Goal: Use online tool/utility: Use online tool/utility

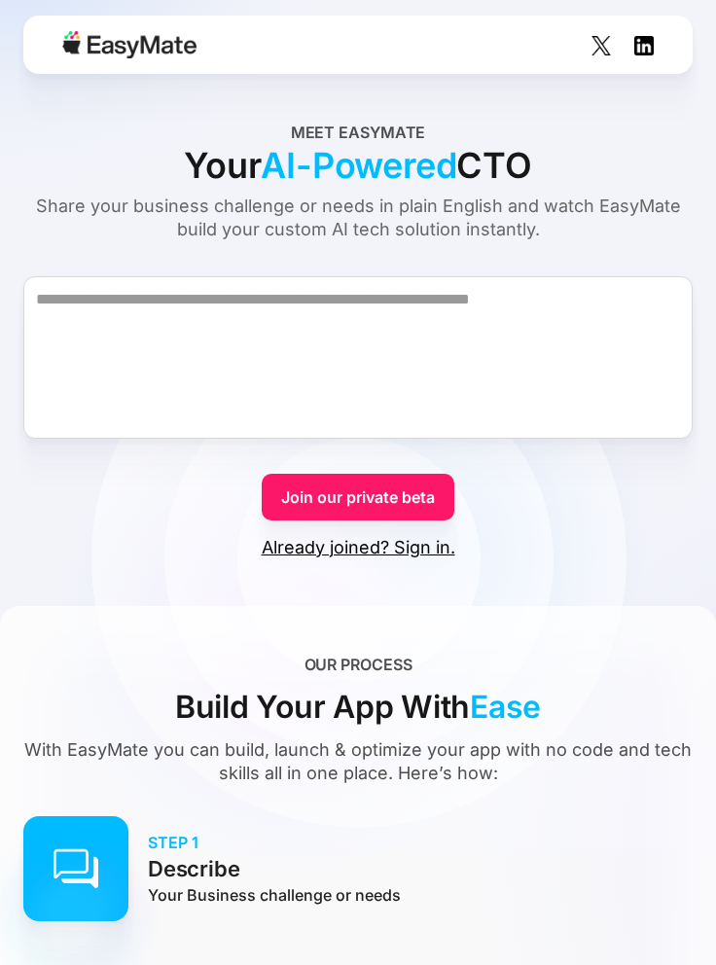
click at [427, 545] on link "Already joined? Sign in." at bounding box center [359, 547] width 194 height 23
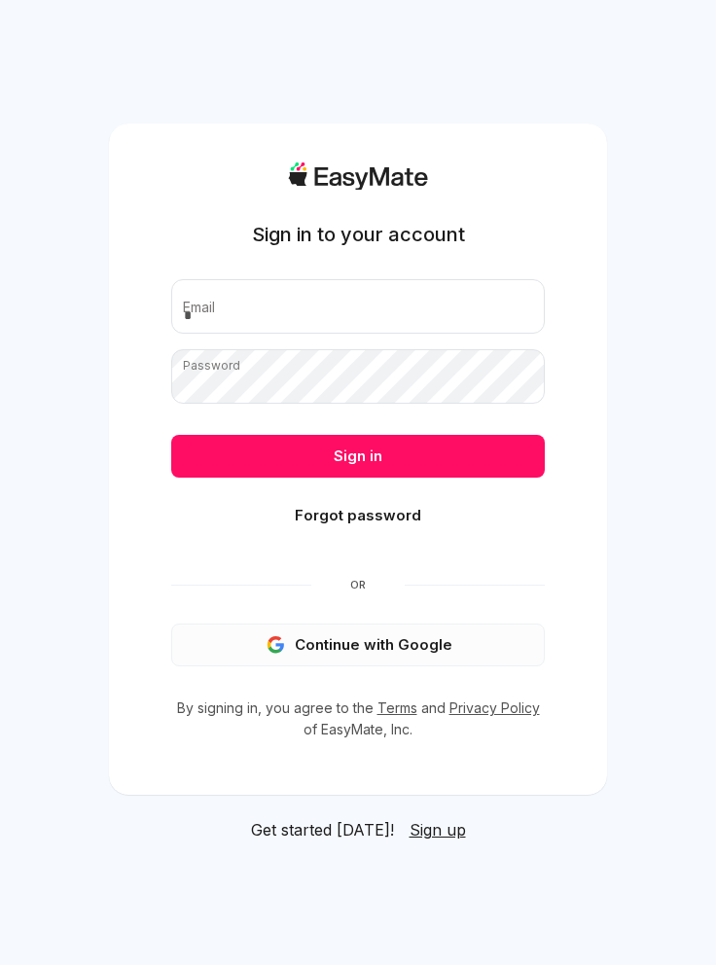
click at [500, 667] on button "Continue with Google" at bounding box center [358, 645] width 374 height 43
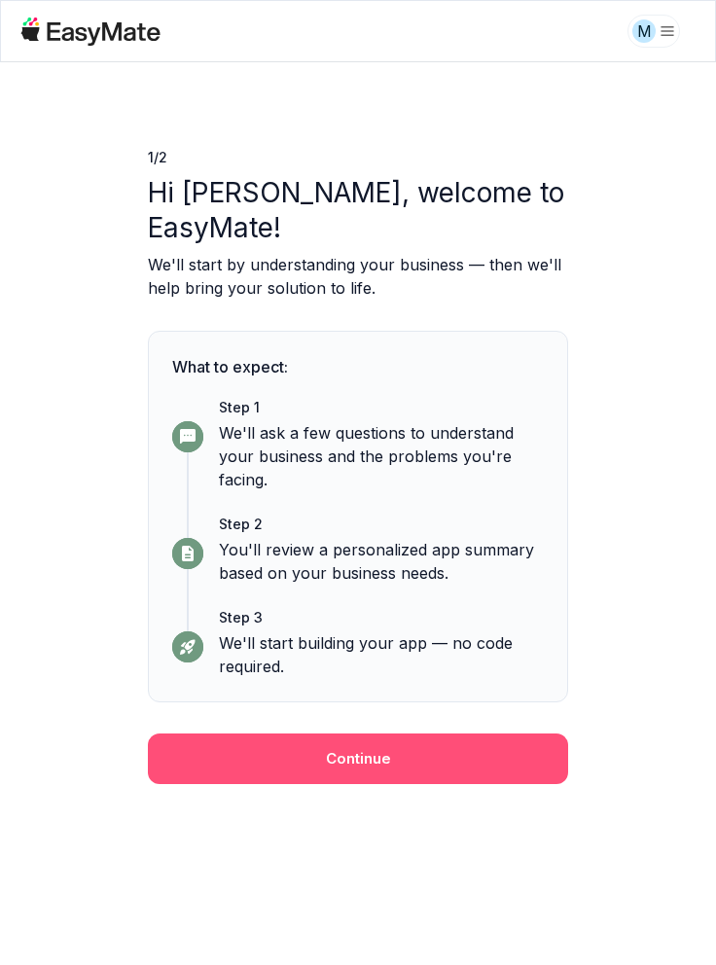
click at [517, 756] on button "Continue" at bounding box center [358, 759] width 420 height 51
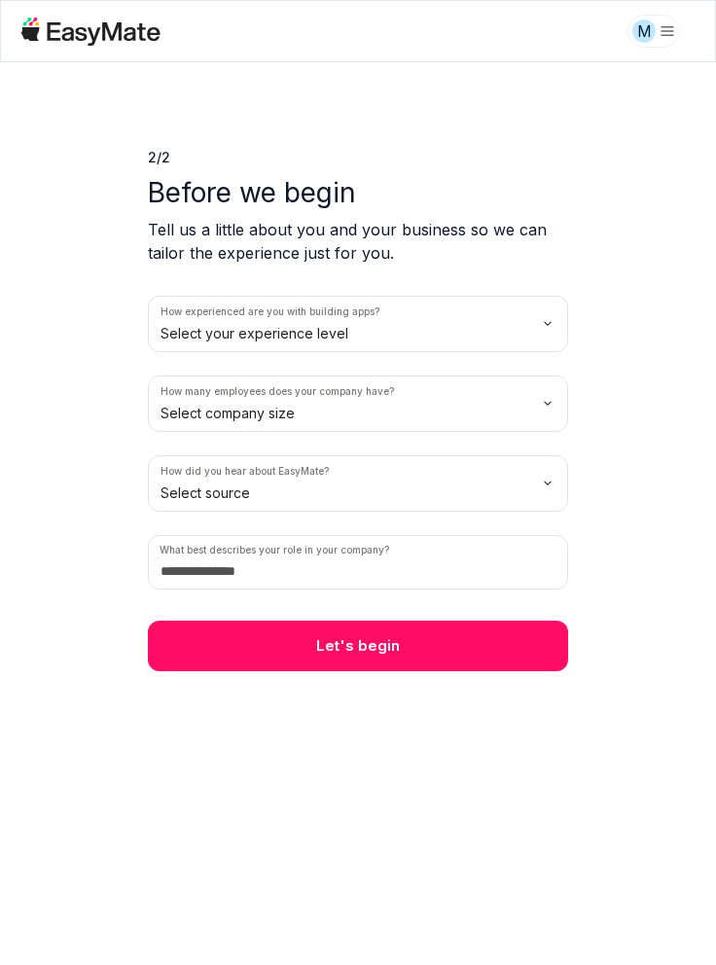
click at [557, 325] on html "M 2 / 2 Before we begin Tell us a little about you and your business so we can …" at bounding box center [358, 482] width 716 height 965
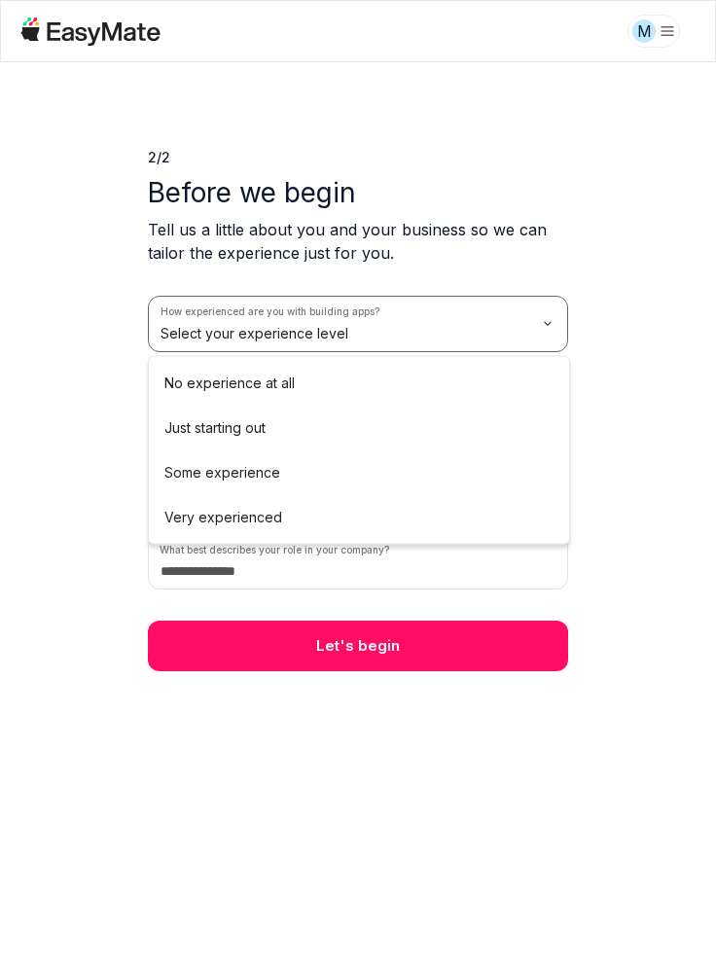
click at [462, 381] on button "How many employees does your company have? Select company size" at bounding box center [358, 404] width 420 height 56
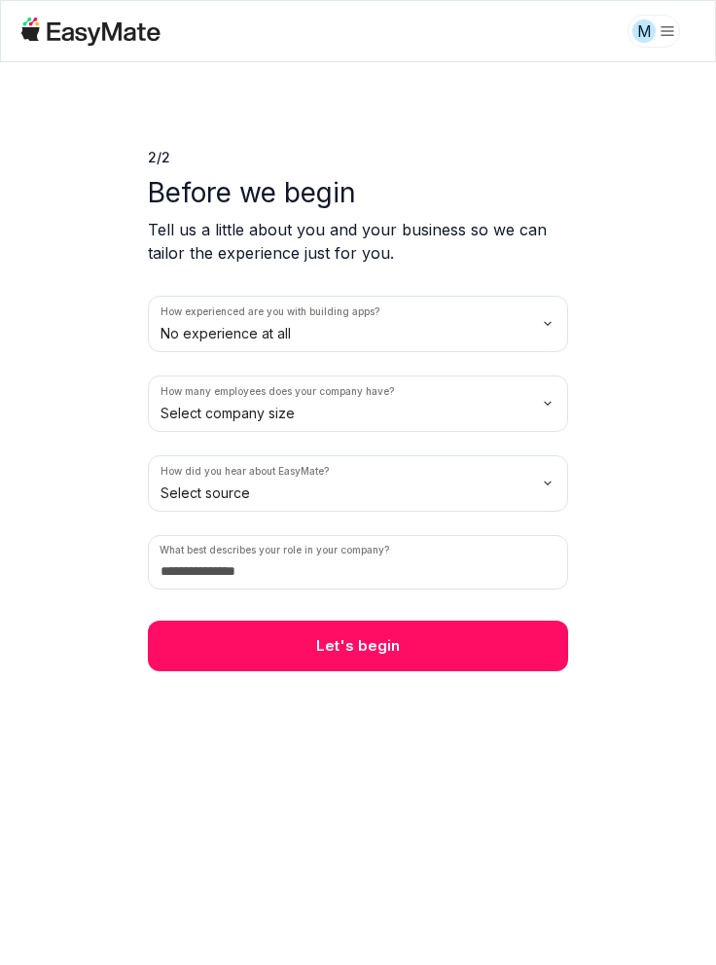
click at [543, 416] on html "M 2 / 2 Before we begin Tell us a little about you and your business so we can …" at bounding box center [358, 482] width 716 height 965
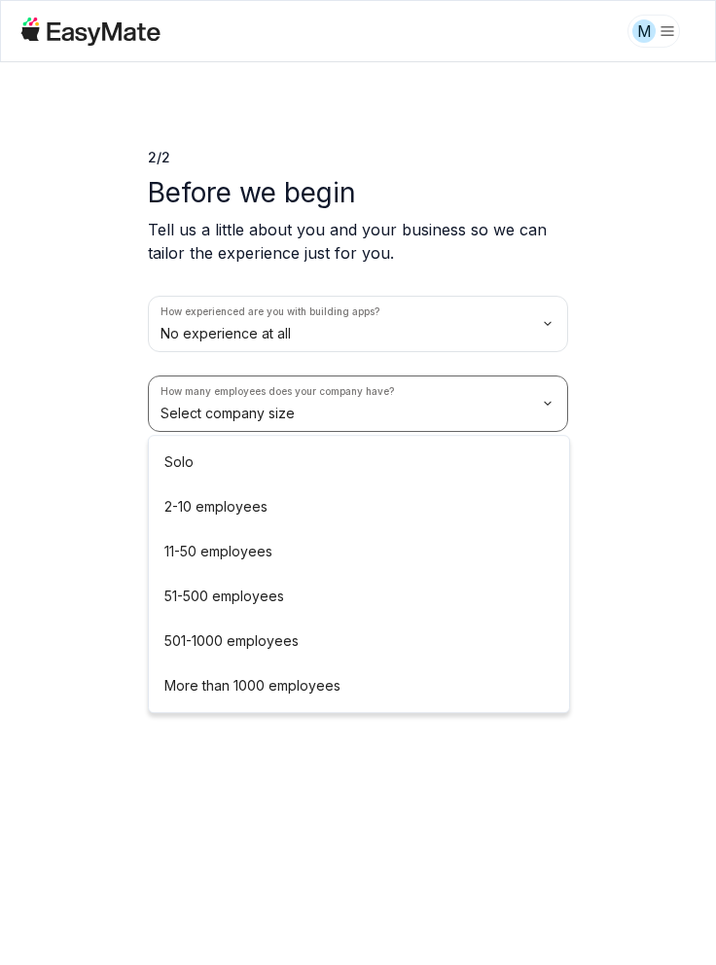
click at [417, 497] on button "How did you hear about EasyMate? Select source" at bounding box center [358, 483] width 420 height 56
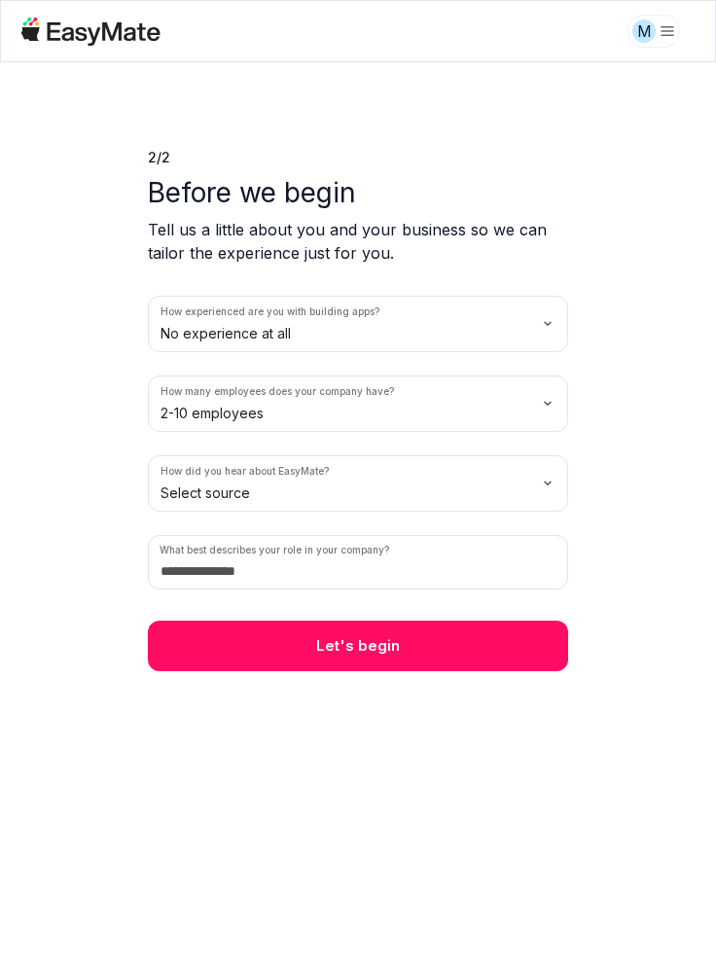
click at [550, 480] on html "M 2 / 2 Before we begin Tell us a little about you and your business so we can …" at bounding box center [358, 482] width 716 height 965
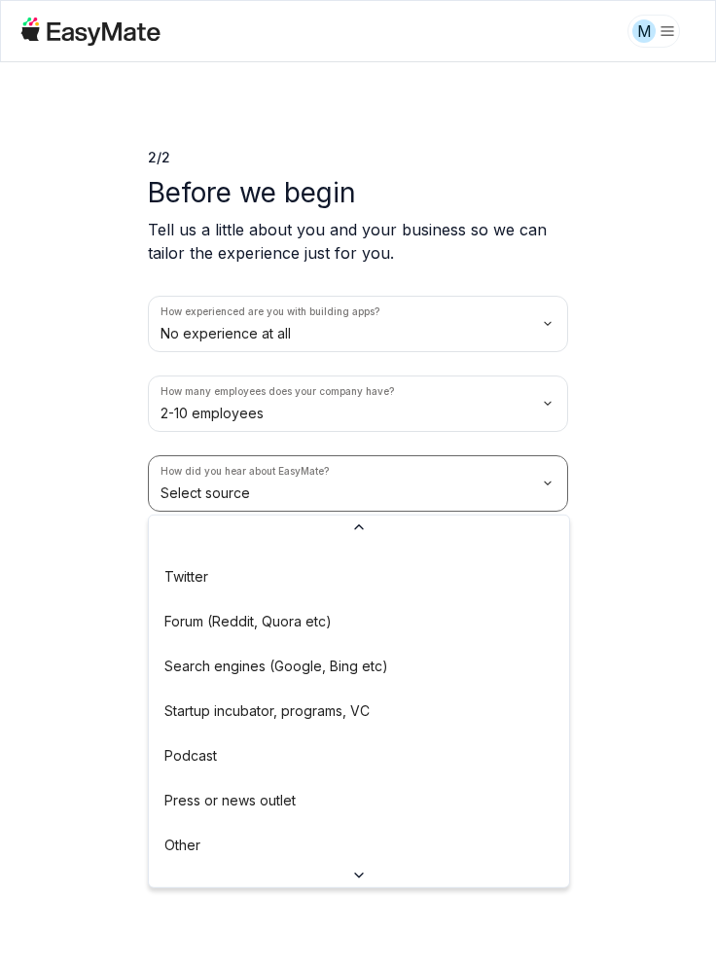
scroll to position [151, 0]
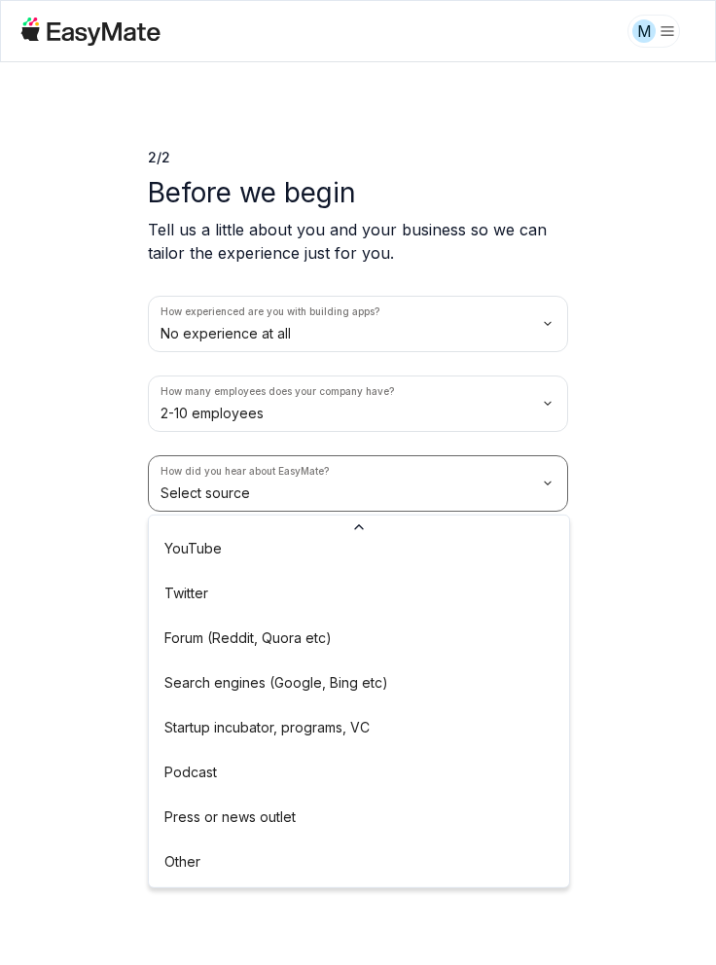
click at [329, 672] on button "Let's begin" at bounding box center [358, 646] width 420 height 51
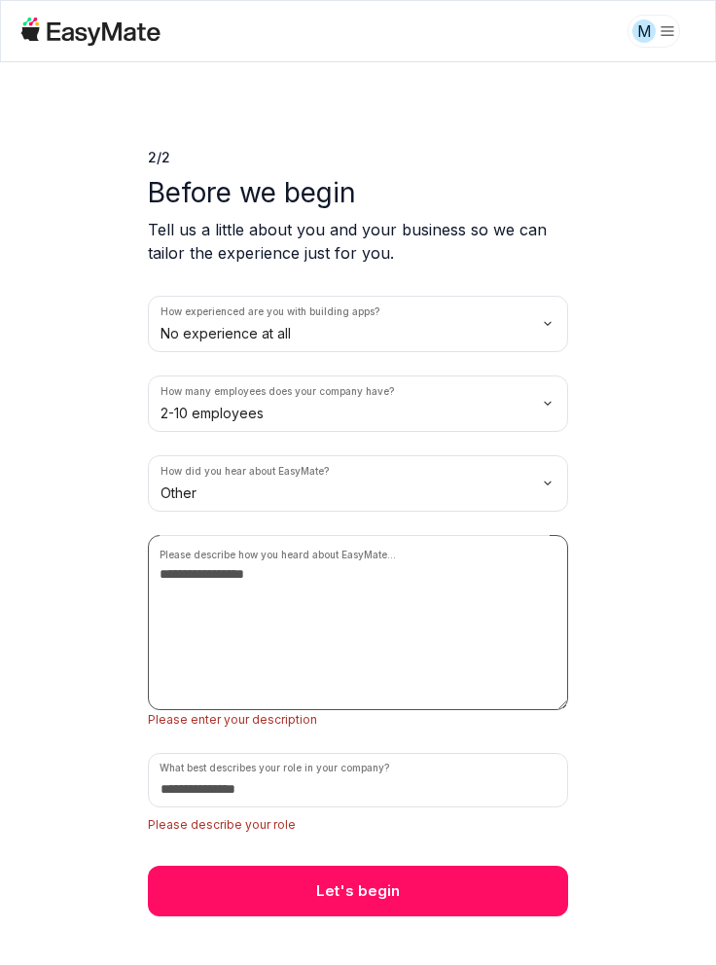
click at [432, 609] on textarea at bounding box center [358, 622] width 420 height 175
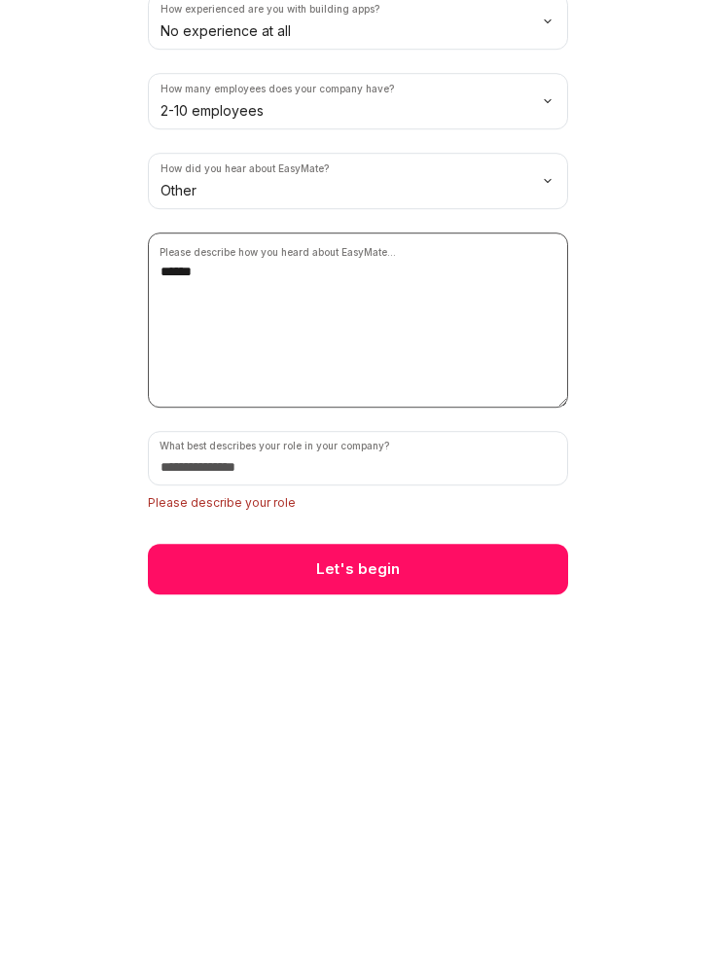
type textarea "******"
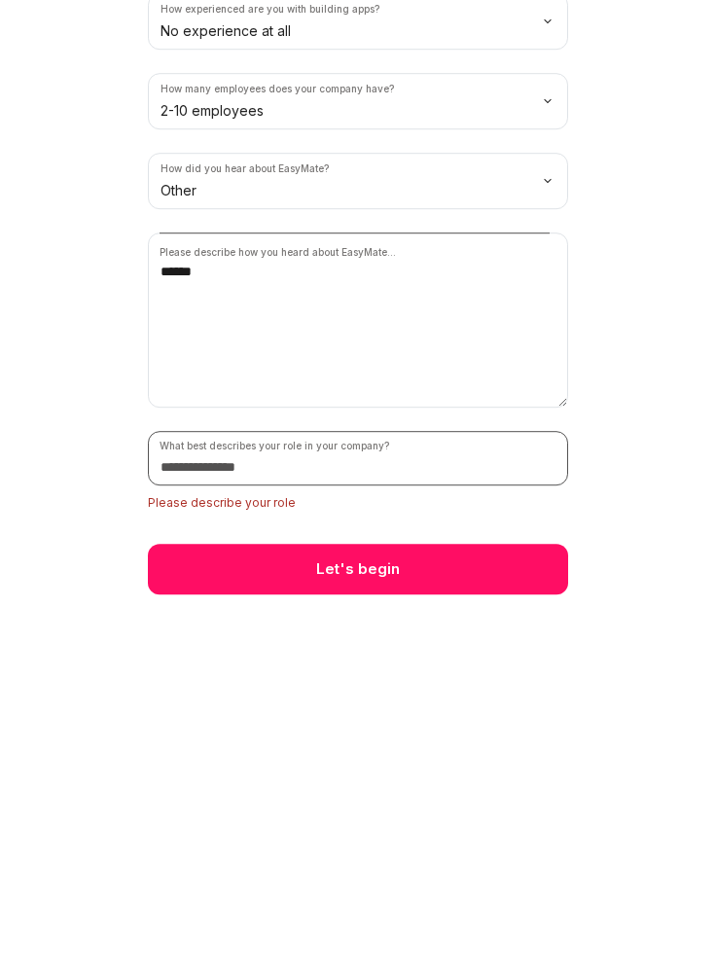
click at [181, 774] on input at bounding box center [358, 761] width 420 height 54
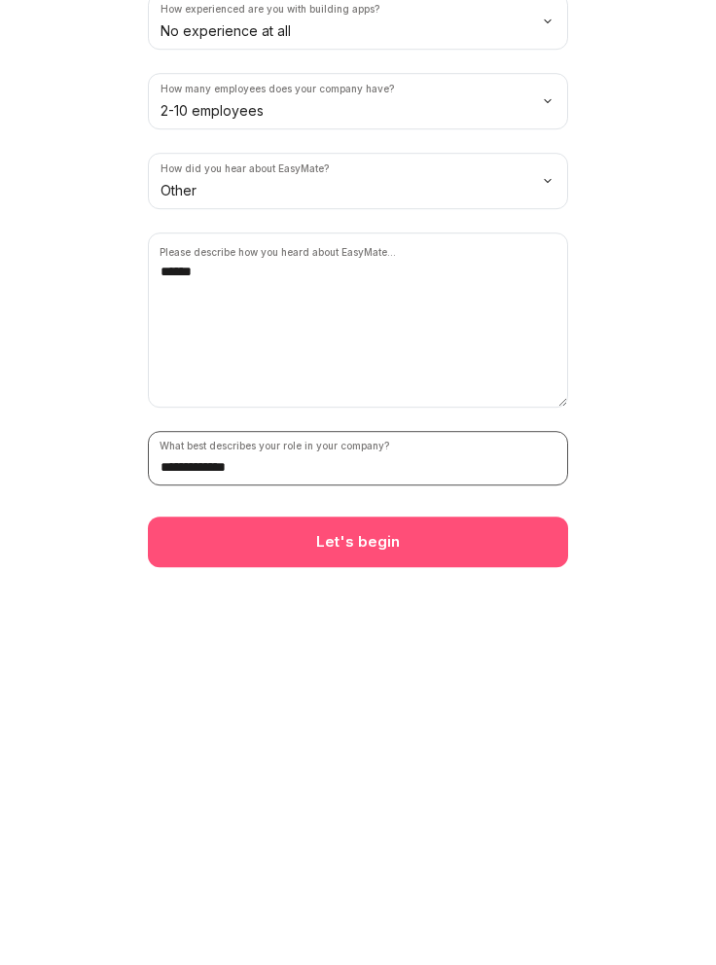
type input "**********"
click at [189, 841] on button "Let's begin" at bounding box center [358, 844] width 420 height 51
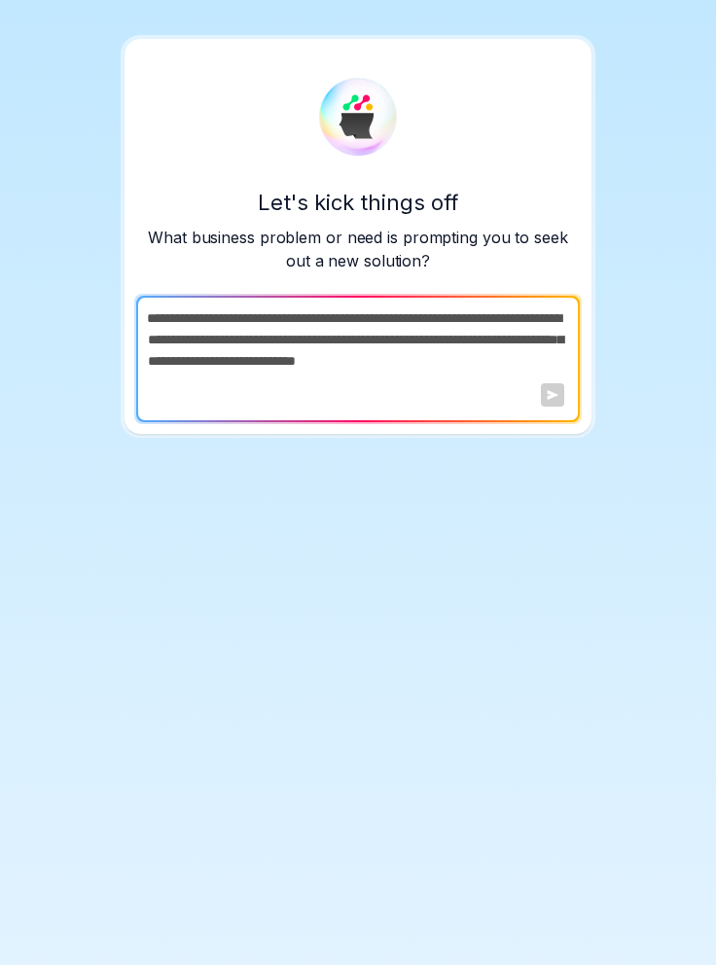
scroll to position [93, 0]
click at [554, 383] on div at bounding box center [552, 394] width 23 height 23
click at [545, 383] on div at bounding box center [552, 394] width 23 height 23
click at [543, 383] on div at bounding box center [552, 394] width 23 height 23
click at [419, 296] on textarea at bounding box center [356, 359] width 440 height 127
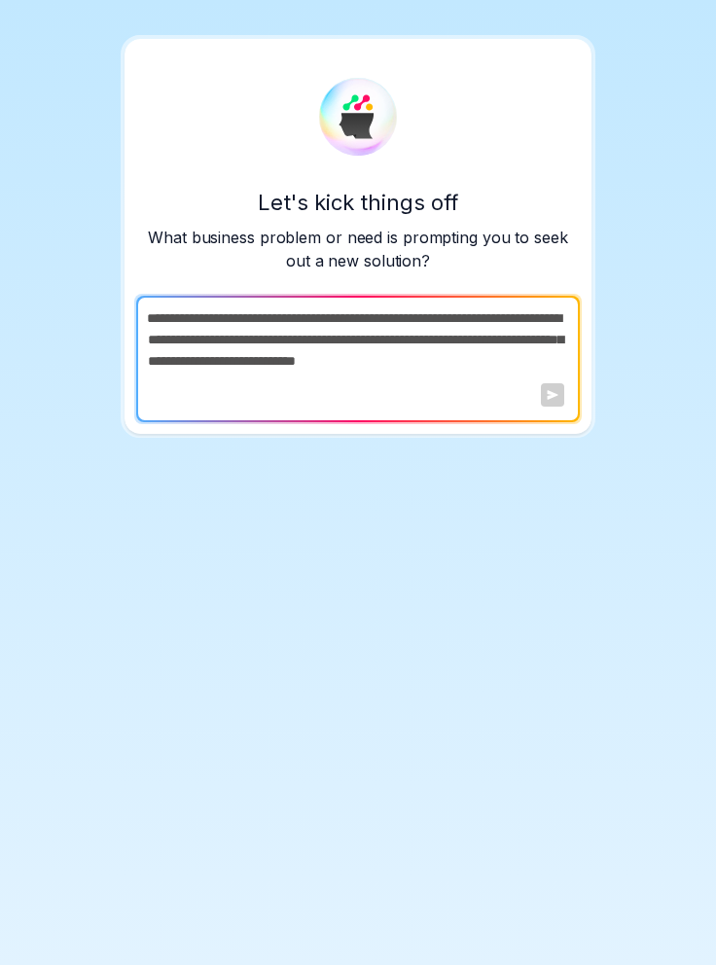
type textarea "*"
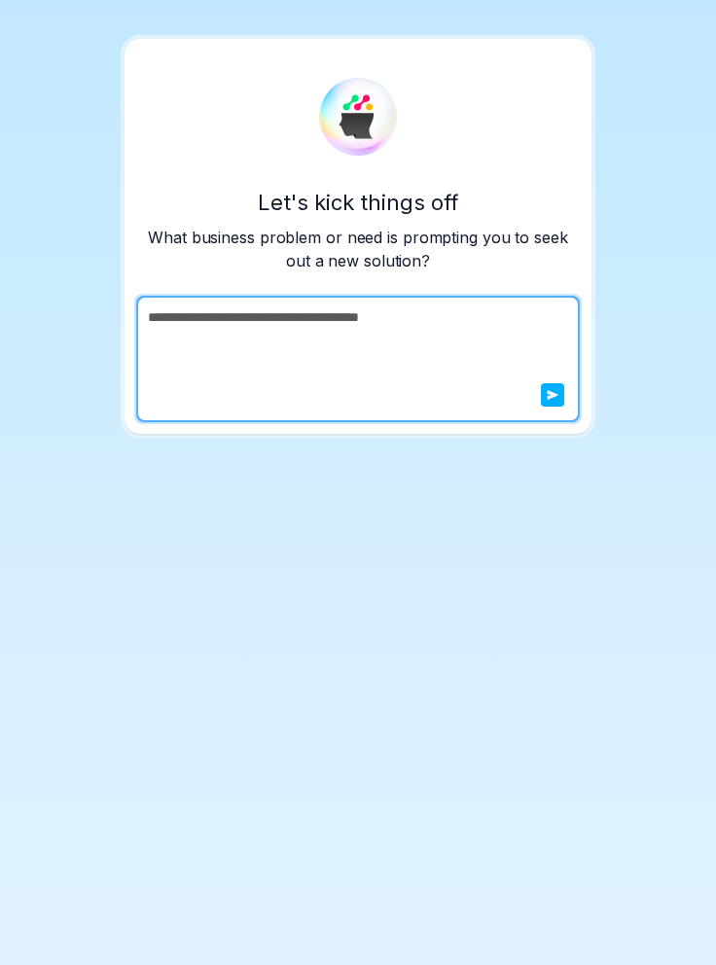
type textarea "**********"
click at [548, 390] on icon "submit" at bounding box center [553, 395] width 11 height 10
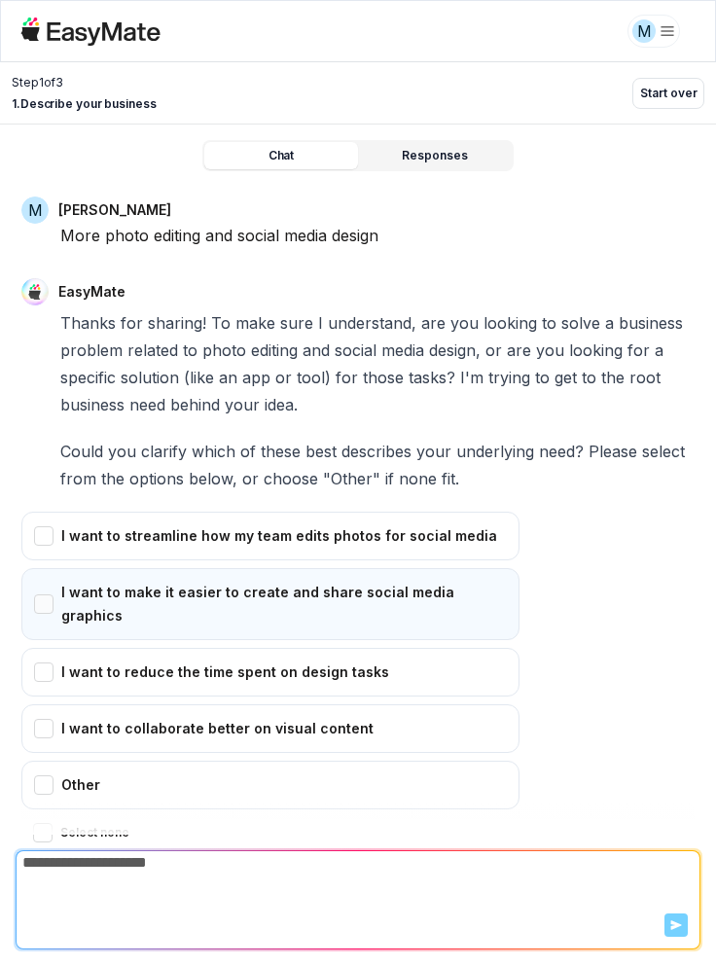
click at [52, 568] on div "I want to make it easier to create and share social media graphics" at bounding box center [270, 604] width 498 height 72
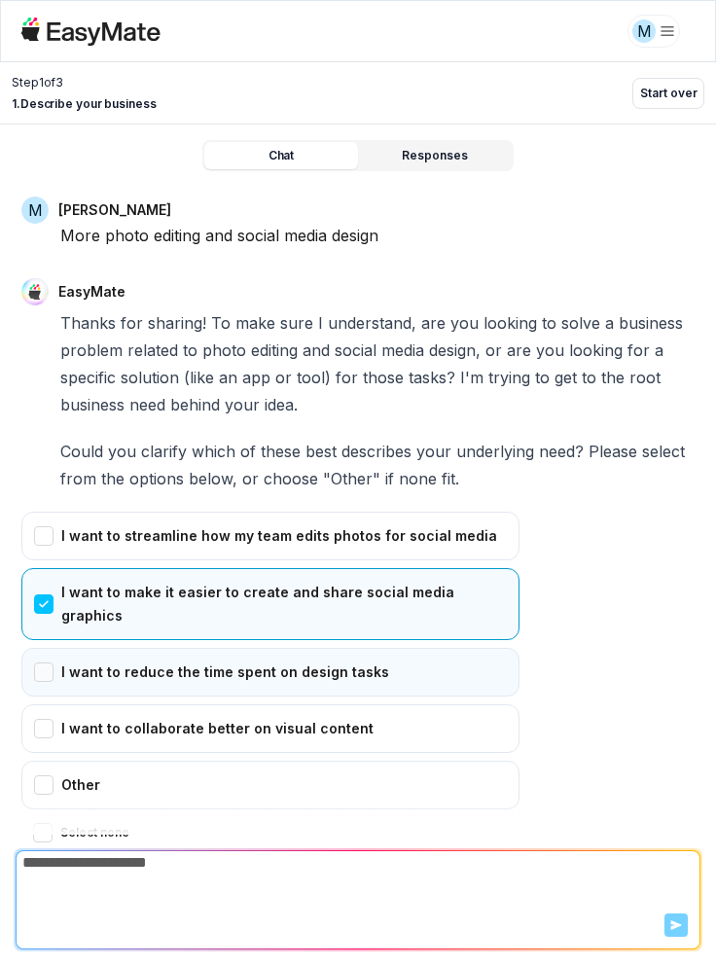
click at [49, 648] on div "I want to reduce the time spent on design tasks" at bounding box center [270, 672] width 498 height 49
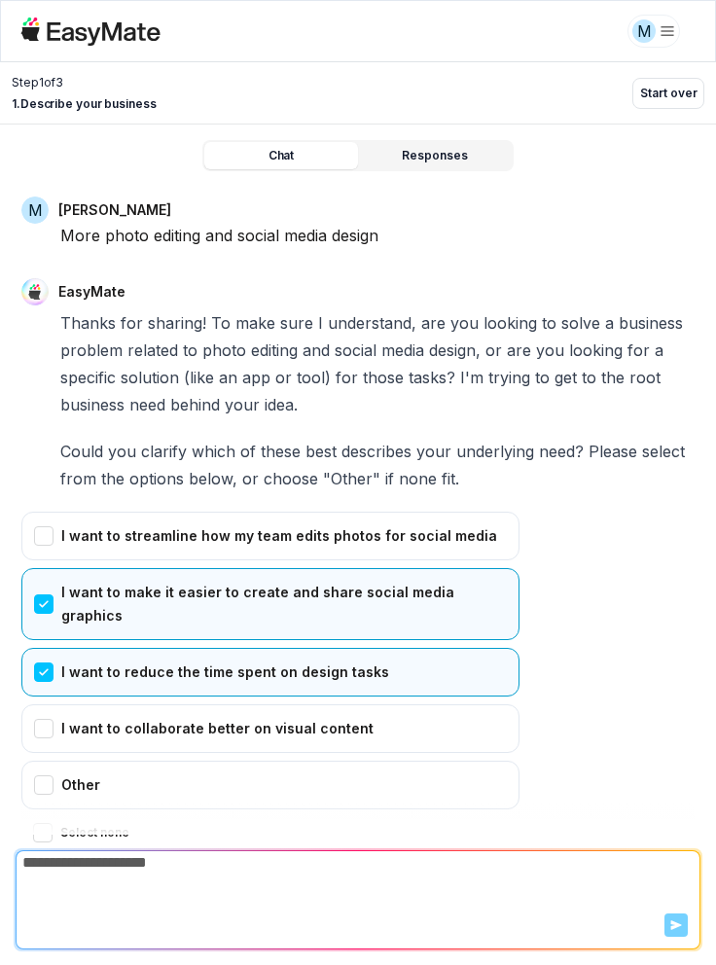
click at [75, 856] on button "Confirm" at bounding box center [55, 871] width 69 height 31
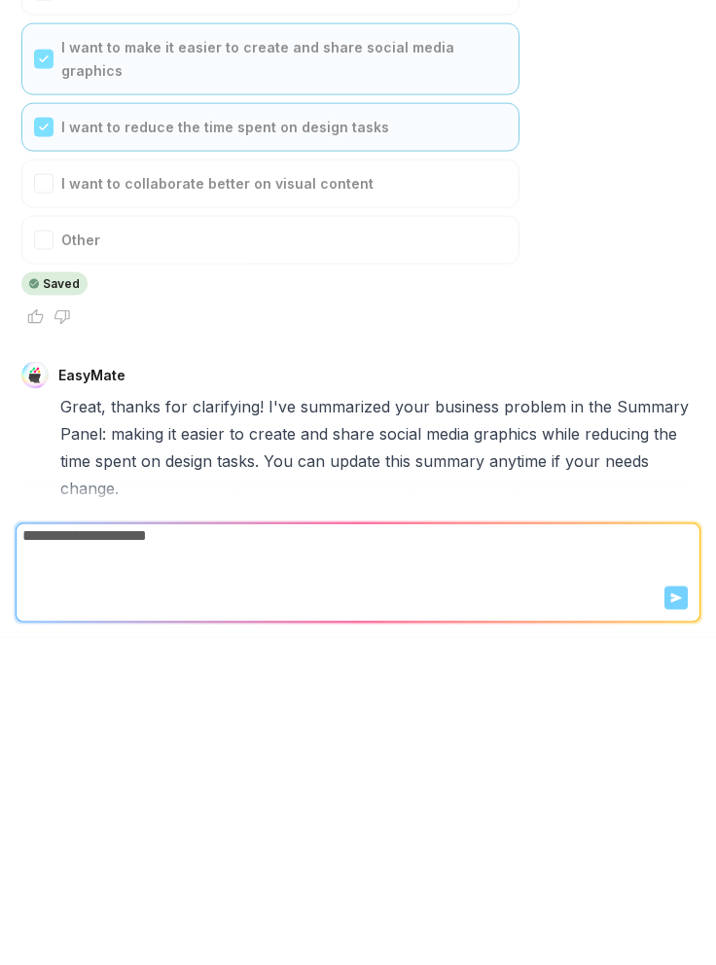
scroll to position [472, 0]
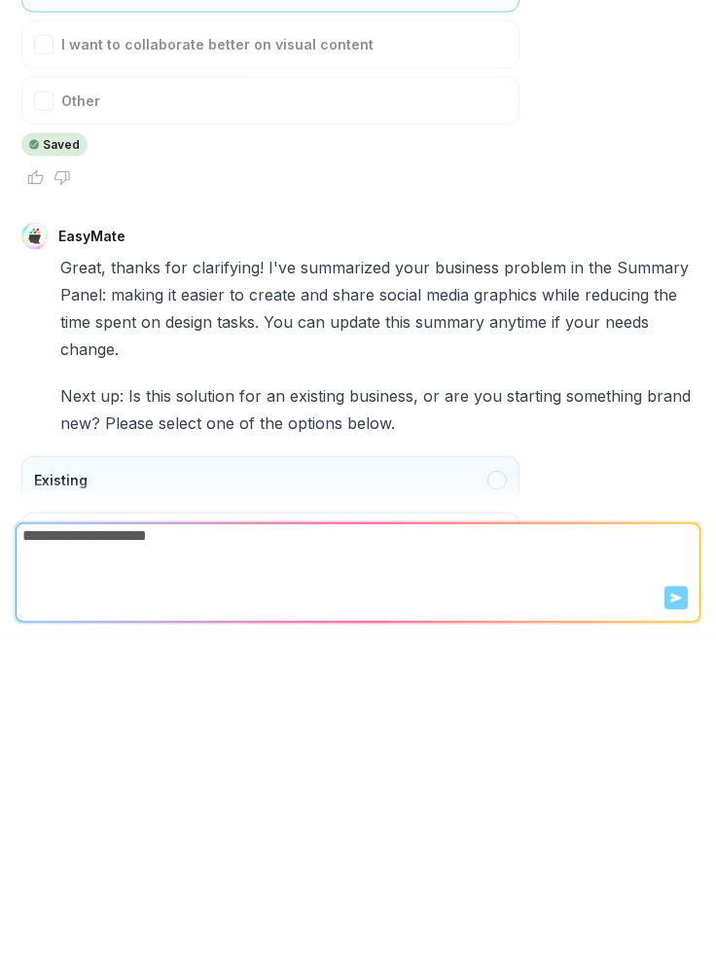
click at [511, 783] on div "Existing" at bounding box center [270, 807] width 498 height 49
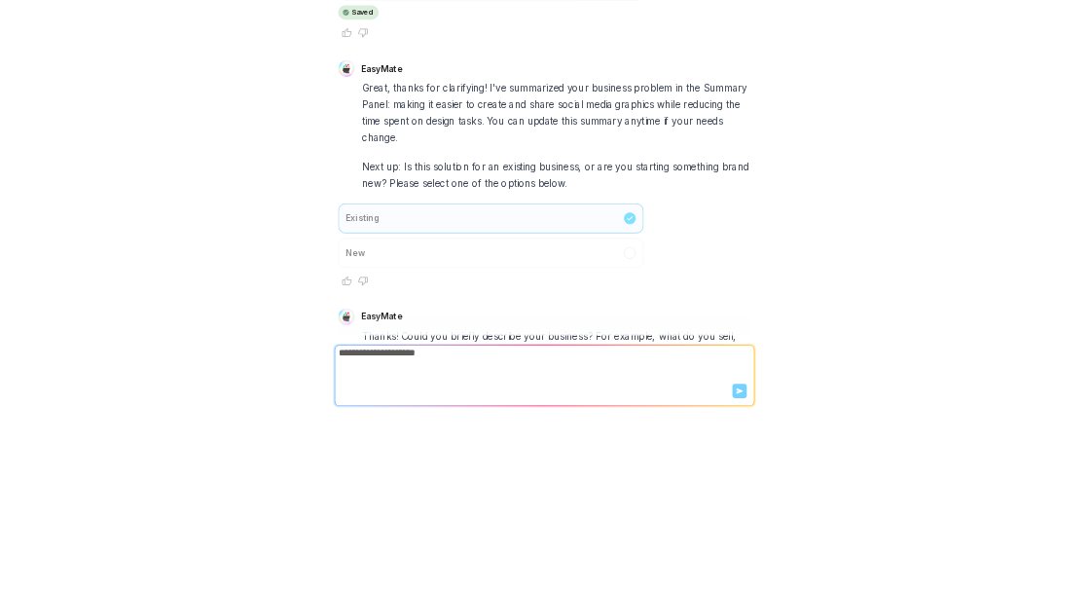
scroll to position [671, 0]
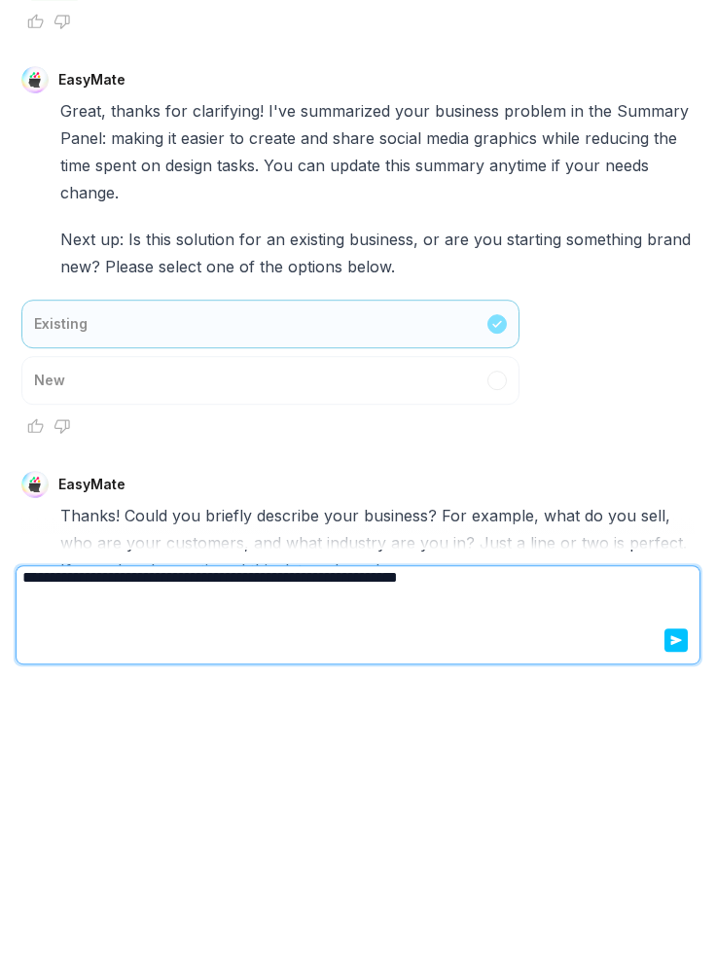
click at [525, 871] on textarea "**********" at bounding box center [355, 863] width 677 height 23
type textarea "**********"
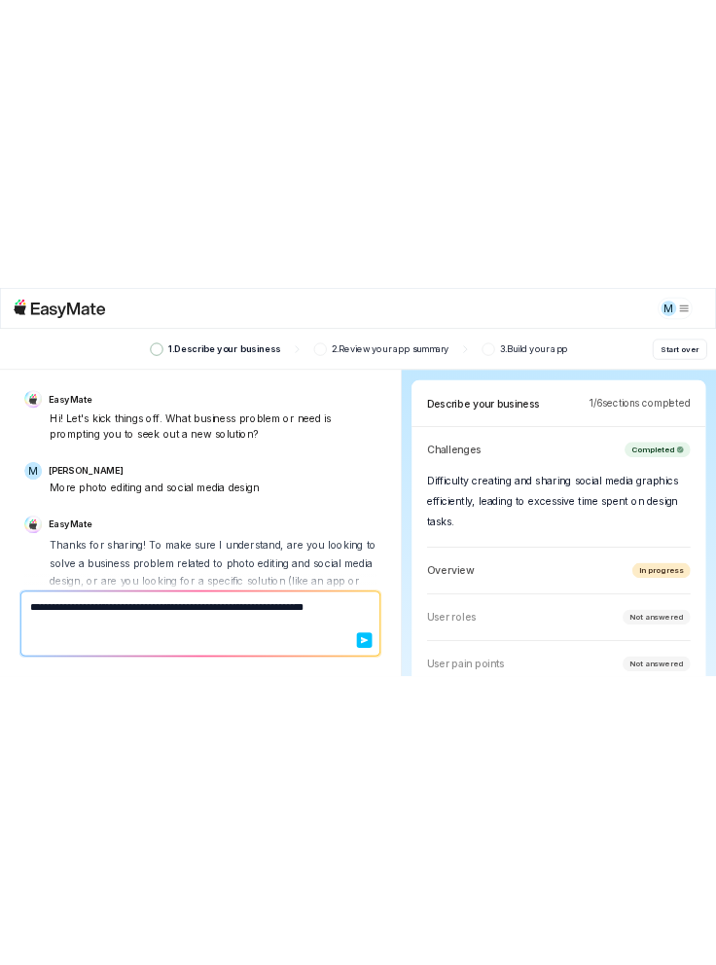
scroll to position [1153, 0]
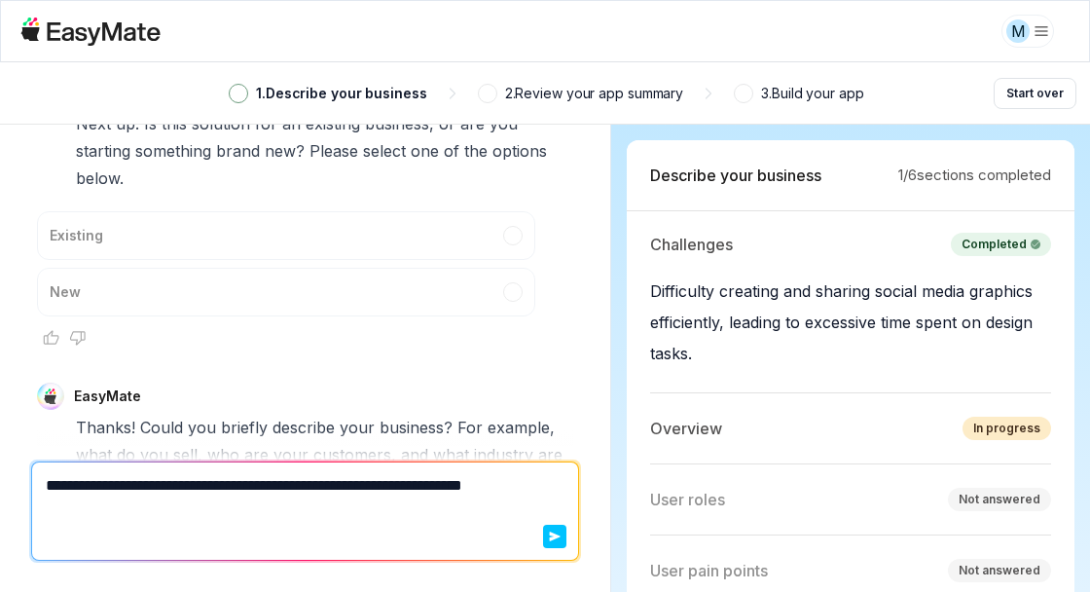
type textarea "*"
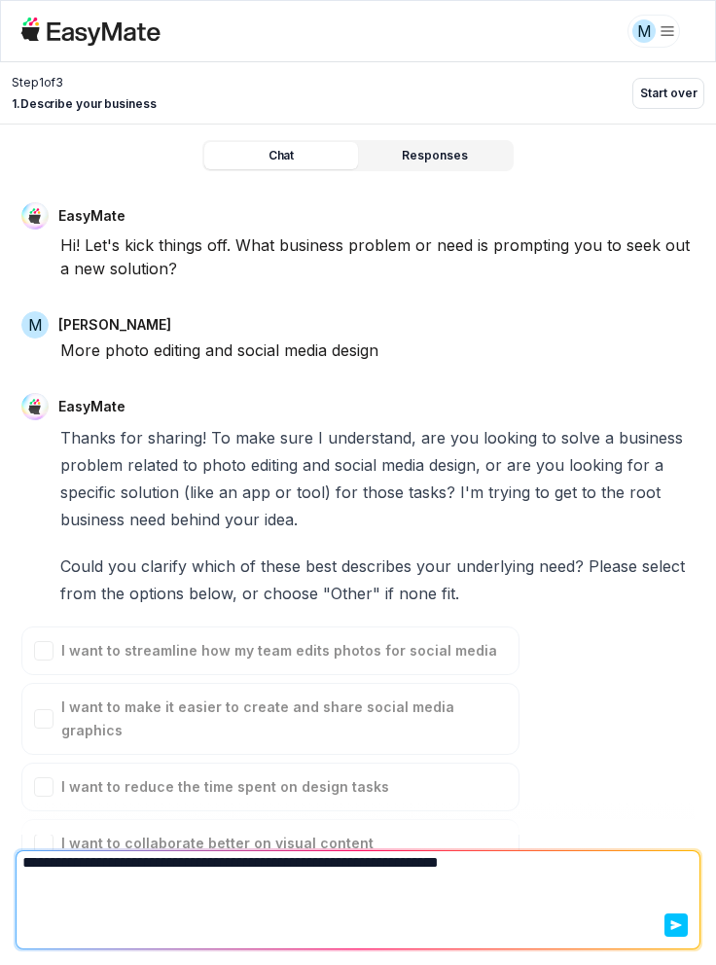
scroll to position [717, 0]
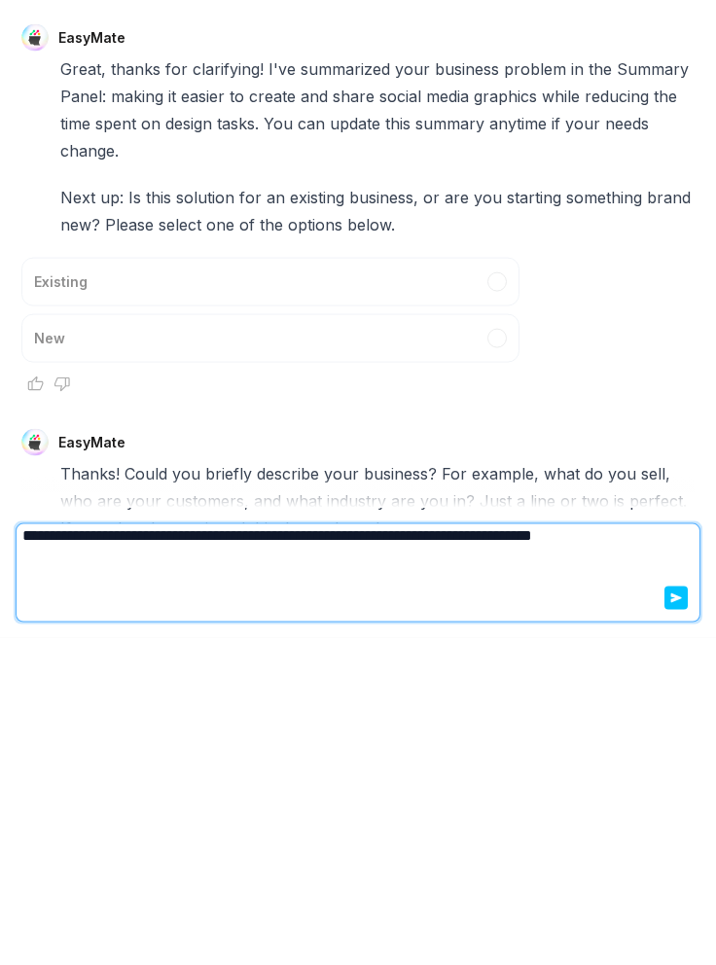
type textarea "**********"
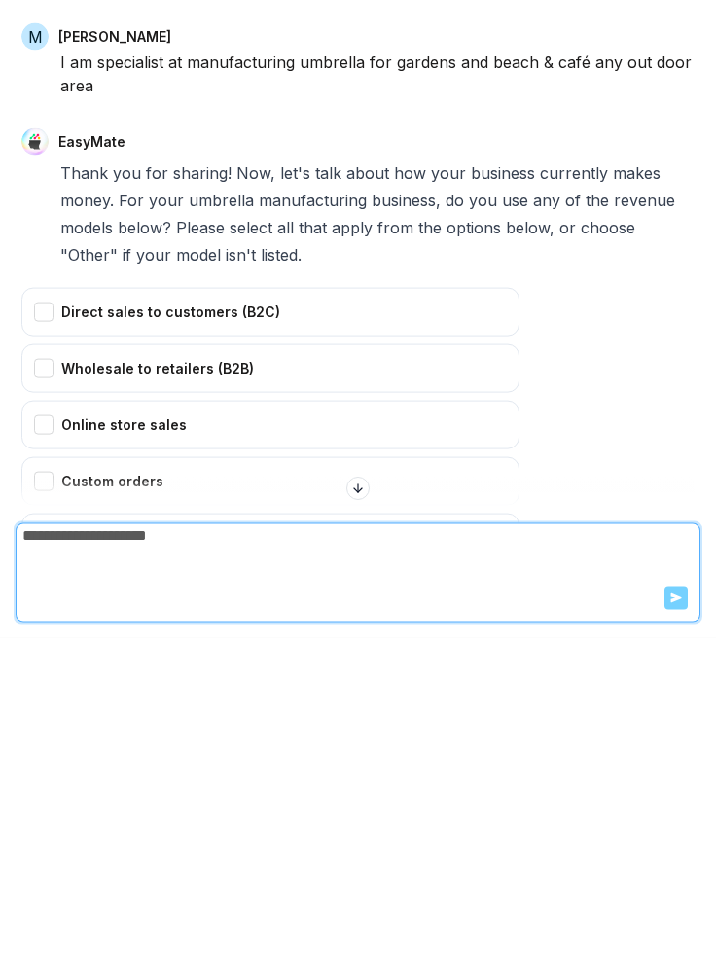
scroll to position [1325, 0]
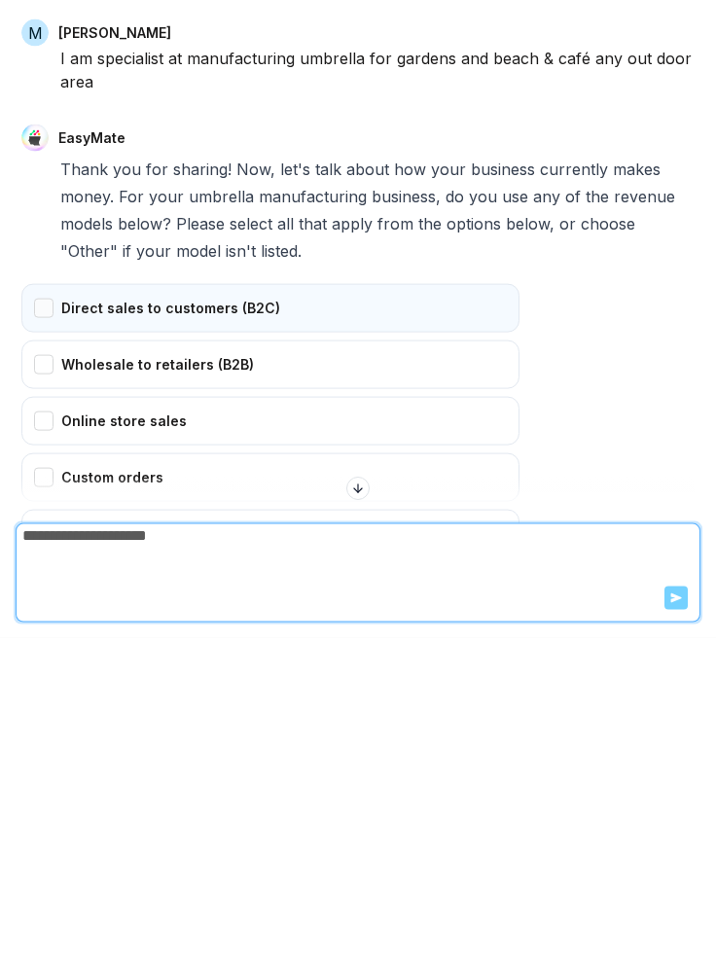
click at [41, 611] on div "Direct sales to customers (B2C)" at bounding box center [270, 635] width 498 height 49
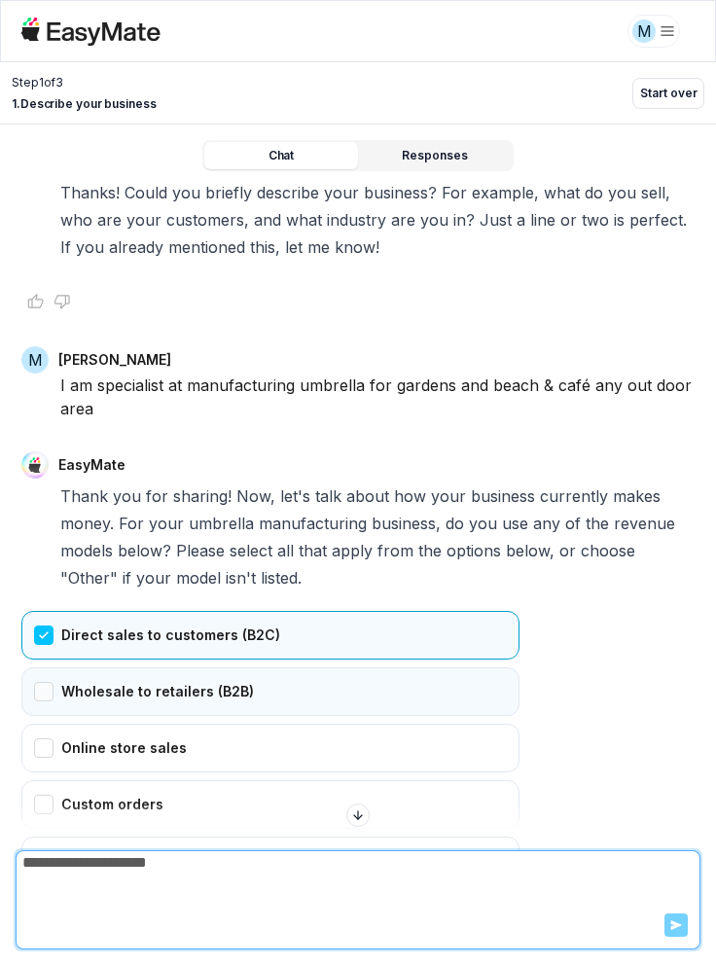
click at [39, 668] on div "Wholesale to retailers (B2B)" at bounding box center [270, 692] width 498 height 49
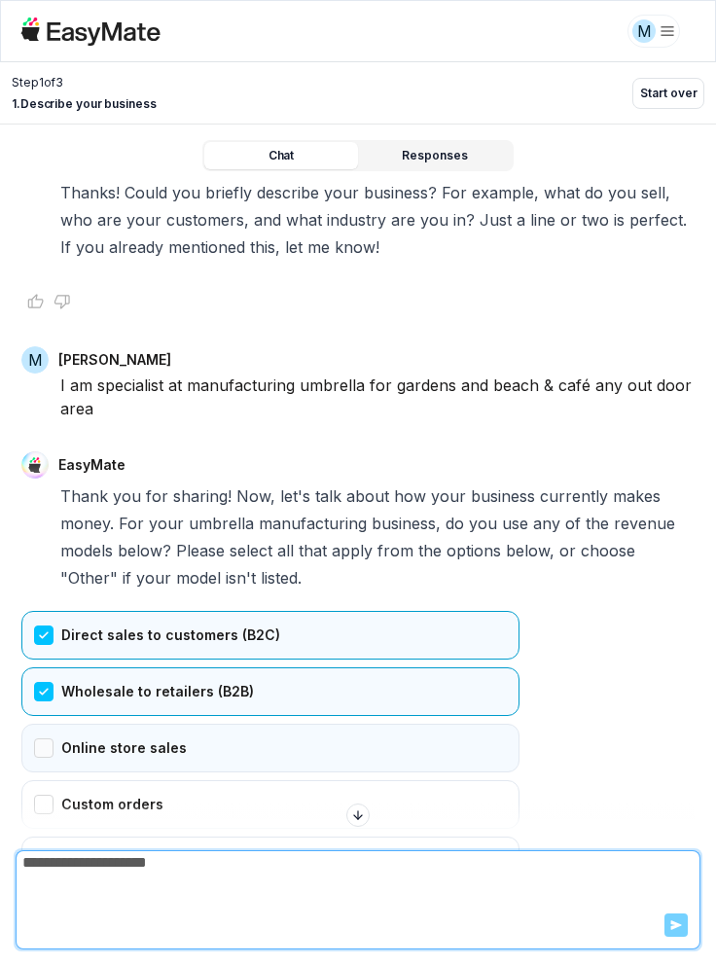
click at [39, 724] on div "Online store sales" at bounding box center [270, 748] width 498 height 49
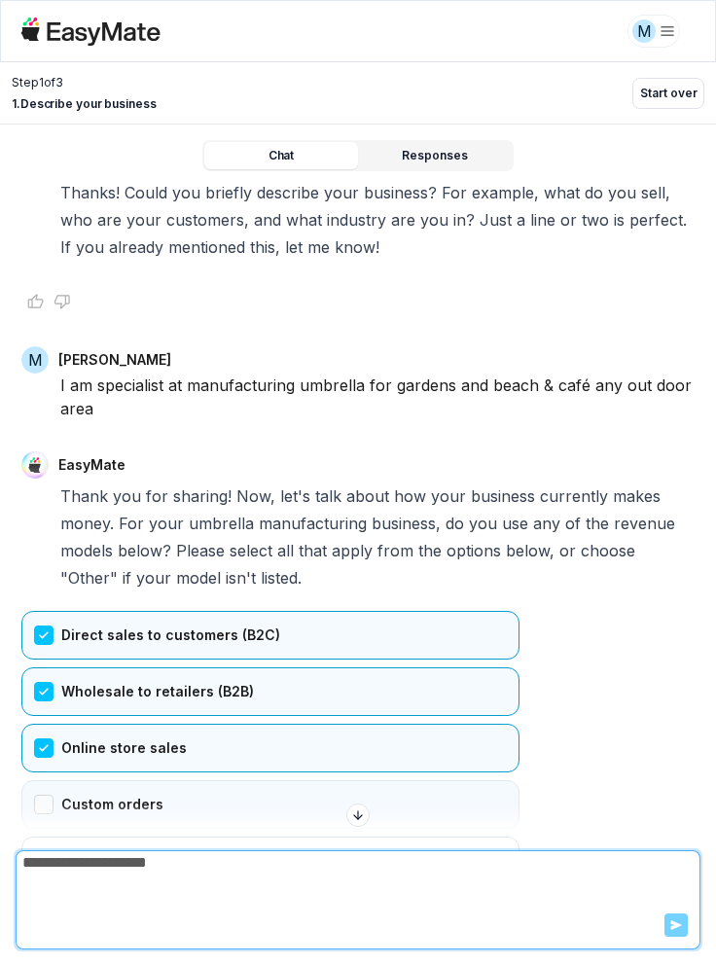
click at [37, 781] on div "Custom orders" at bounding box center [270, 805] width 498 height 49
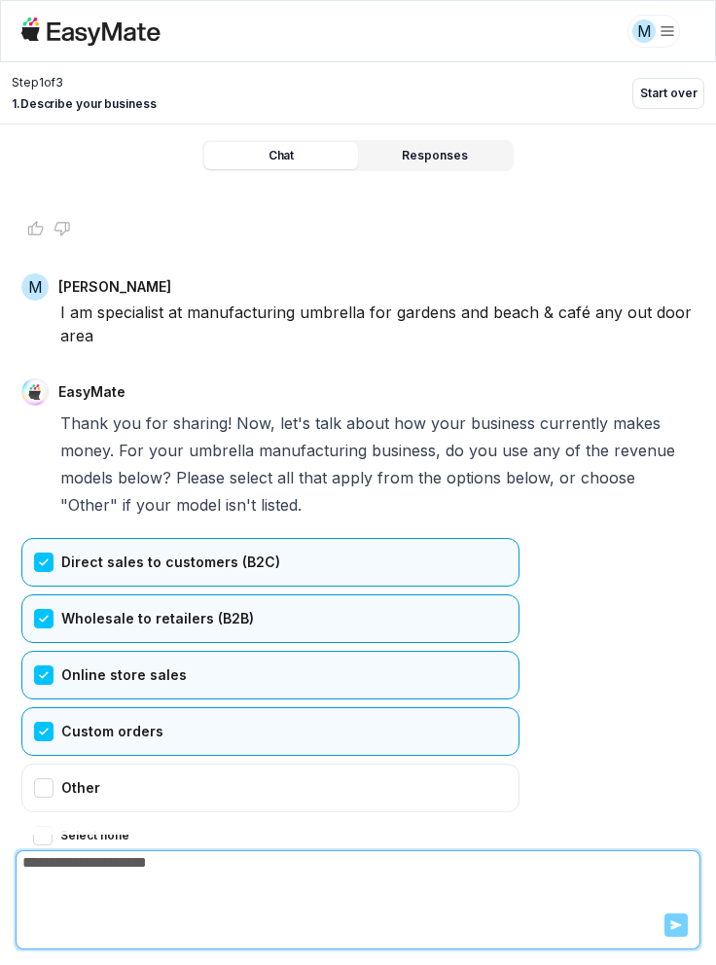
click at [39, 859] on button "Confirm" at bounding box center [55, 874] width 69 height 31
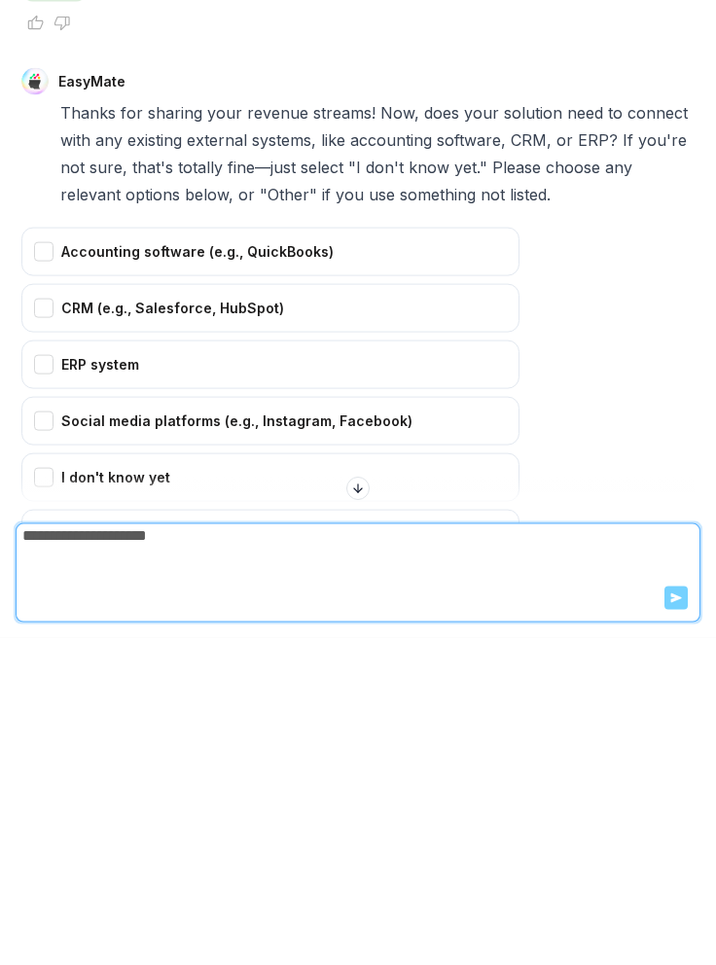
scroll to position [1940, 0]
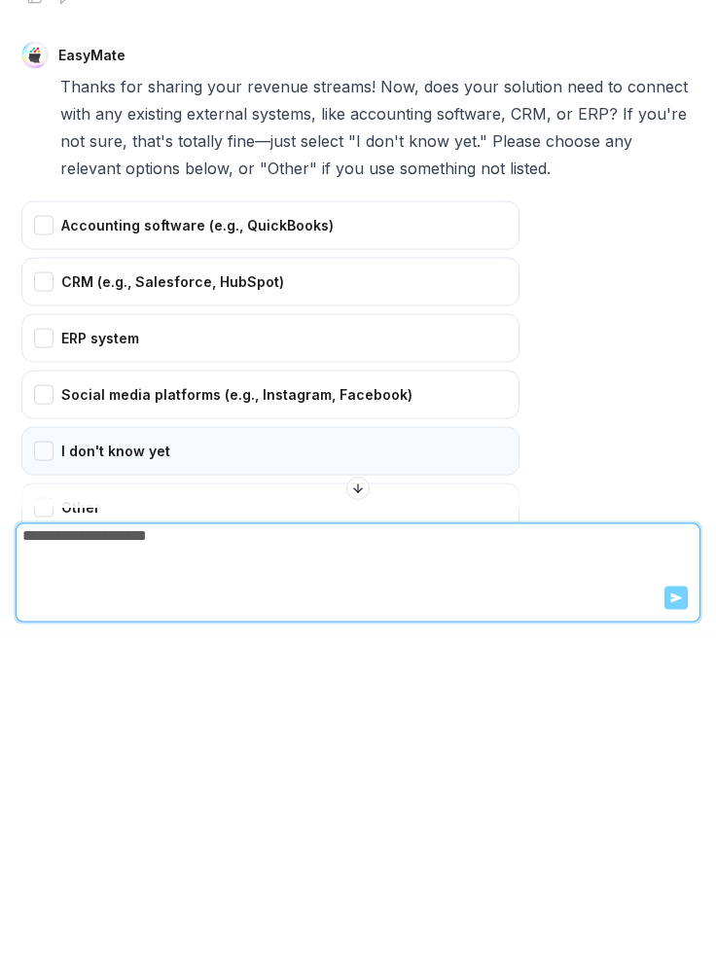
click at [41, 754] on div "I don't know yet" at bounding box center [270, 778] width 498 height 49
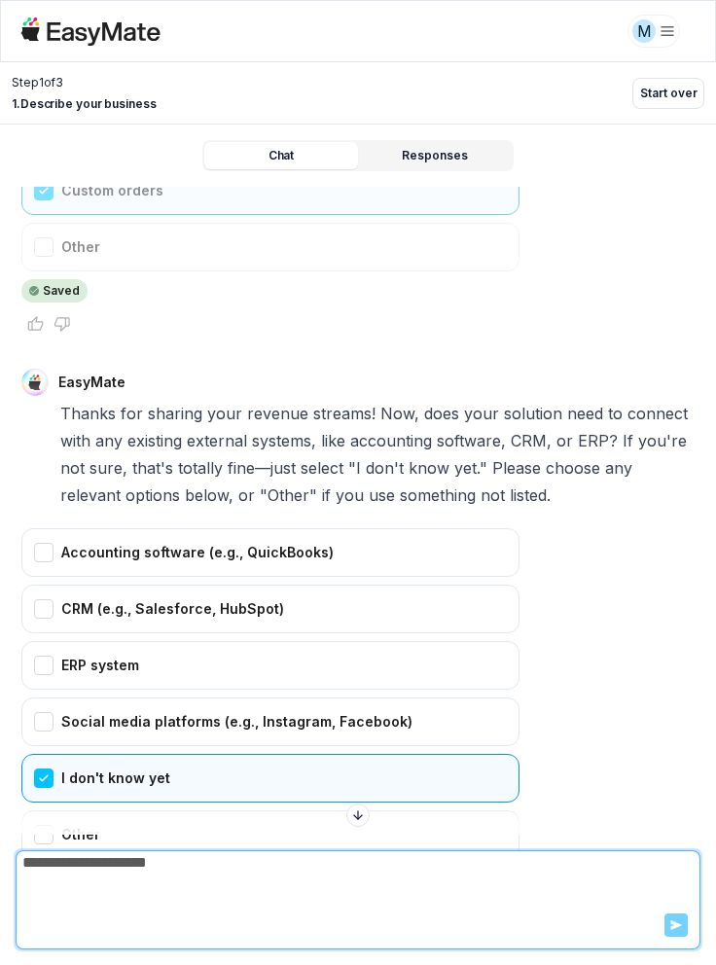
scroll to position [1983, 0]
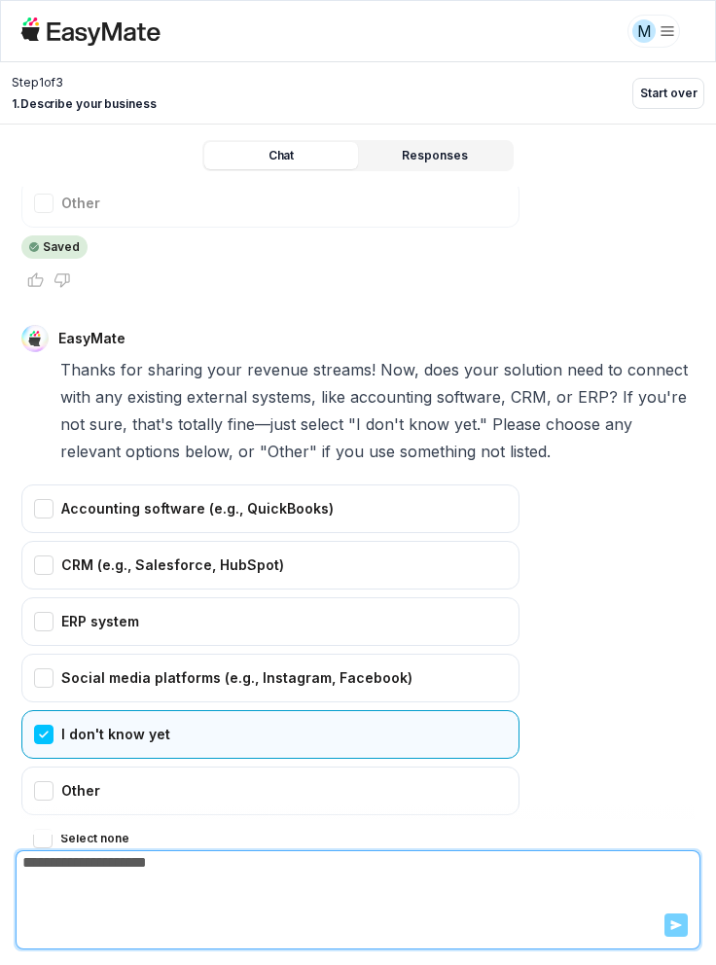
click at [23, 862] on button "Confirm" at bounding box center [55, 877] width 69 height 31
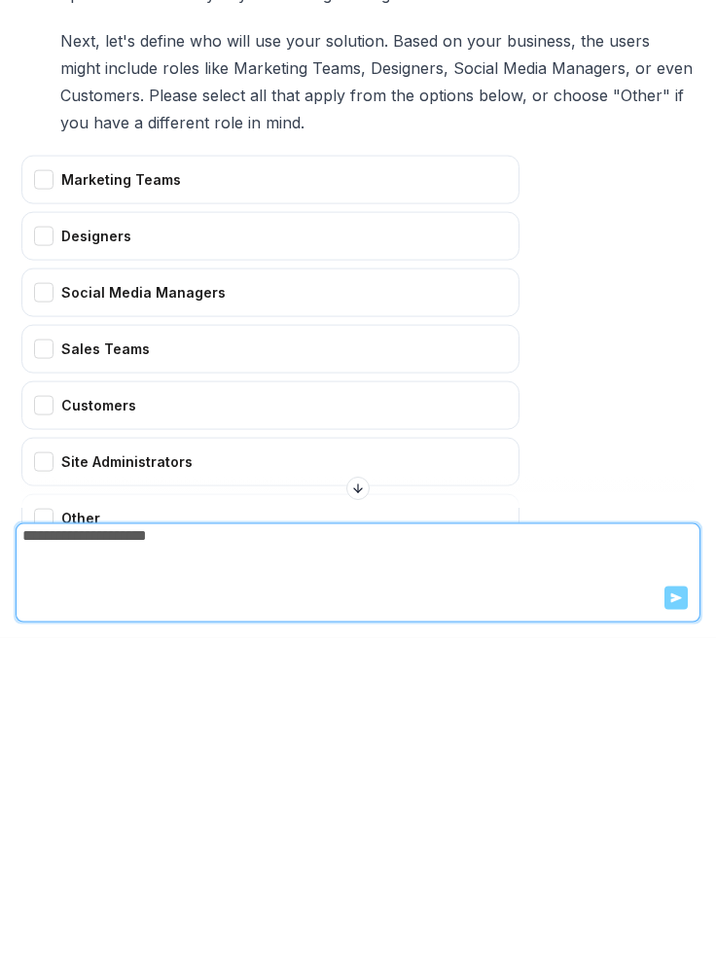
scroll to position [2754, 0]
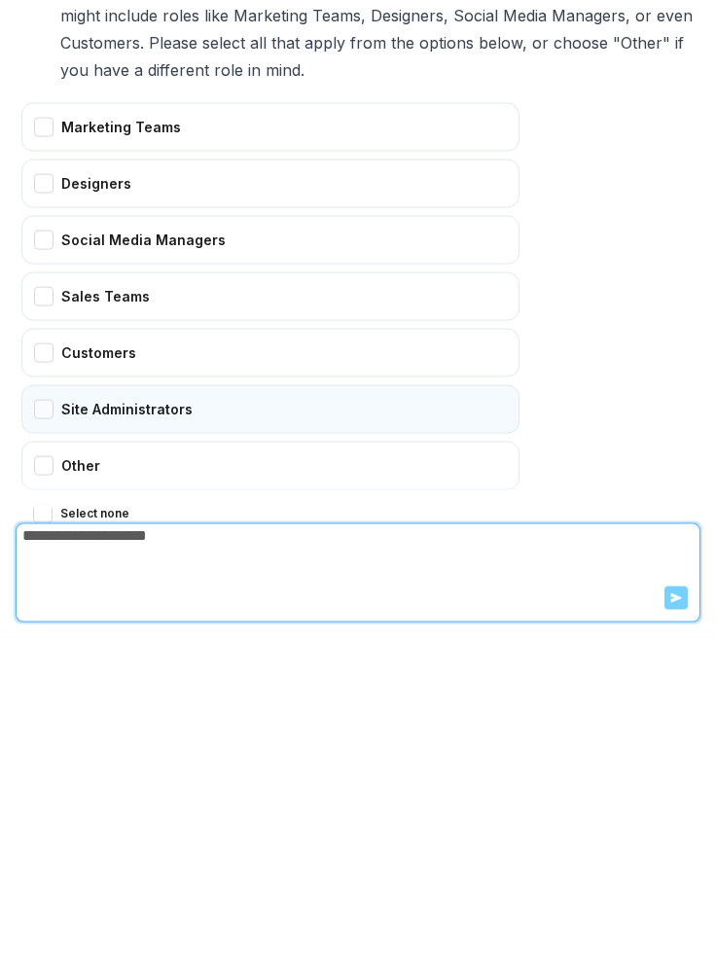
click at [37, 712] on div "Site Administrators" at bounding box center [270, 736] width 498 height 49
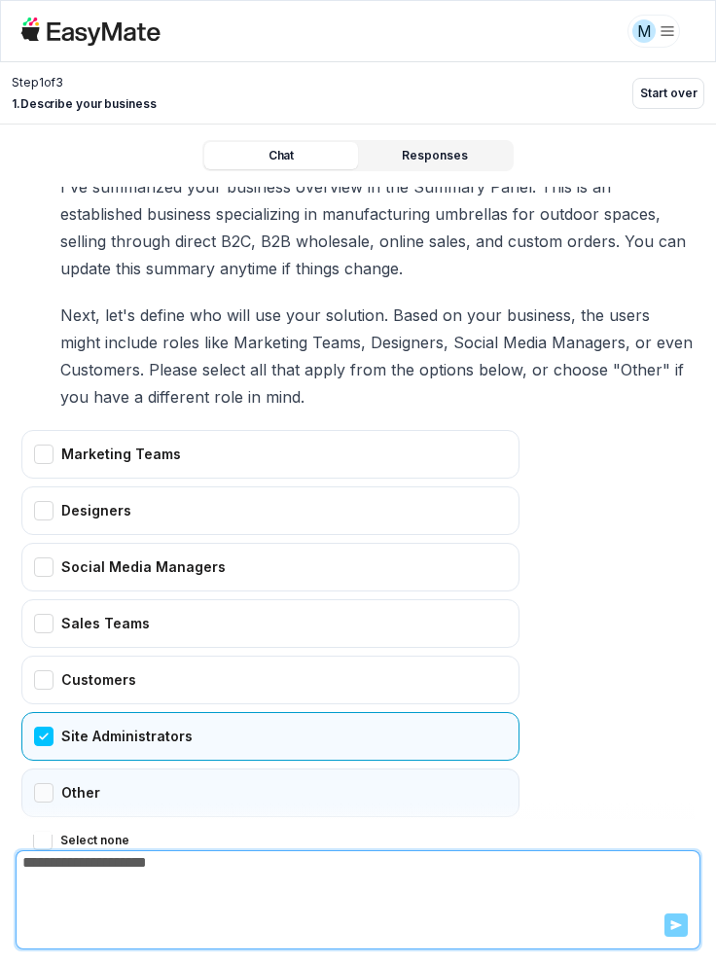
click at [39, 769] on div "Other" at bounding box center [270, 793] width 498 height 49
click at [30, 864] on button "Confirm" at bounding box center [55, 879] width 69 height 31
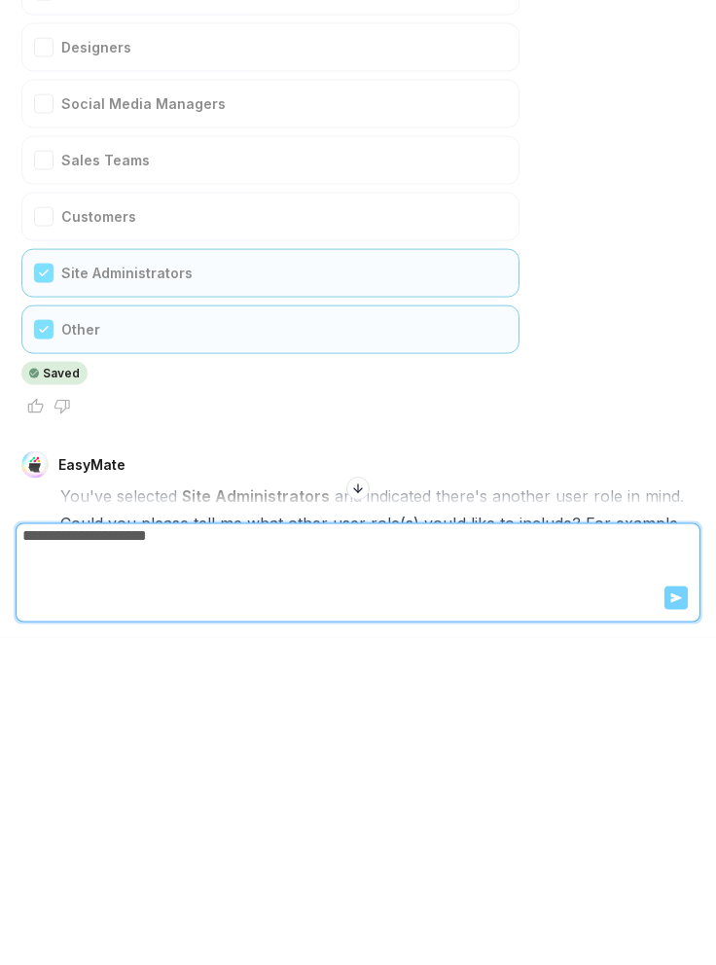
scroll to position [2906, 0]
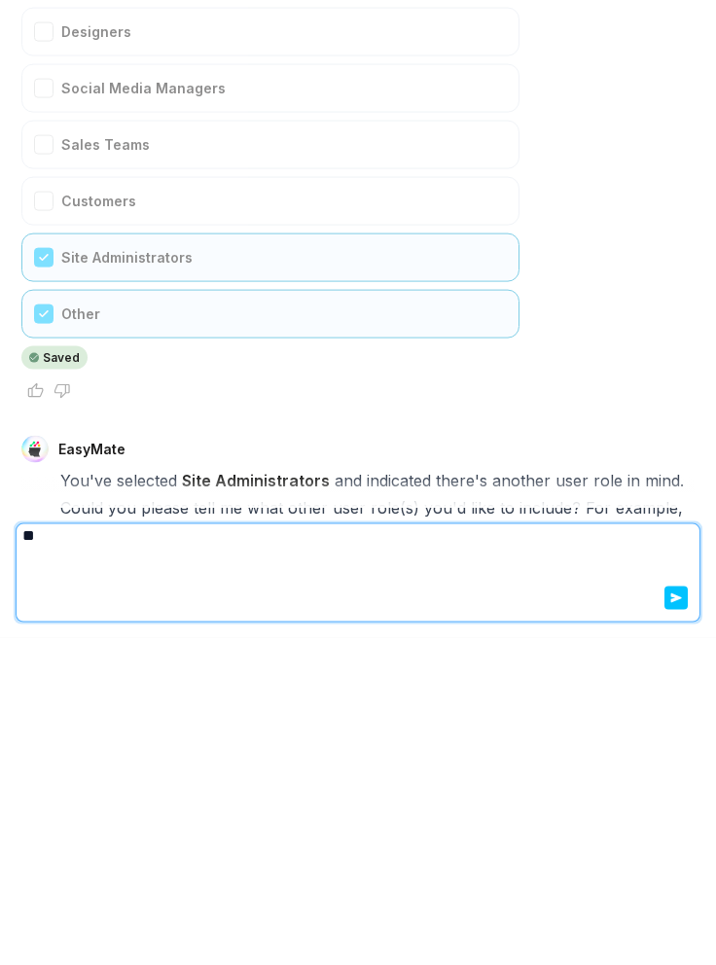
type textarea "*"
type textarea "**********"
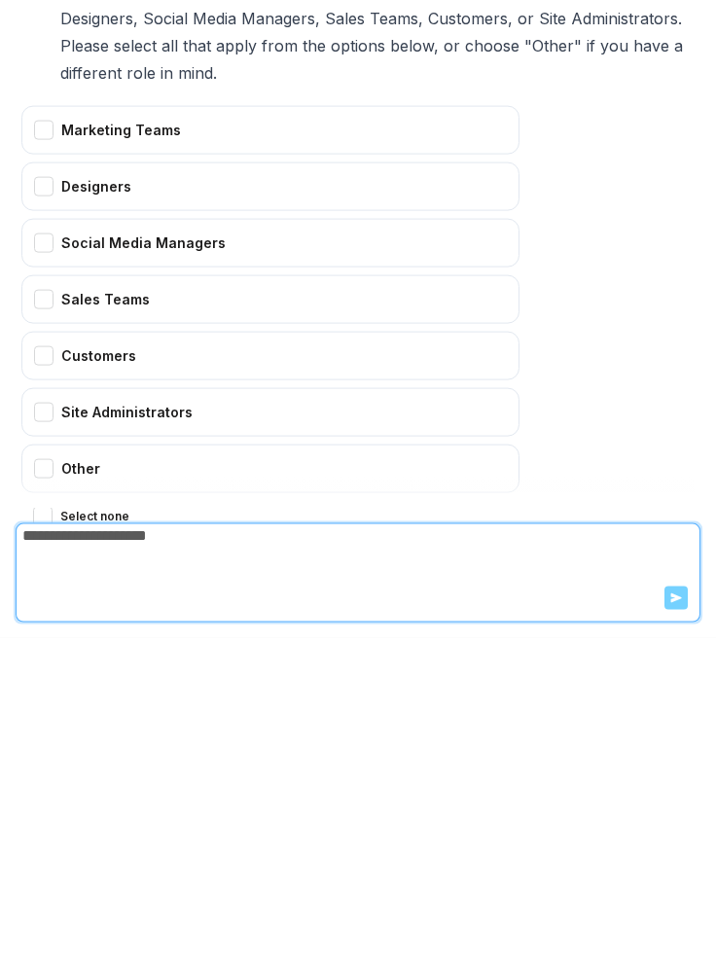
scroll to position [3777, 0]
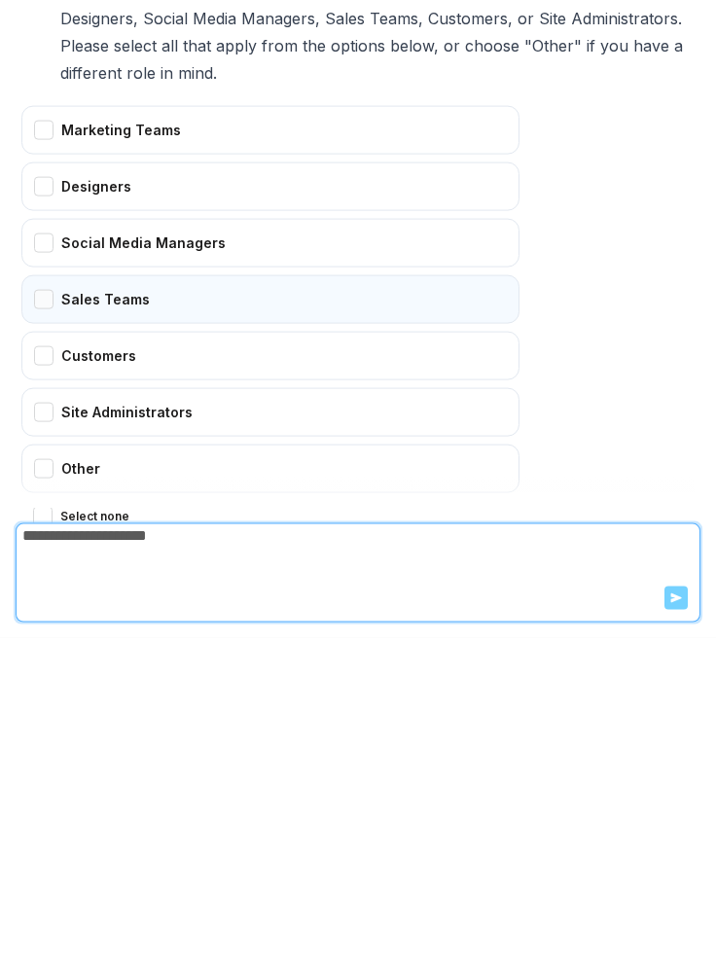
click at [35, 602] on div "Sales Teams" at bounding box center [270, 626] width 498 height 49
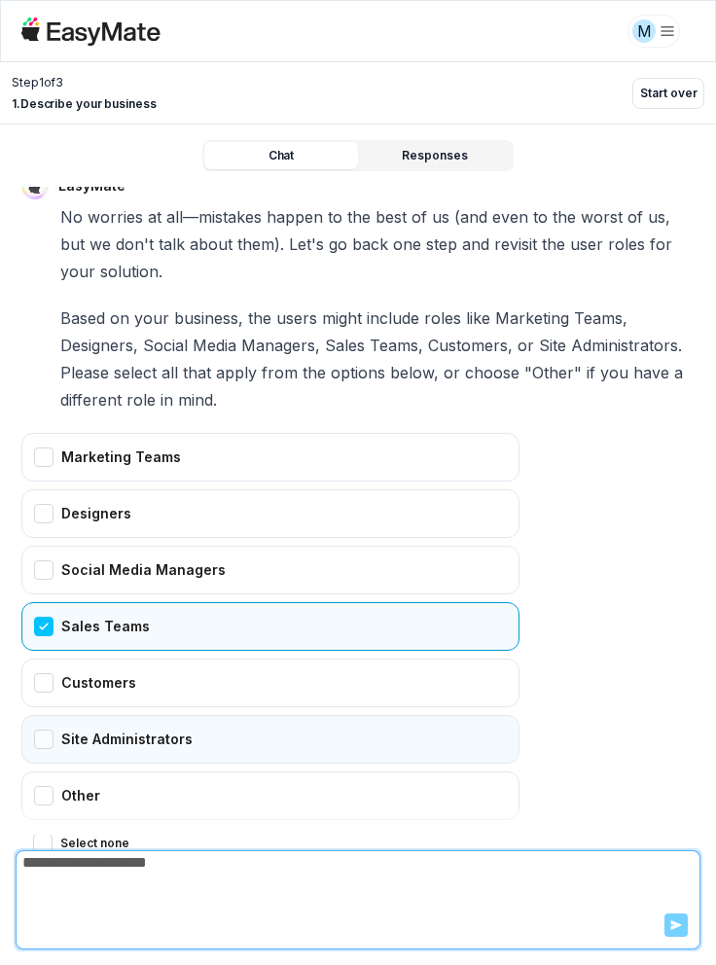
click at [39, 715] on div "Site Administrators" at bounding box center [270, 739] width 498 height 49
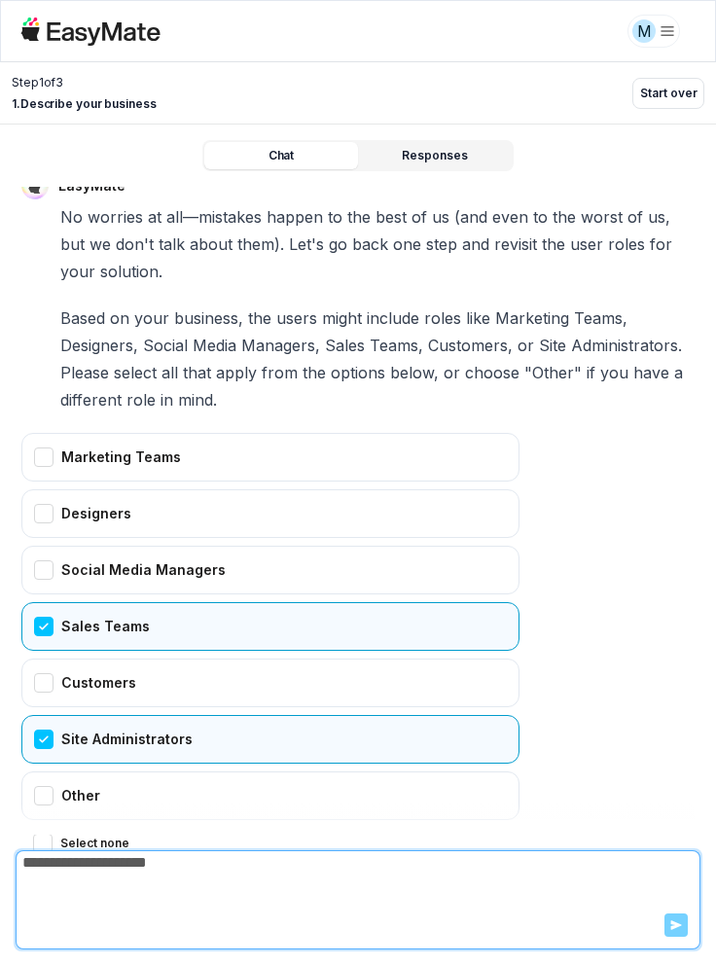
click at [56, 867] on button "Confirm" at bounding box center [55, 882] width 69 height 31
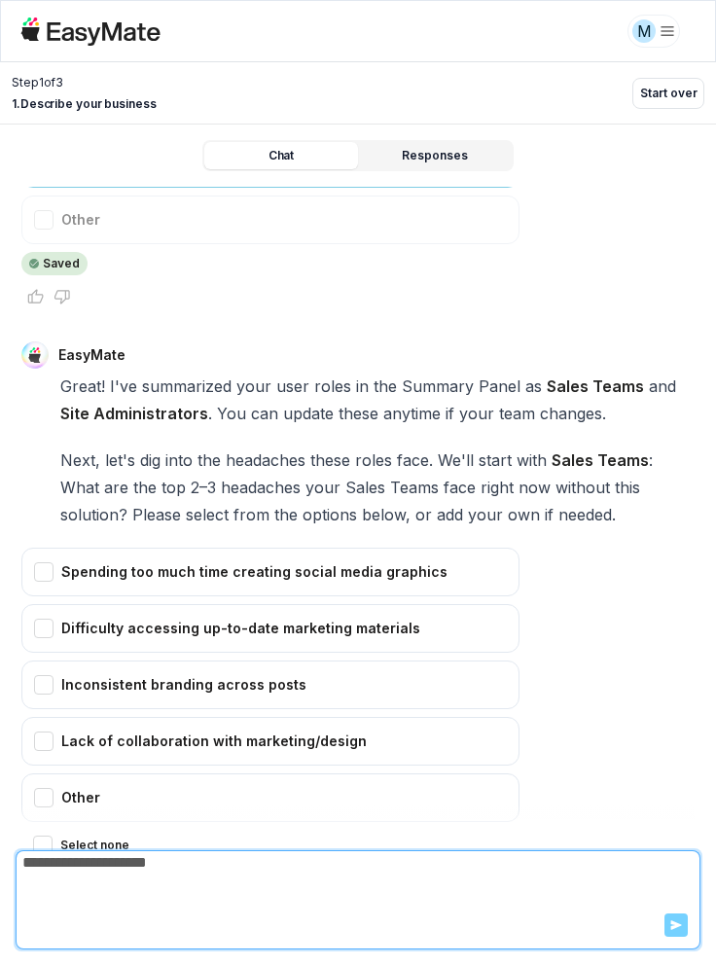
scroll to position [58, 0]
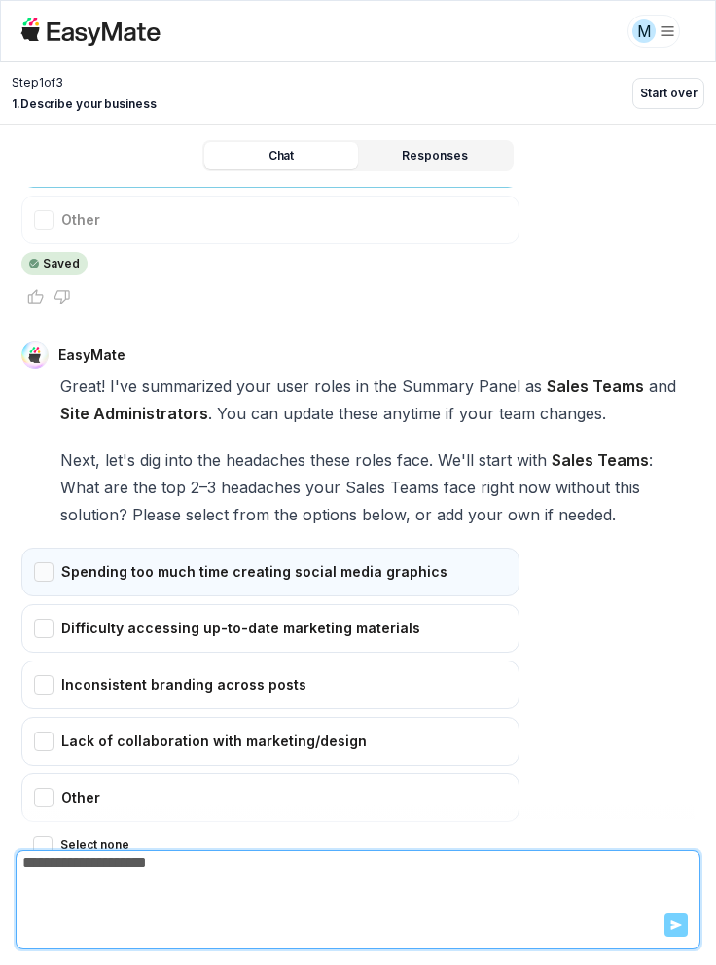
click at [43, 548] on div "Spending too much time creating social media graphics" at bounding box center [270, 572] width 498 height 49
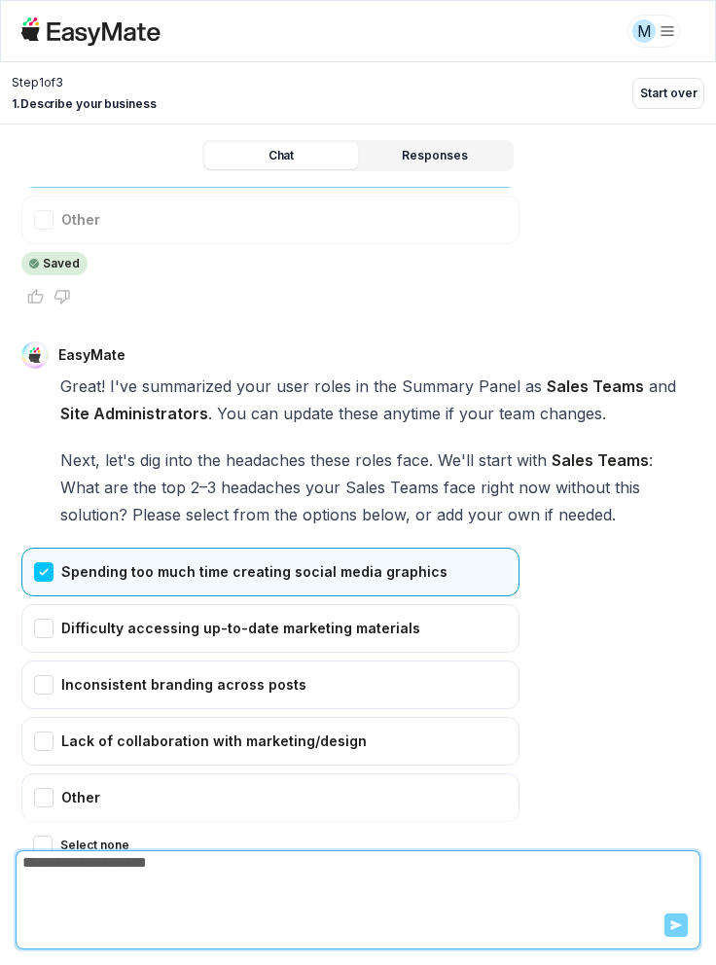
scroll to position [93, 0]
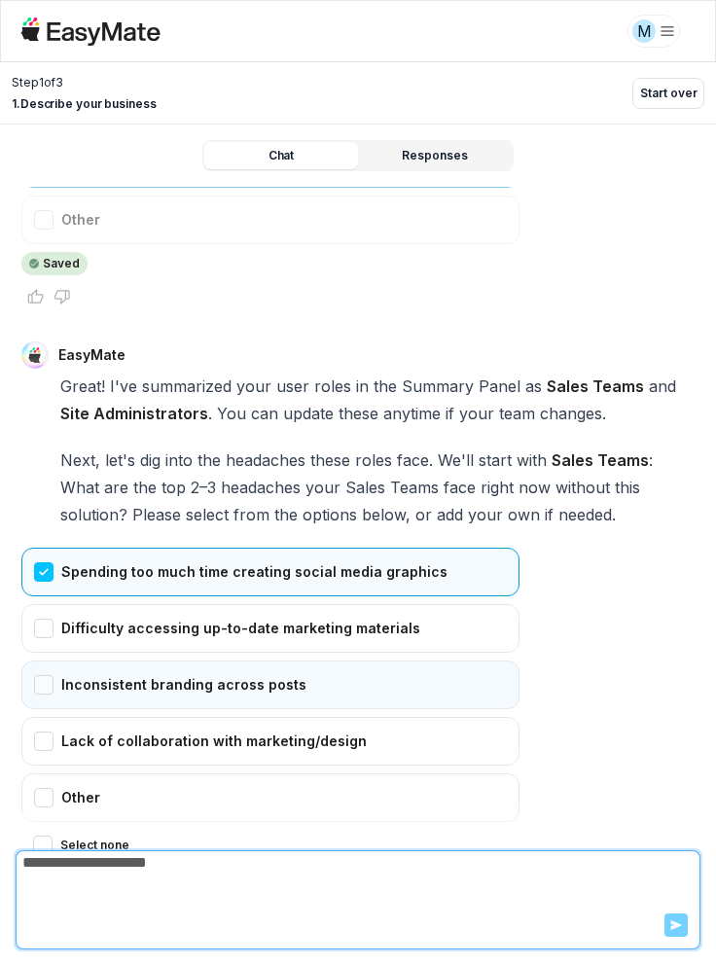
click at [48, 661] on div "Inconsistent branding across posts" at bounding box center [270, 685] width 498 height 49
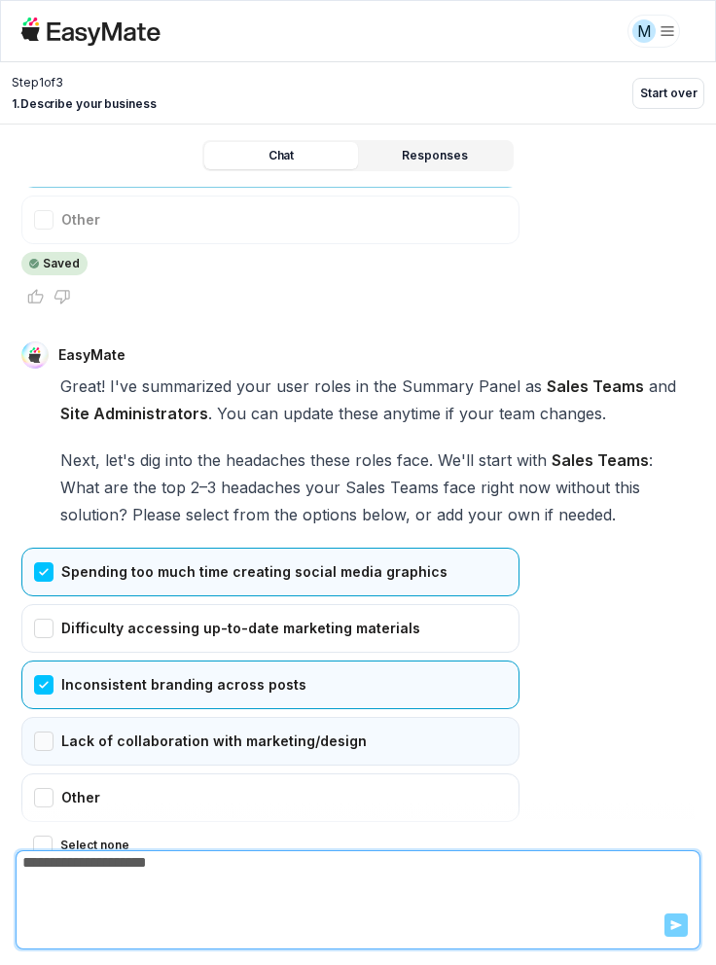
click at [33, 717] on div "Lack of collaboration with marketing/design" at bounding box center [270, 741] width 498 height 49
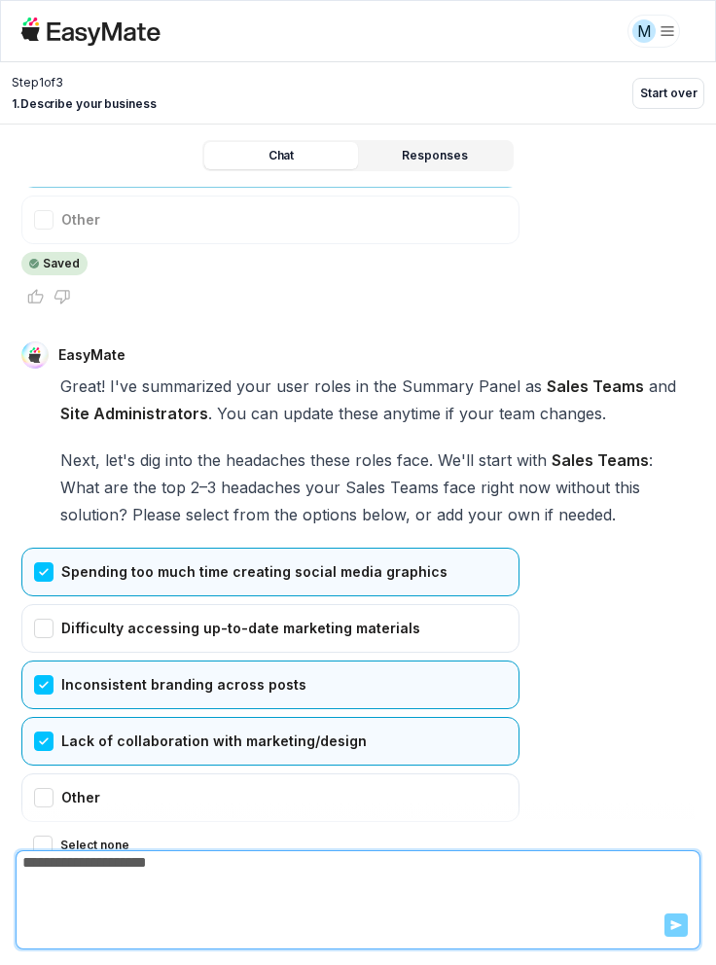
click at [32, 869] on button "Confirm" at bounding box center [55, 884] width 69 height 31
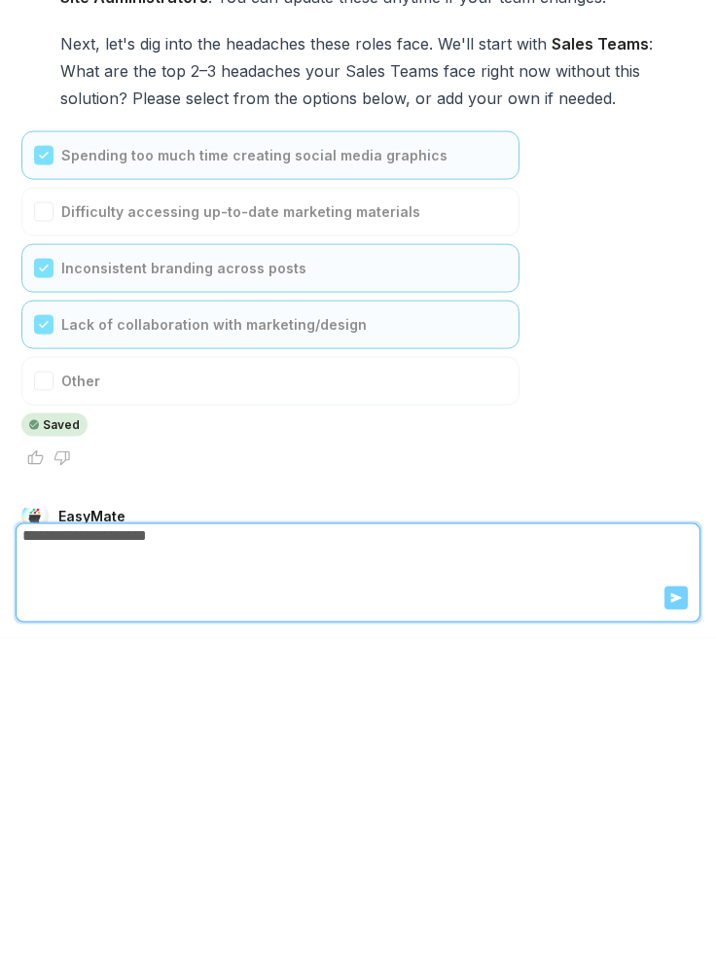
scroll to position [4582, 0]
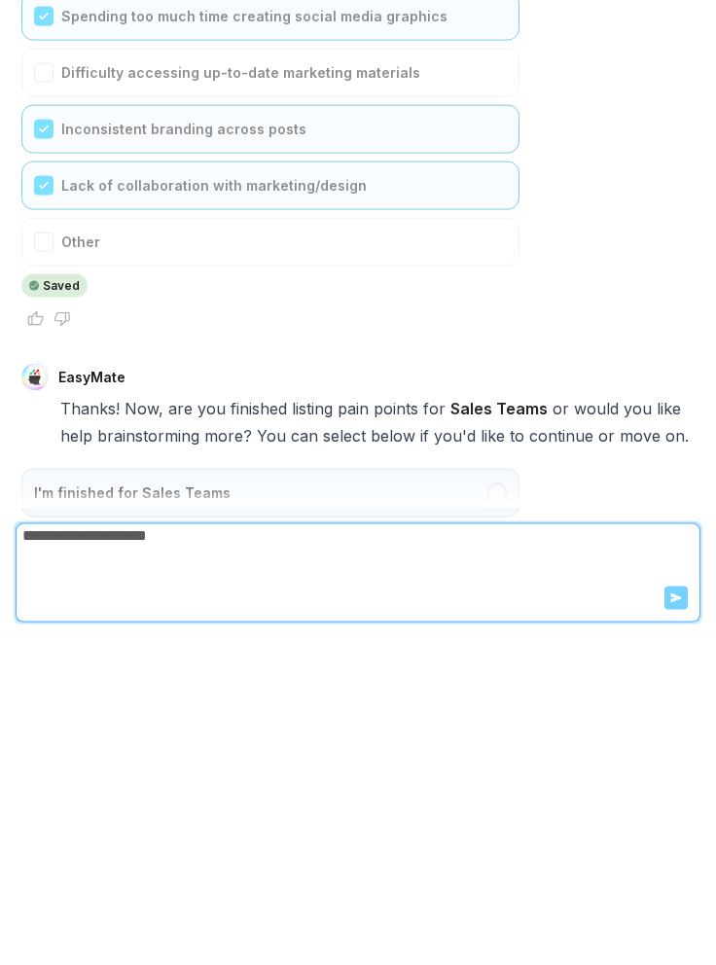
click at [496, 796] on div "I'm finished for Sales Teams" at bounding box center [270, 820] width 498 height 49
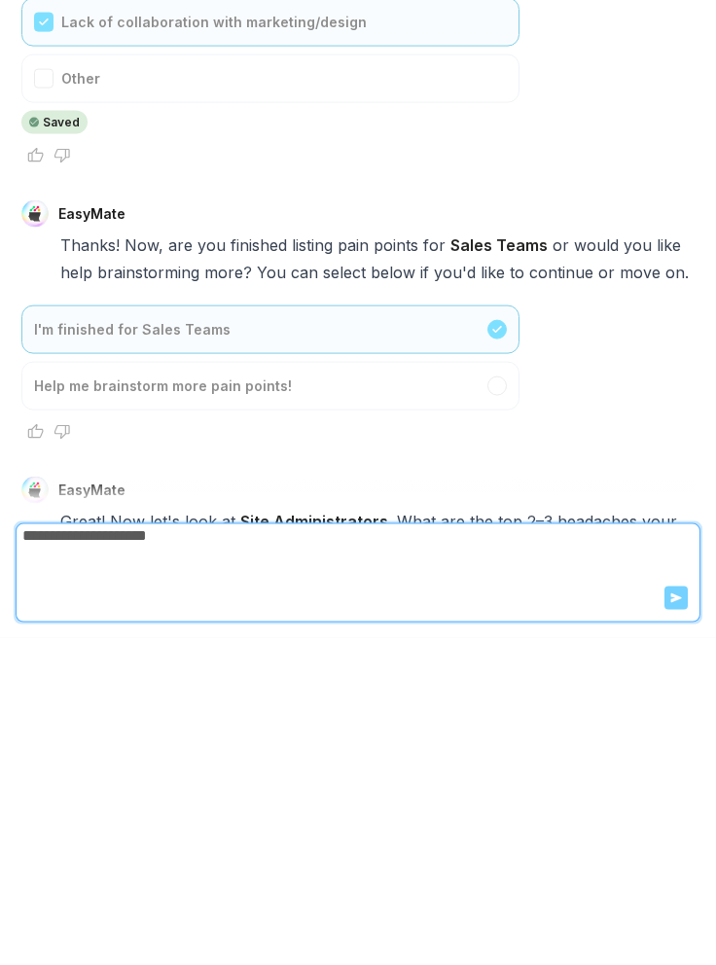
scroll to position [5131, 0]
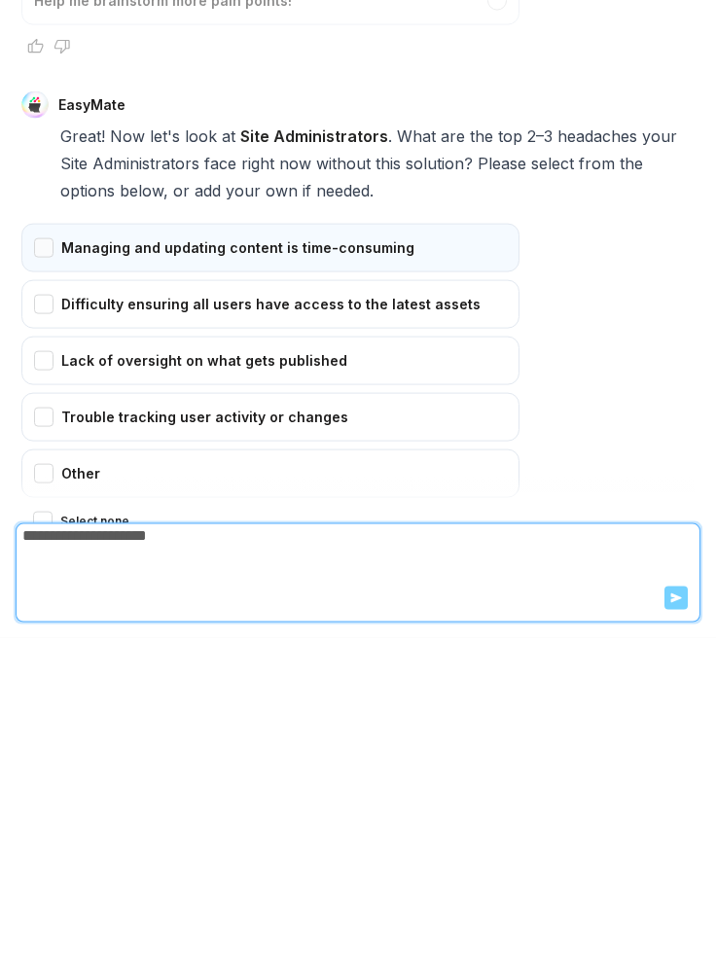
click at [31, 551] on div "Managing and updating content is time-consuming" at bounding box center [270, 575] width 498 height 49
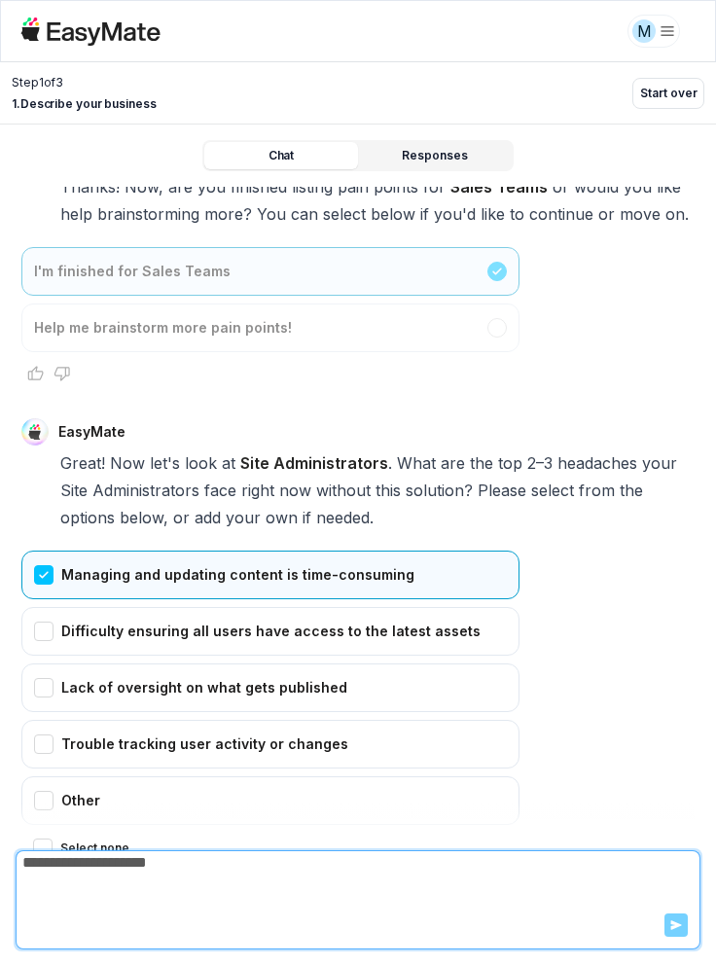
click at [30, 872] on button "Confirm" at bounding box center [55, 887] width 69 height 31
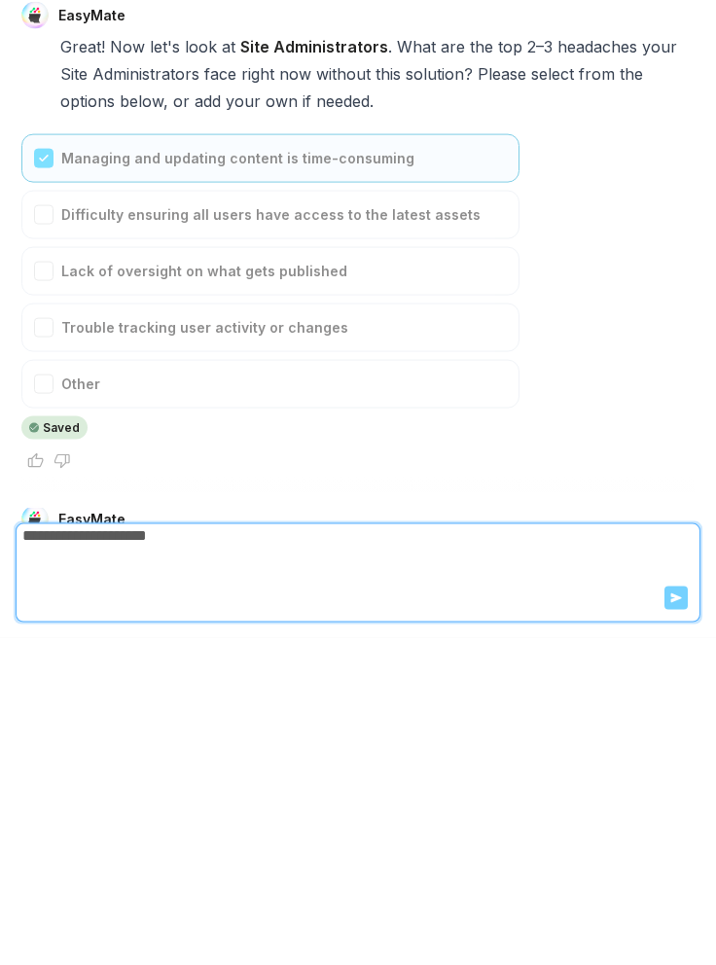
scroll to position [5359, 0]
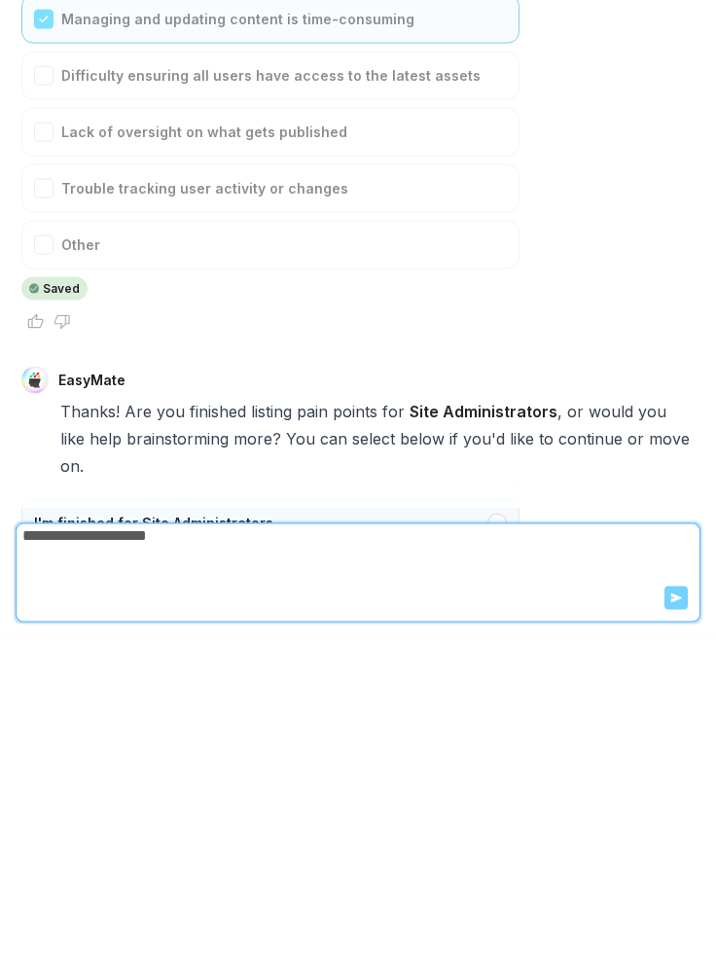
click at [166, 826] on div "I'm finished for Site Administrators" at bounding box center [270, 850] width 498 height 49
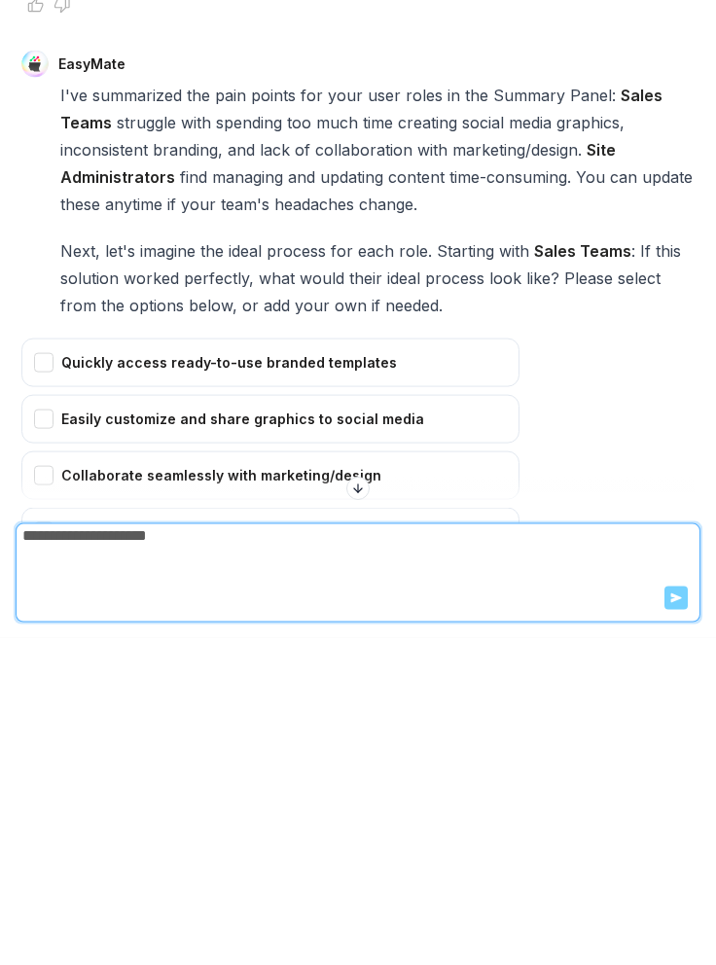
scroll to position [6009, 0]
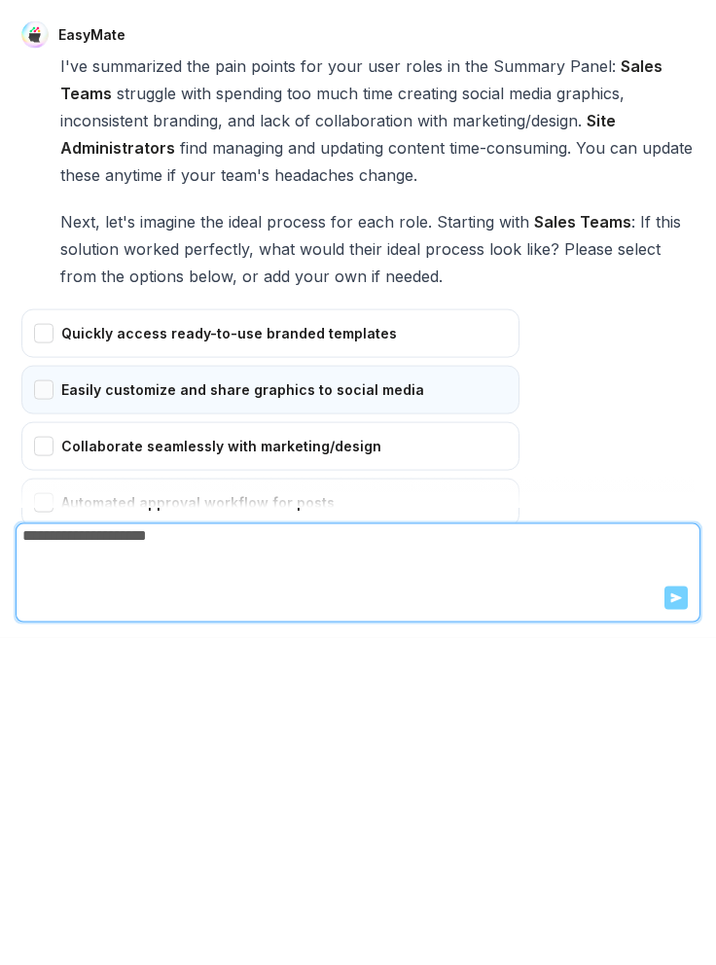
click at [38, 693] on div "Easily customize and share graphics to social media" at bounding box center [270, 717] width 498 height 49
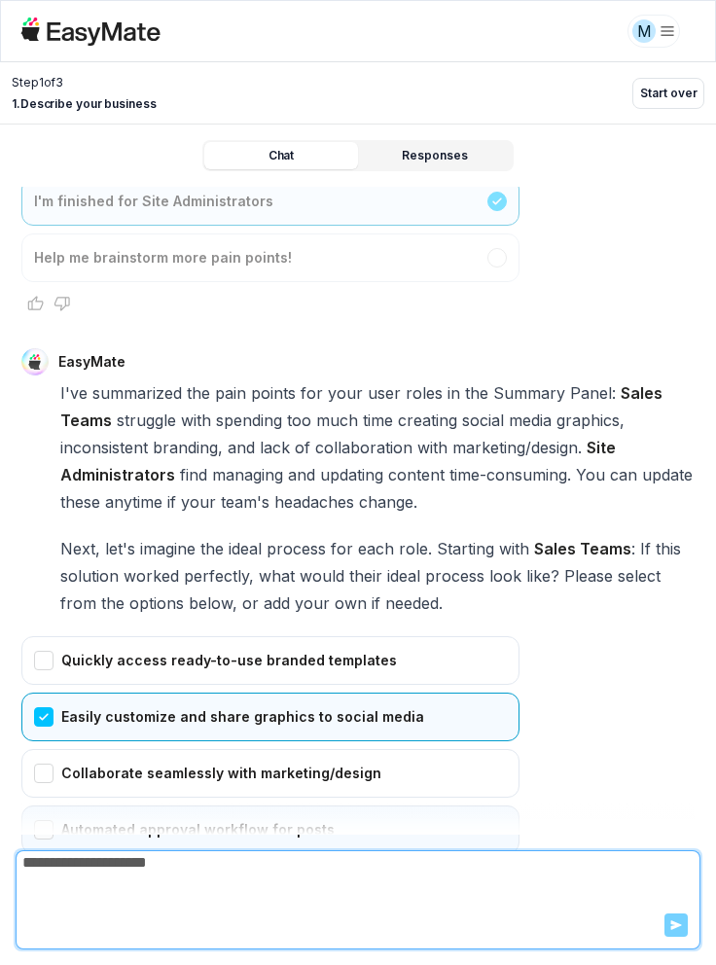
click at [36, 806] on div "Automated approval workflow for posts" at bounding box center [270, 830] width 498 height 49
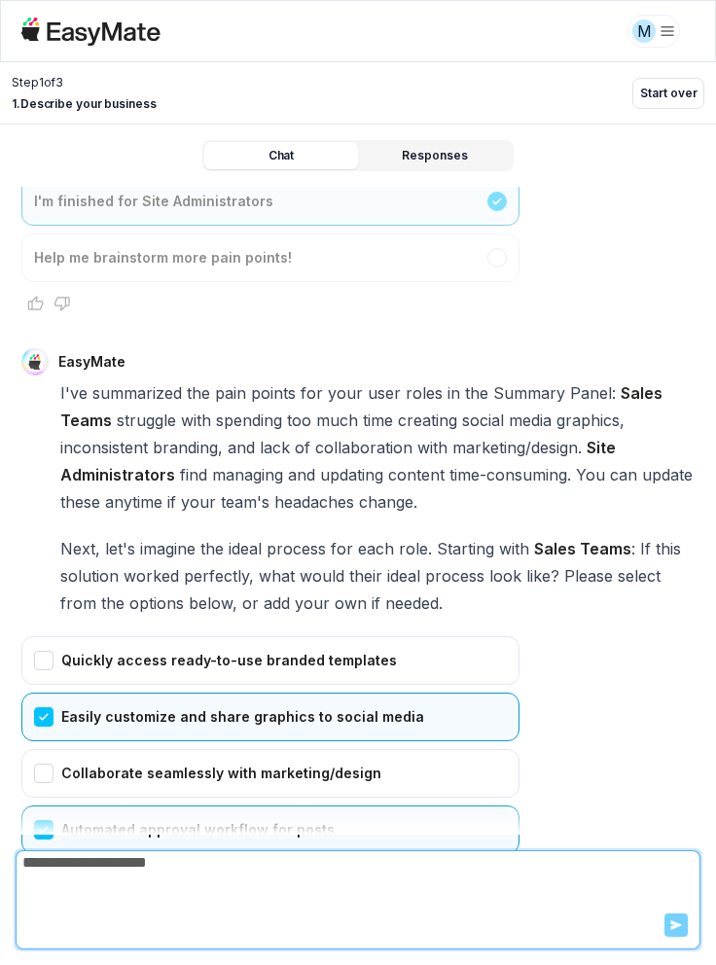
click at [33, 901] on button "Confirm" at bounding box center [55, 916] width 69 height 31
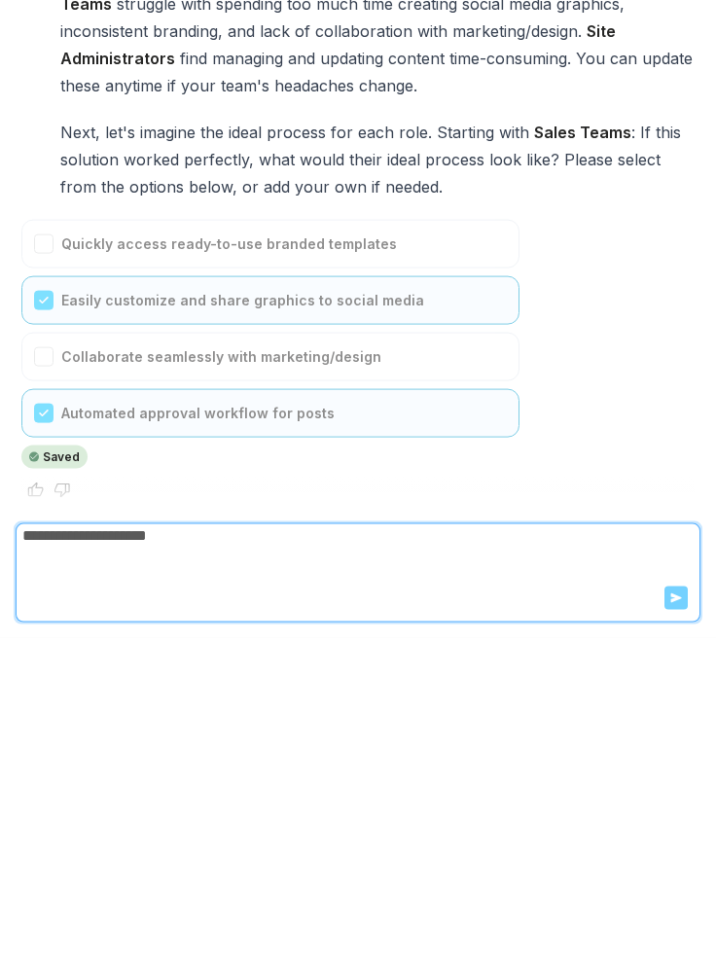
scroll to position [6237, 0]
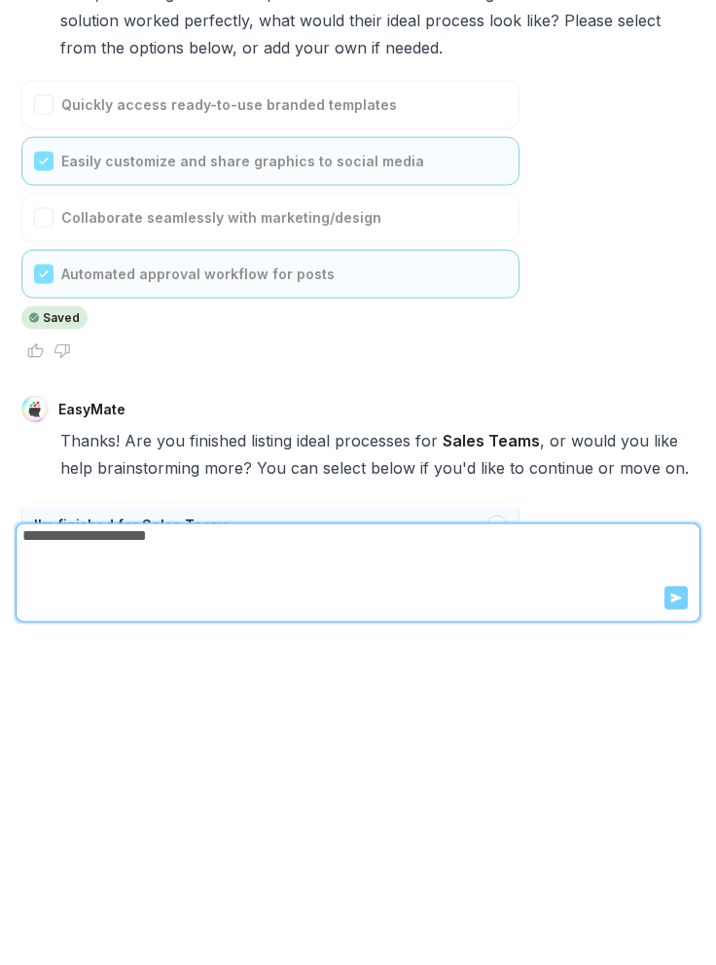
click at [502, 828] on div "I'm finished for Sales Teams" at bounding box center [270, 852] width 498 height 49
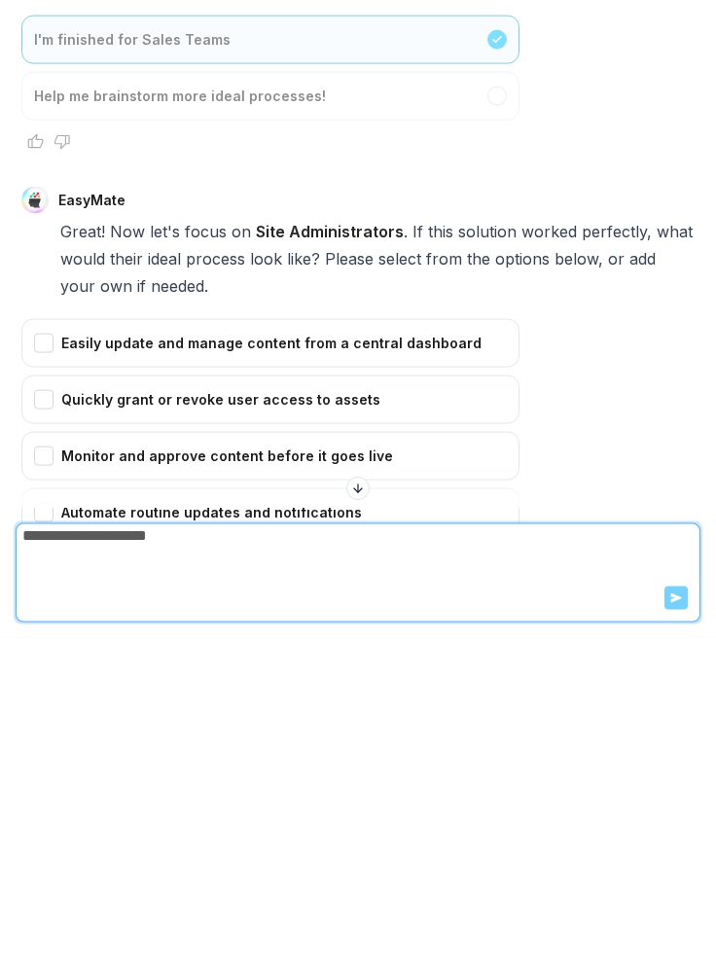
scroll to position [6730, 0]
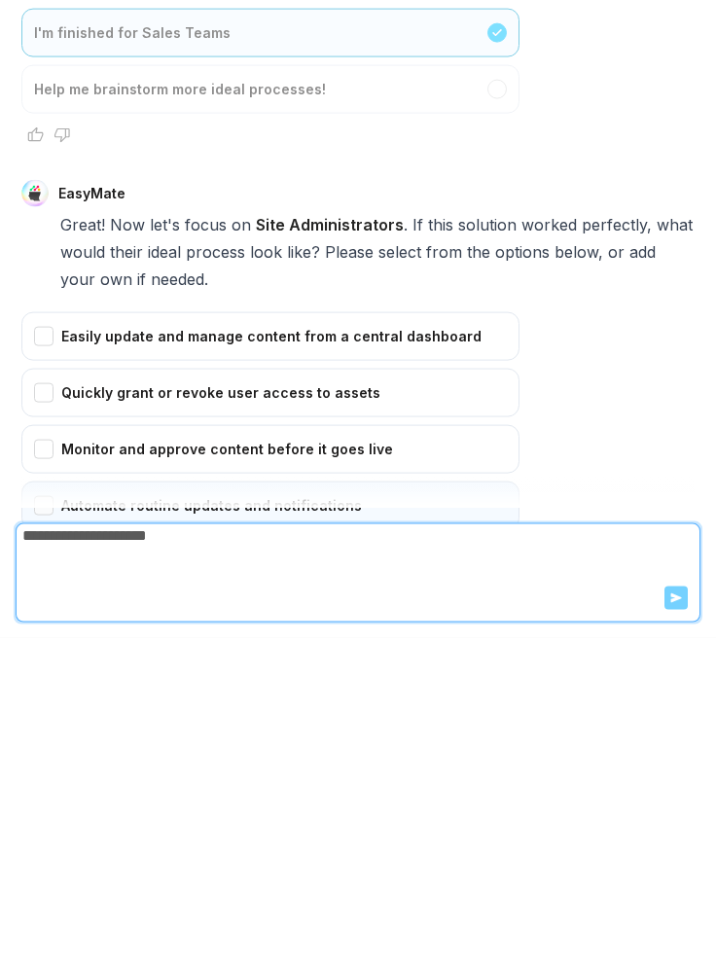
click at [32, 809] on div "Automate routine updates and notifications" at bounding box center [270, 833] width 498 height 49
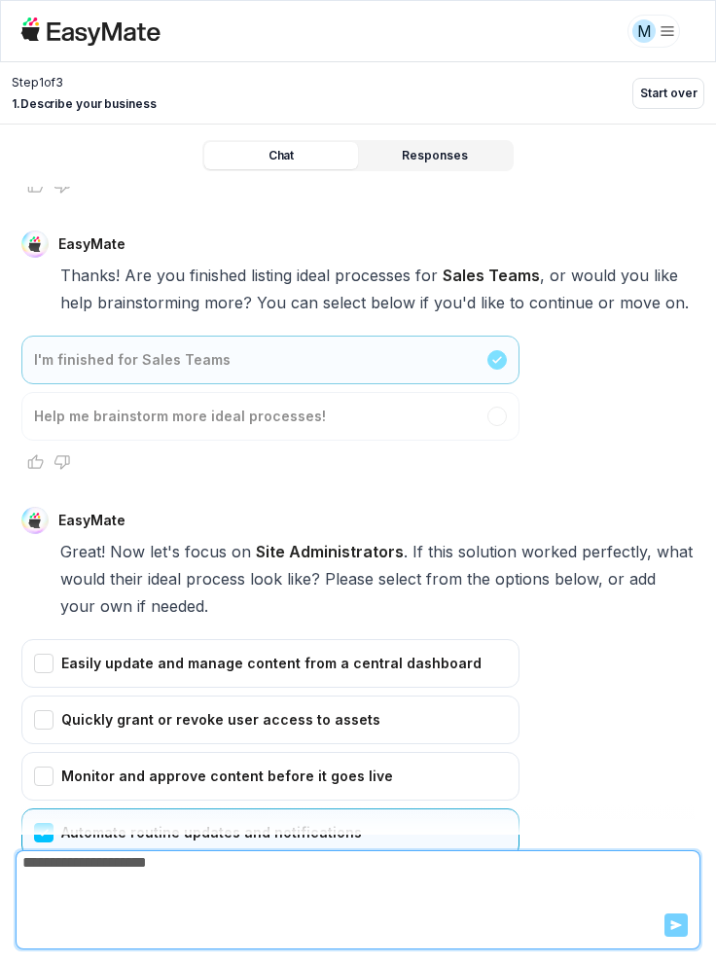
click at [39, 904] on button "Confirm" at bounding box center [55, 919] width 69 height 31
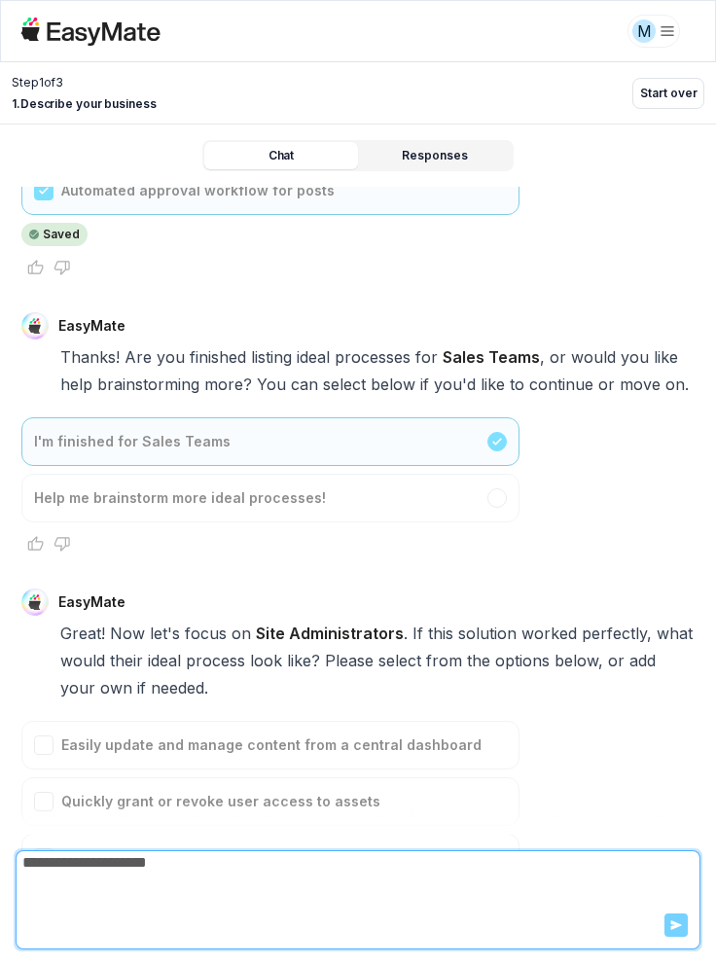
scroll to position [6683, 0]
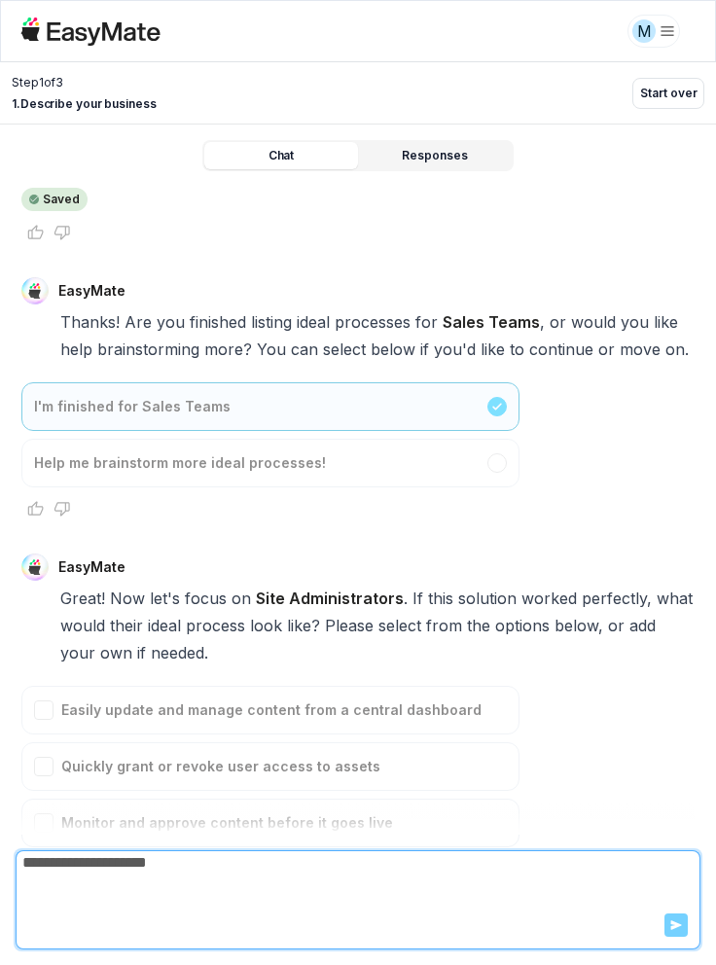
click at [682, 922] on form "Send" at bounding box center [358, 900] width 683 height 97
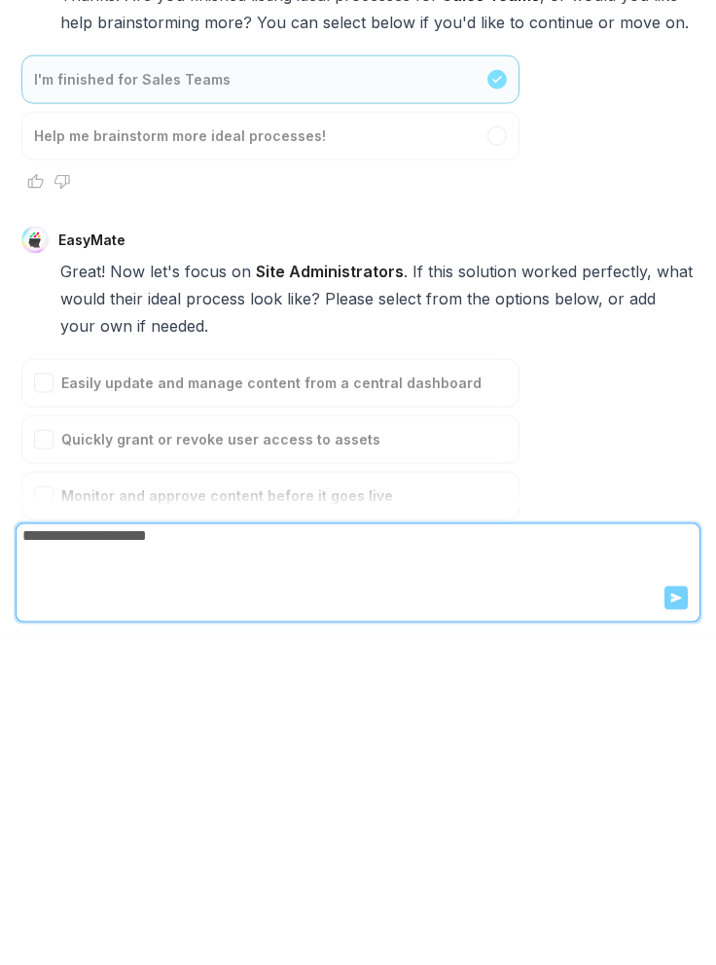
click at [637, 686] on div "Easily update and manage content from a central dashboard Quickly grant or revo…" at bounding box center [357, 810] width 673 height 249
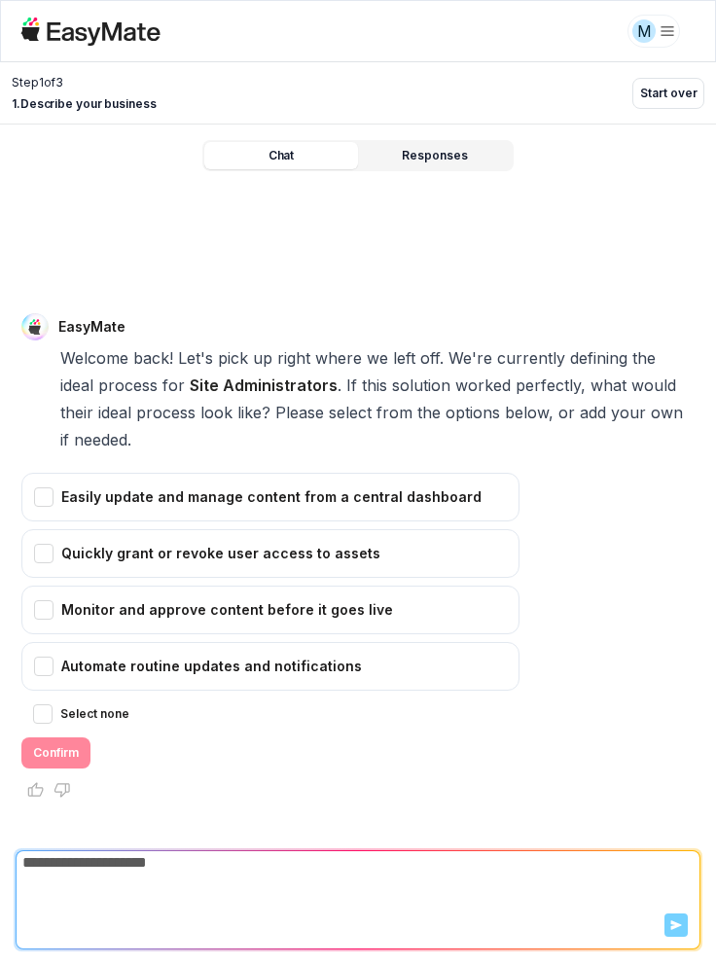
scroll to position [93, 0]
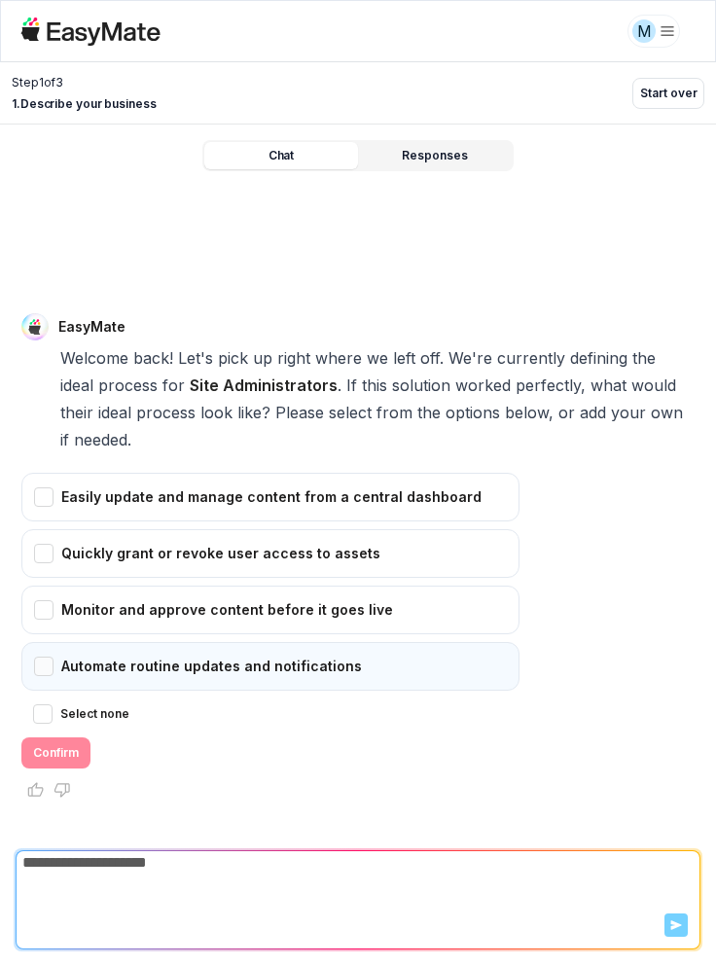
click at [49, 672] on div "Automate routine updates and notifications" at bounding box center [270, 666] width 498 height 49
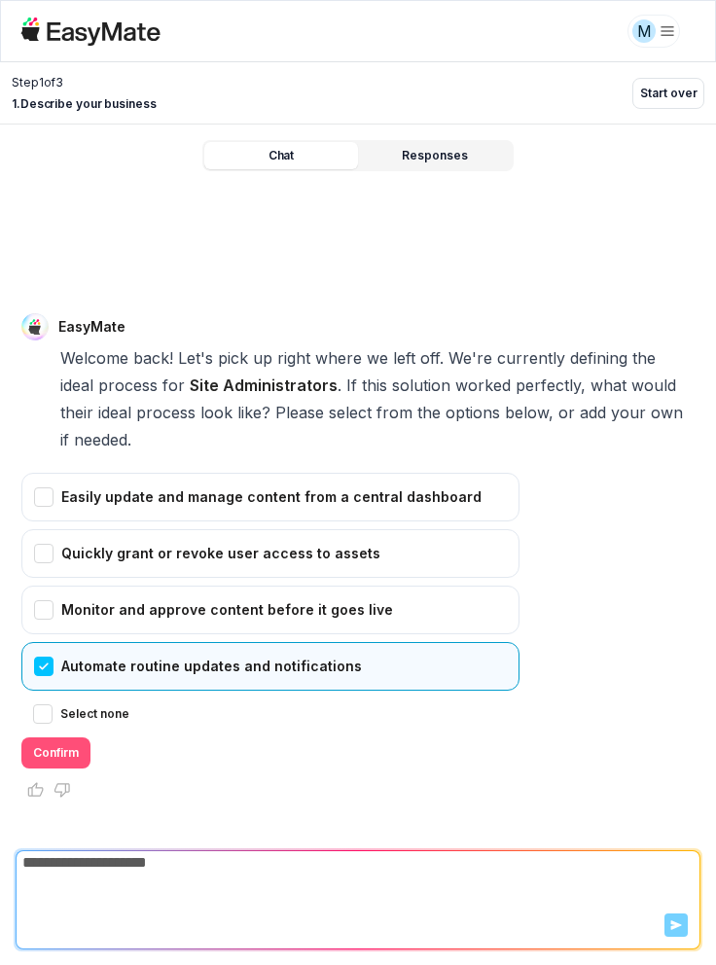
click at [51, 765] on button "Confirm" at bounding box center [55, 753] width 69 height 31
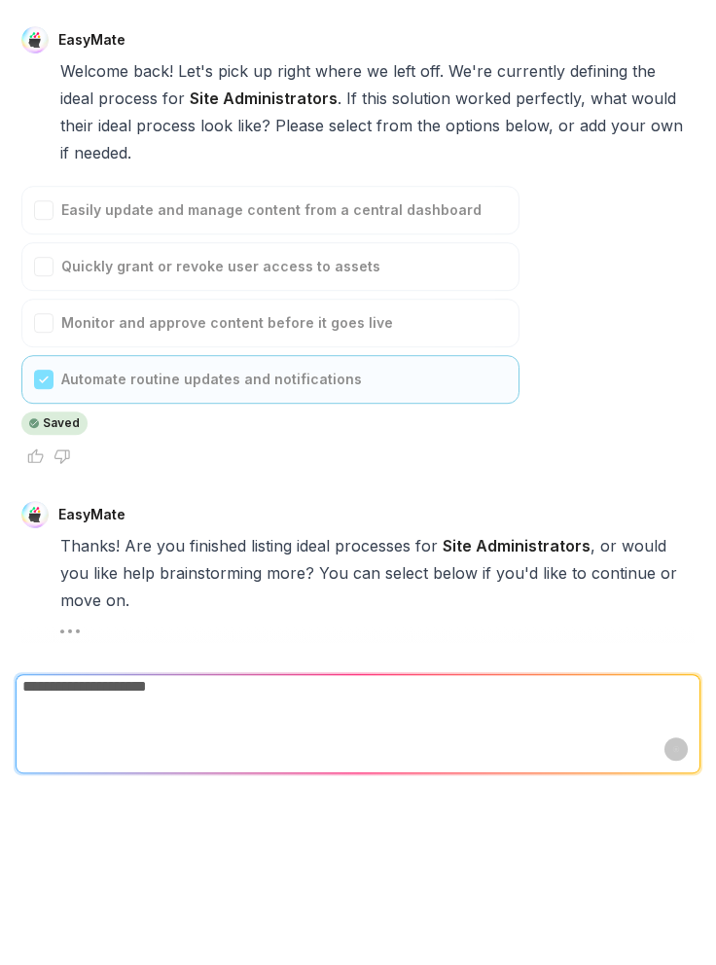
scroll to position [50, 0]
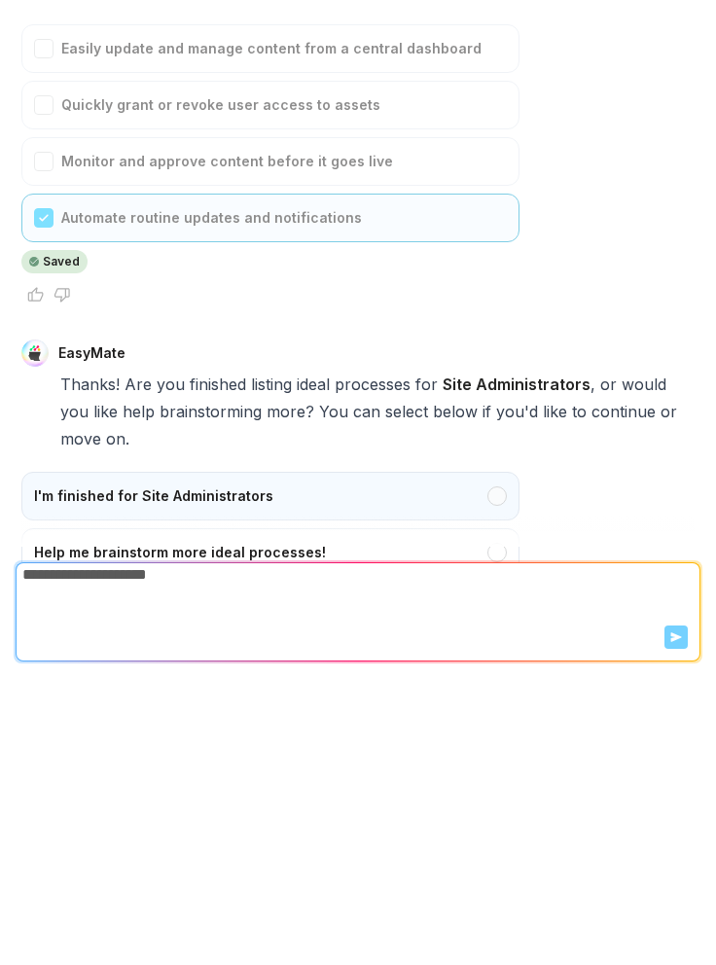
click at [497, 760] on div "I'm finished for Site Administrators" at bounding box center [270, 784] width 498 height 49
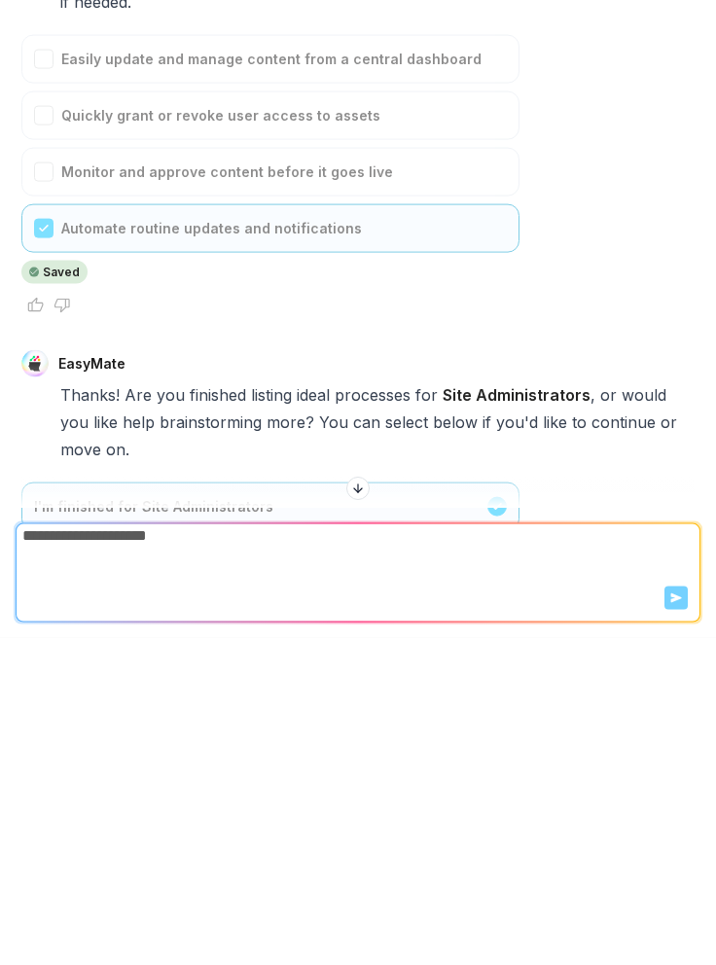
scroll to position [0, 0]
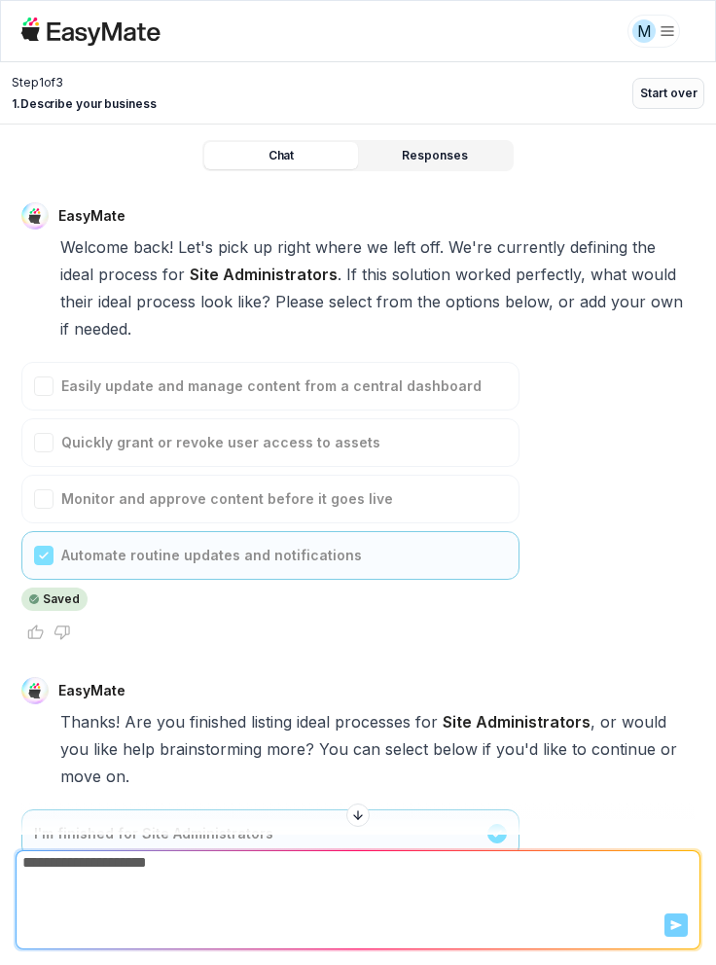
click at [683, 95] on button "Start over" at bounding box center [669, 93] width 72 height 31
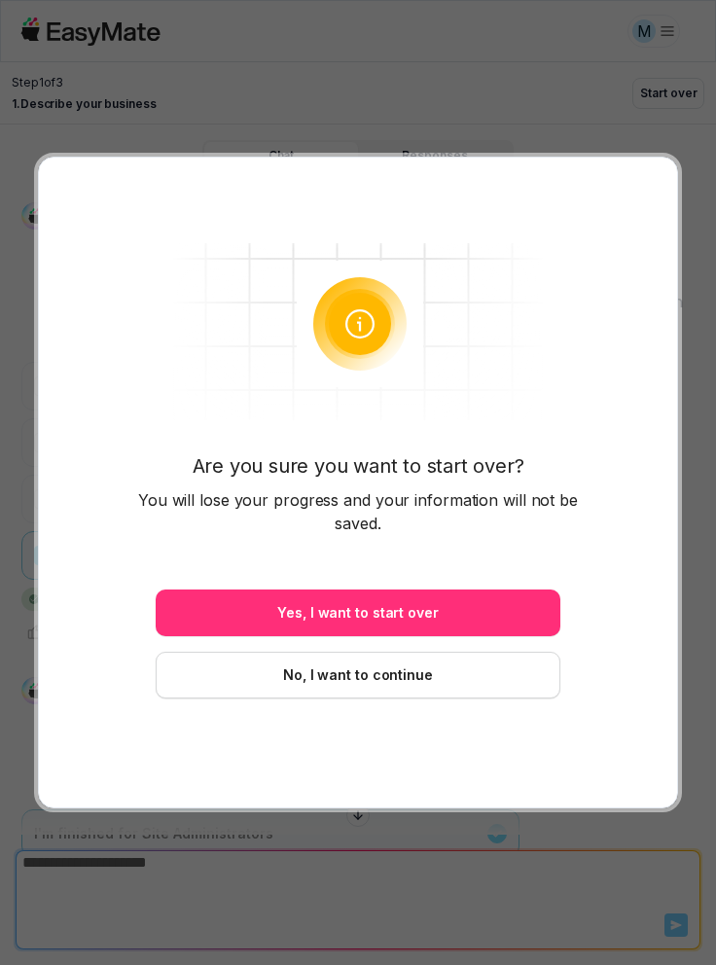
click at [506, 604] on button "Yes, I want to start over" at bounding box center [358, 613] width 405 height 47
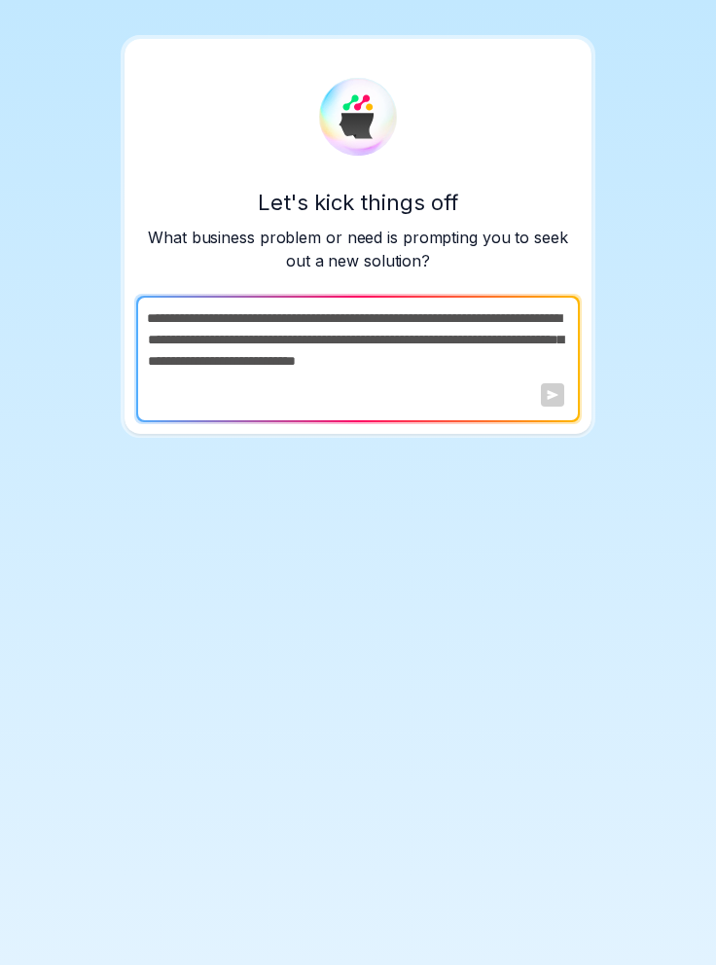
click at [548, 393] on div at bounding box center [552, 394] width 23 height 23
click at [518, 228] on p "What business problem or need is prompting you to seek out a new solution?" at bounding box center [358, 249] width 444 height 47
click at [484, 326] on textarea at bounding box center [356, 359] width 440 height 127
click at [564, 399] on textarea at bounding box center [356, 359] width 440 height 127
click at [548, 397] on div at bounding box center [552, 394] width 23 height 23
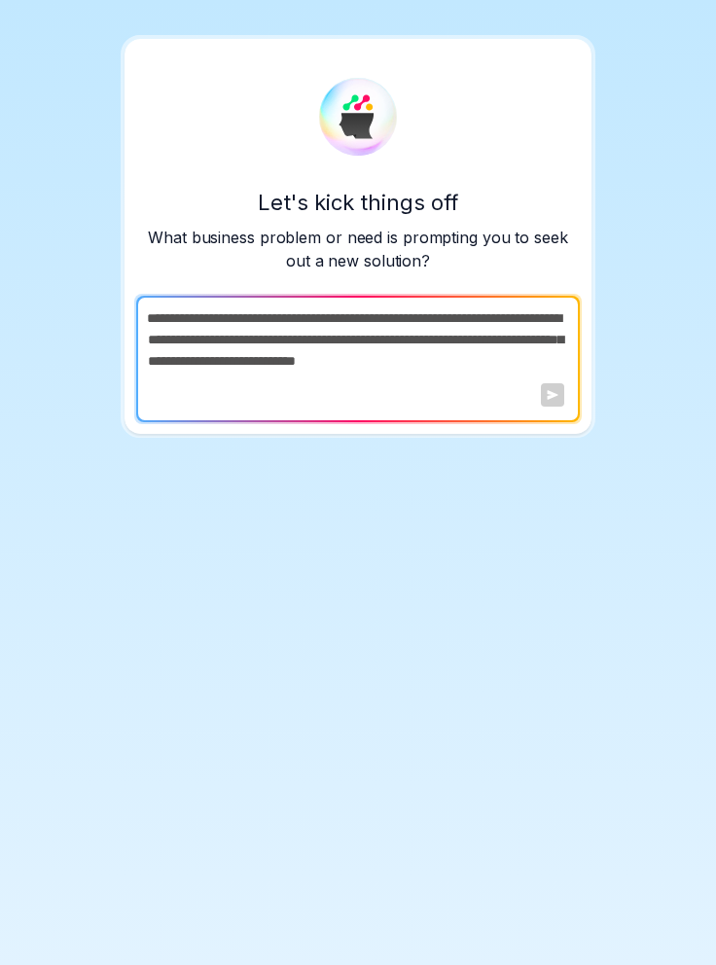
click at [466, 324] on textarea at bounding box center [356, 359] width 440 height 127
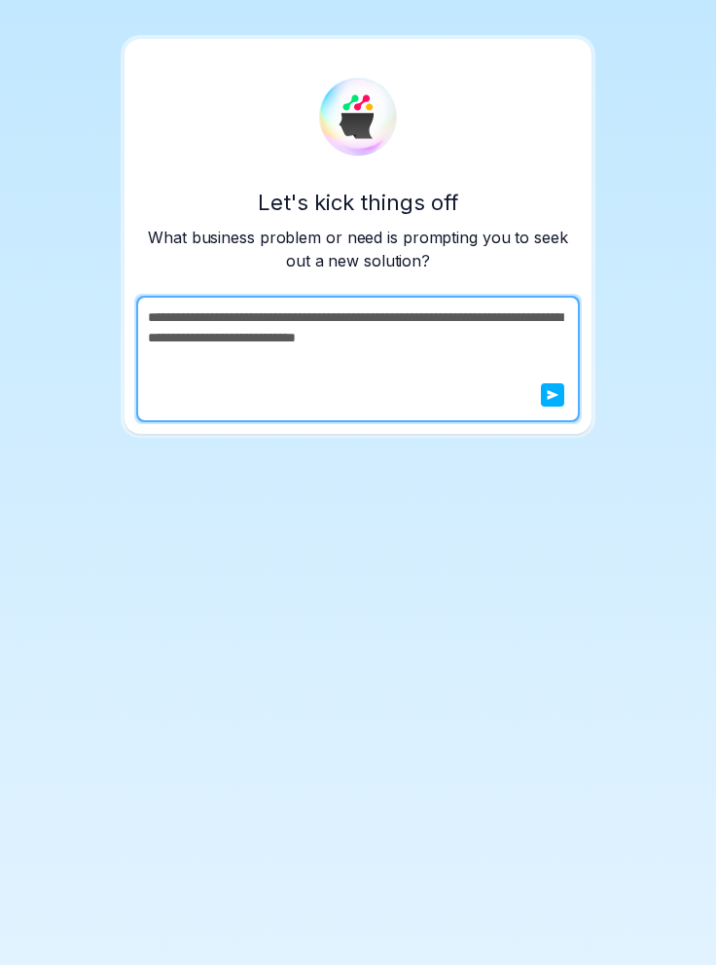
type textarea "**********"
click at [551, 396] on icon "submit" at bounding box center [553, 395] width 11 height 10
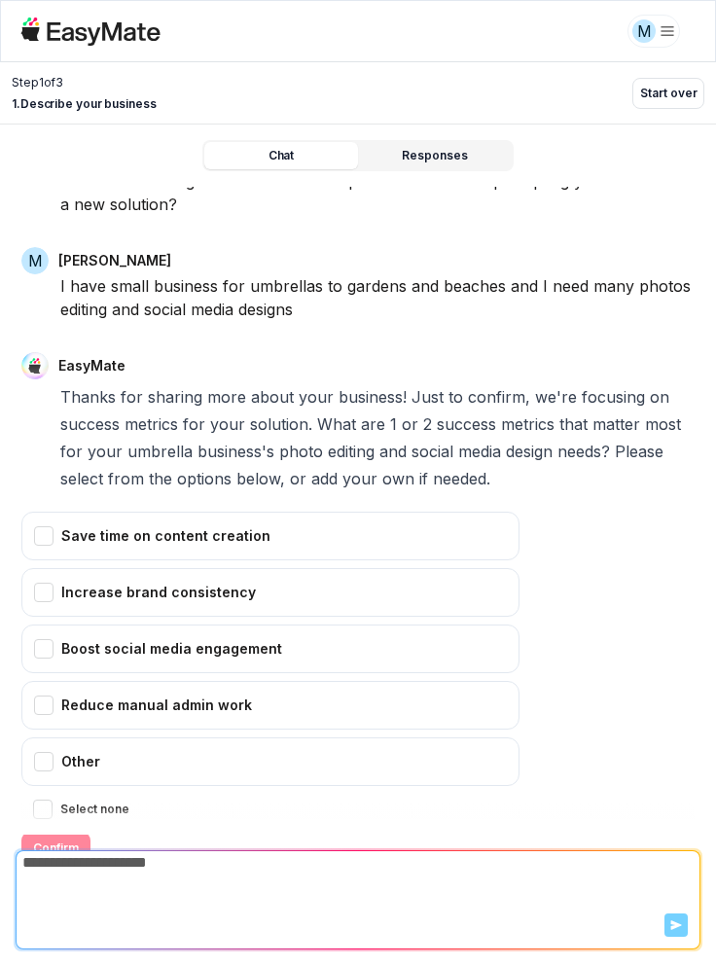
scroll to position [93, 0]
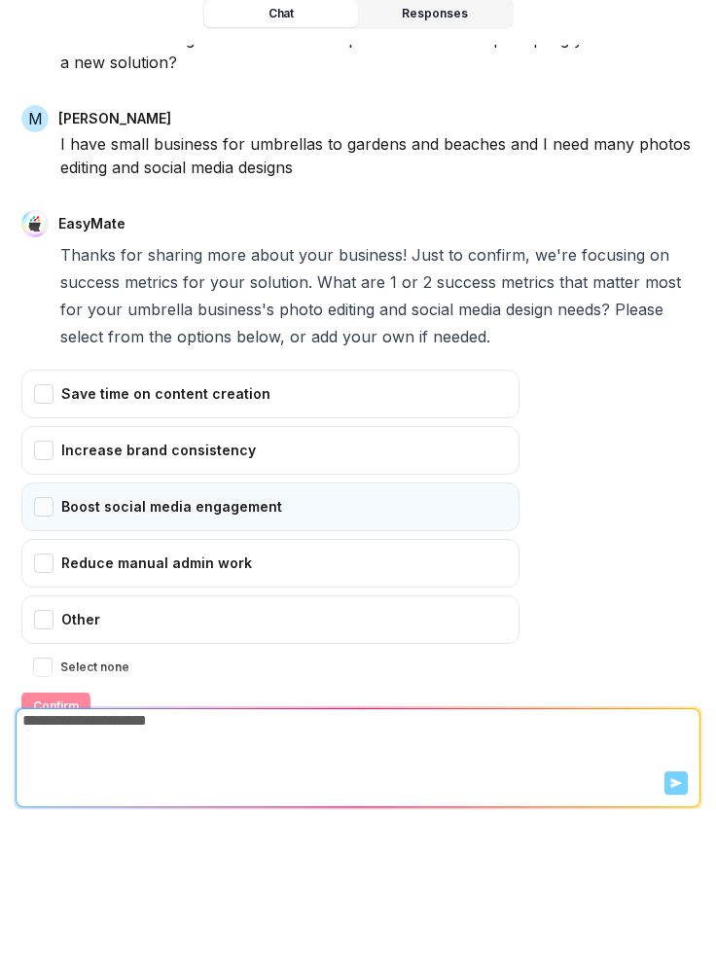
click at [51, 625] on div "Boost social media engagement" at bounding box center [270, 649] width 498 height 49
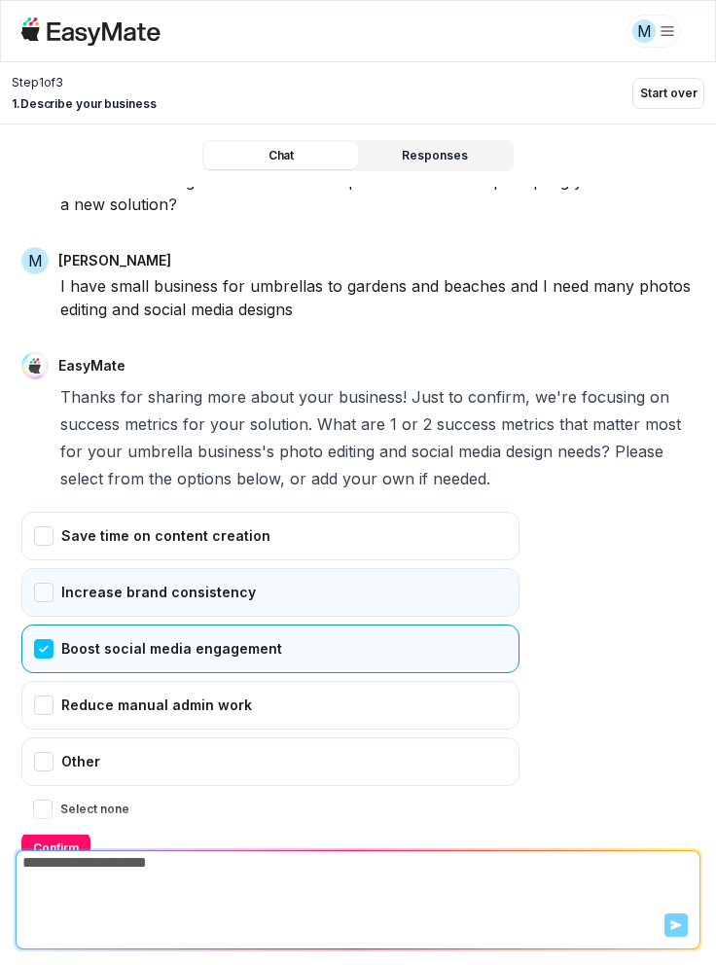
click at [33, 568] on div "Increase brand consistency" at bounding box center [270, 592] width 498 height 49
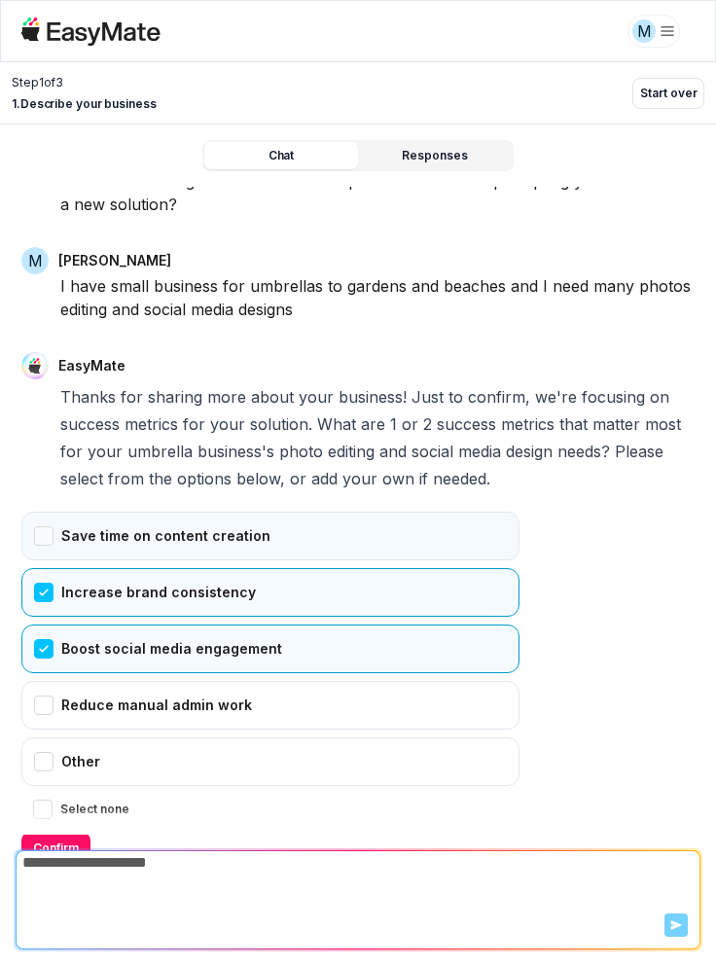
click at [37, 512] on div "Save time on content creation" at bounding box center [270, 536] width 498 height 49
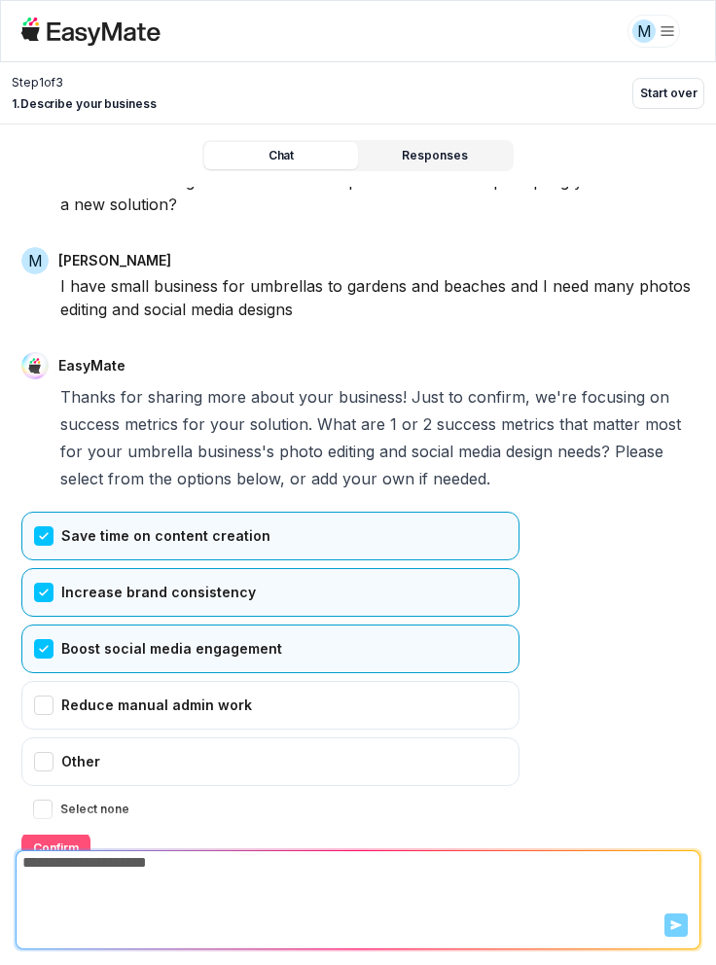
click at [74, 833] on button "Confirm" at bounding box center [55, 848] width 69 height 31
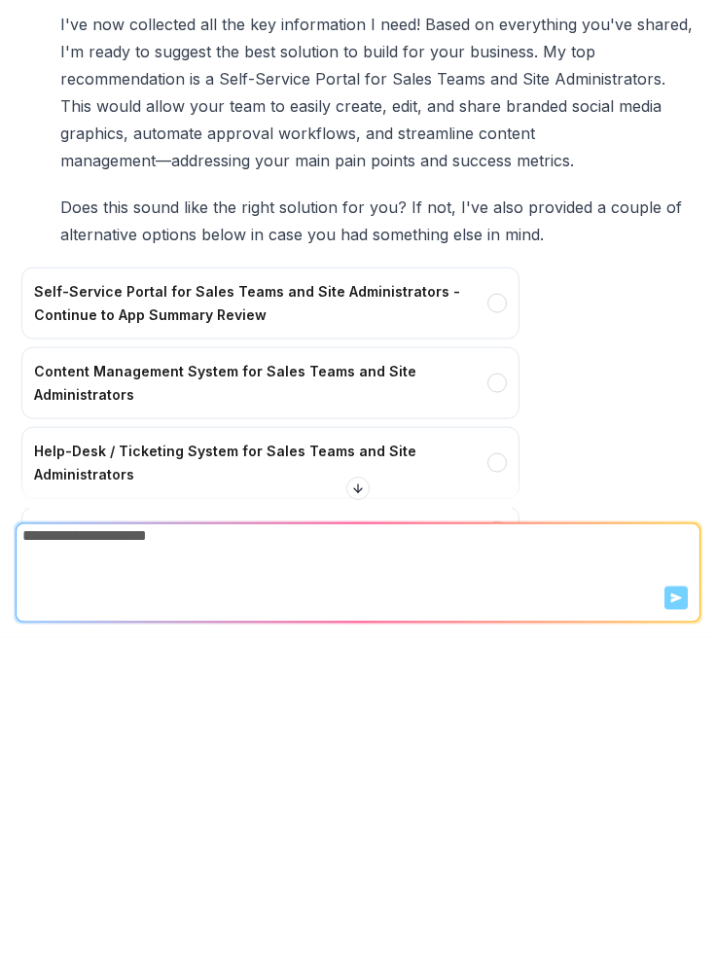
scroll to position [744, 0]
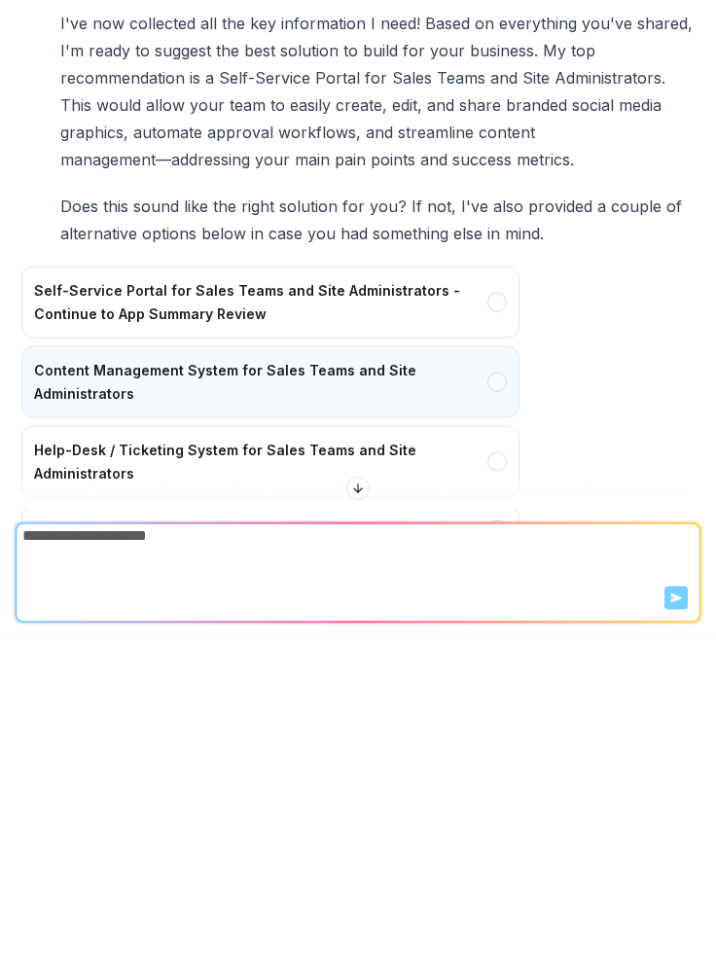
click at [490, 673] on div "Content Management System for Sales Teams and Site Administrators" at bounding box center [270, 709] width 498 height 72
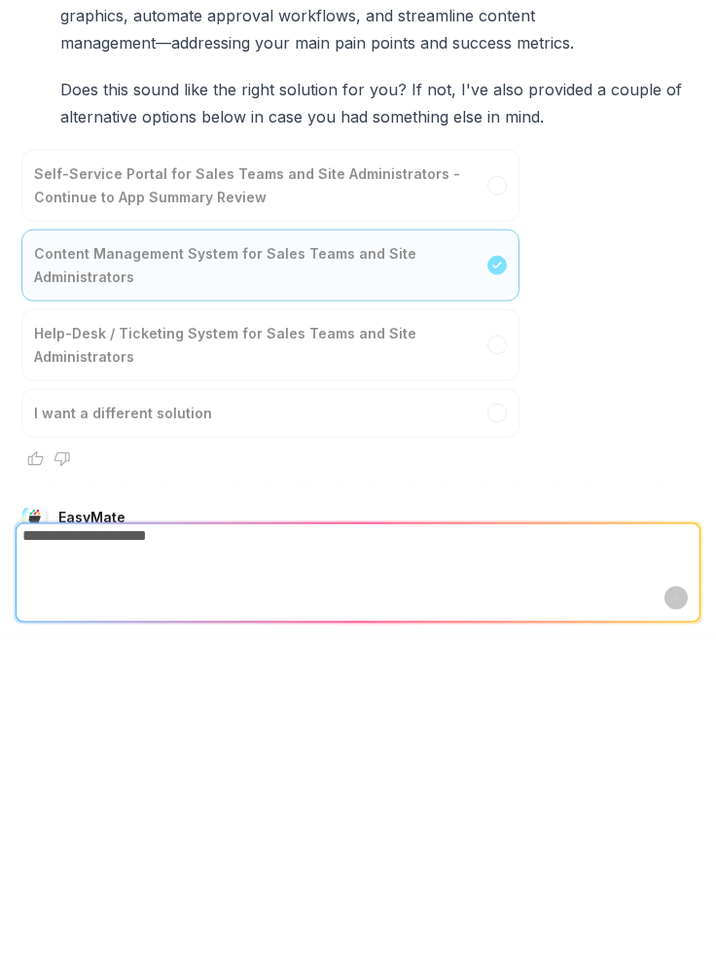
scroll to position [868, 0]
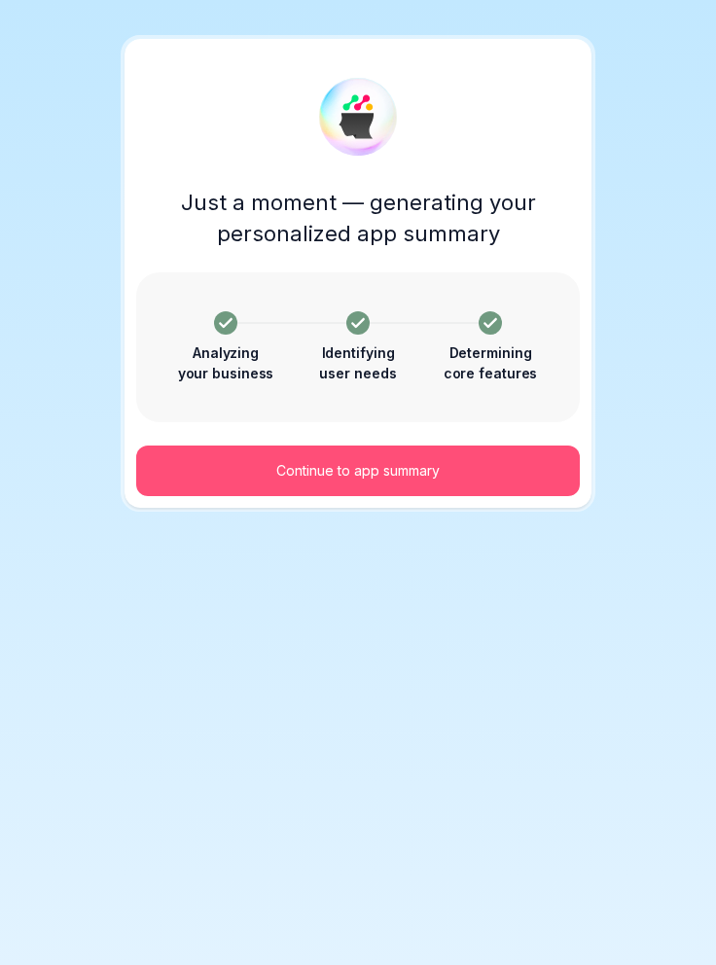
click at [470, 467] on button "Continue to app summary" at bounding box center [358, 471] width 444 height 51
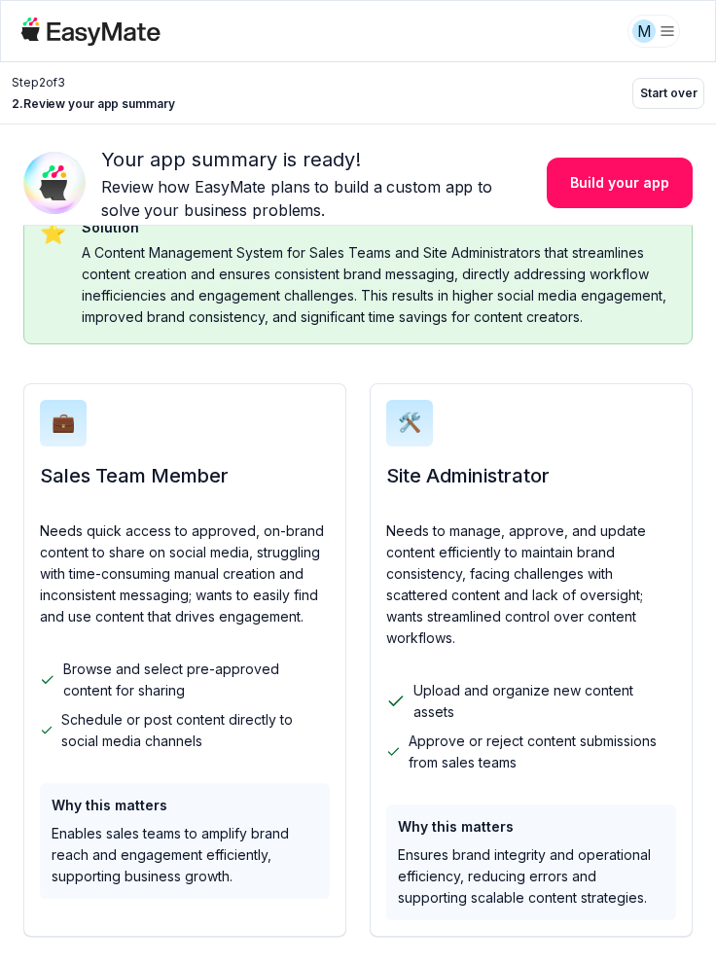
scroll to position [321, 0]
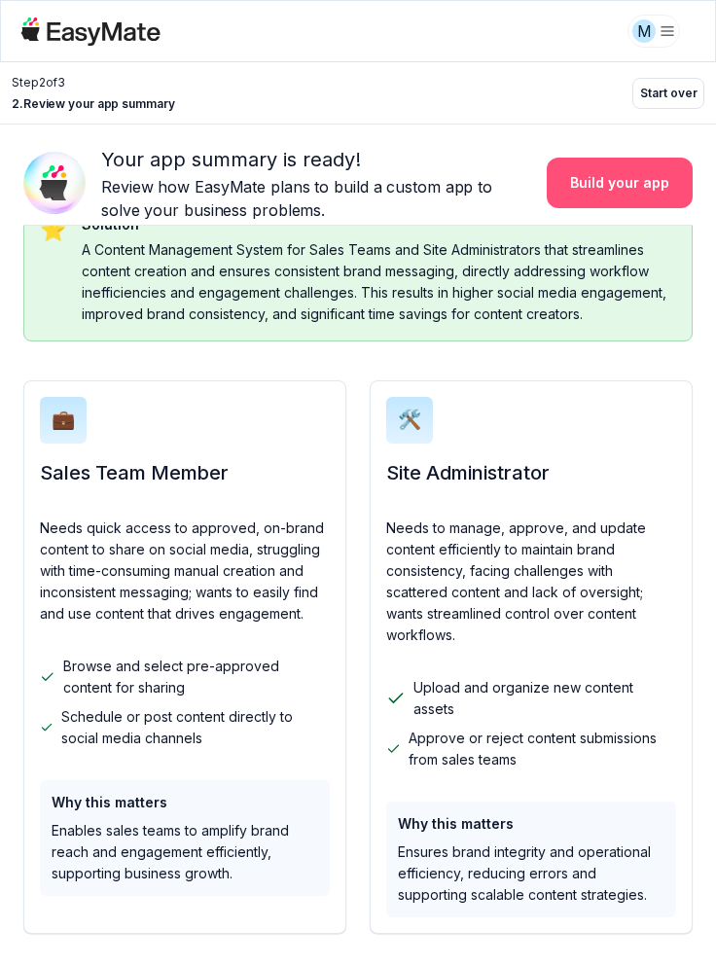
click at [654, 173] on button "Build your app" at bounding box center [620, 183] width 146 height 51
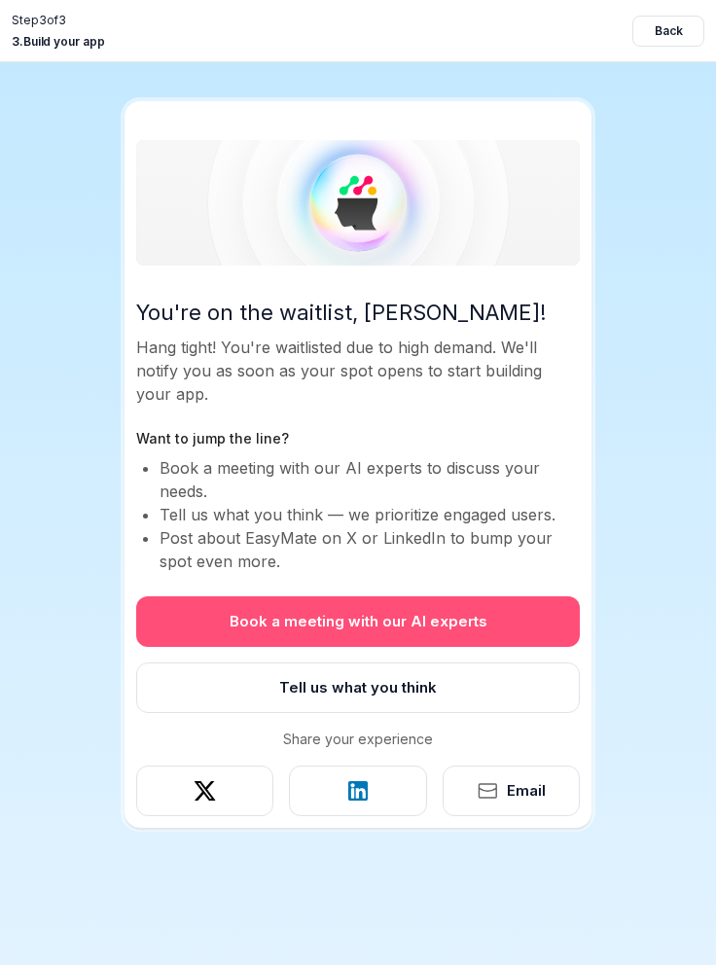
click at [360, 625] on button "Book a meeting with our AI experts" at bounding box center [358, 622] width 444 height 51
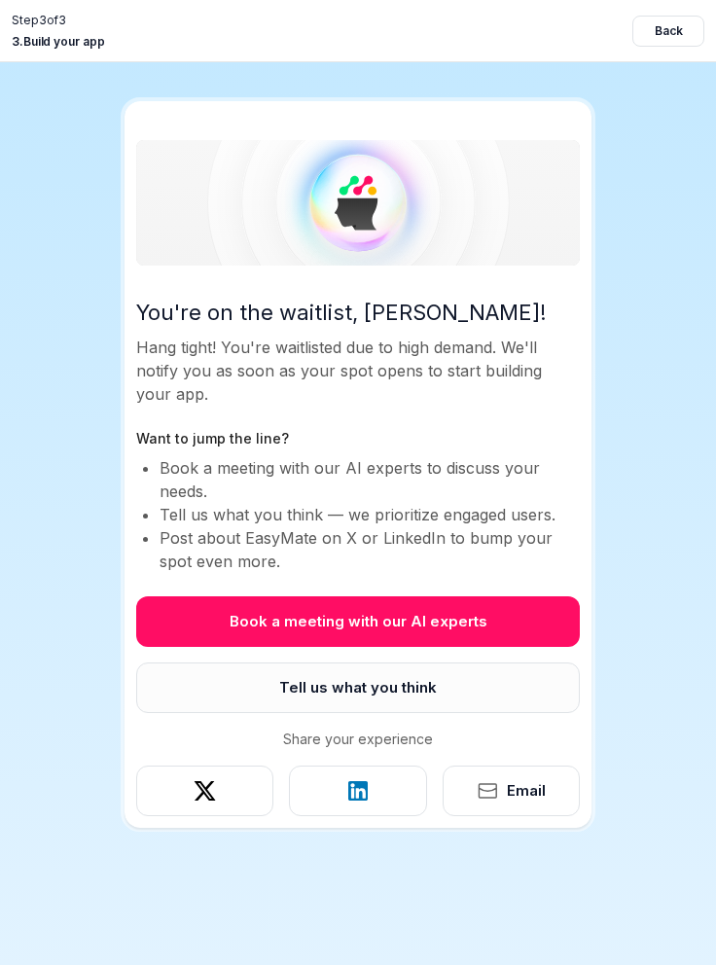
click at [411, 690] on button "Tell us what you think" at bounding box center [358, 688] width 444 height 51
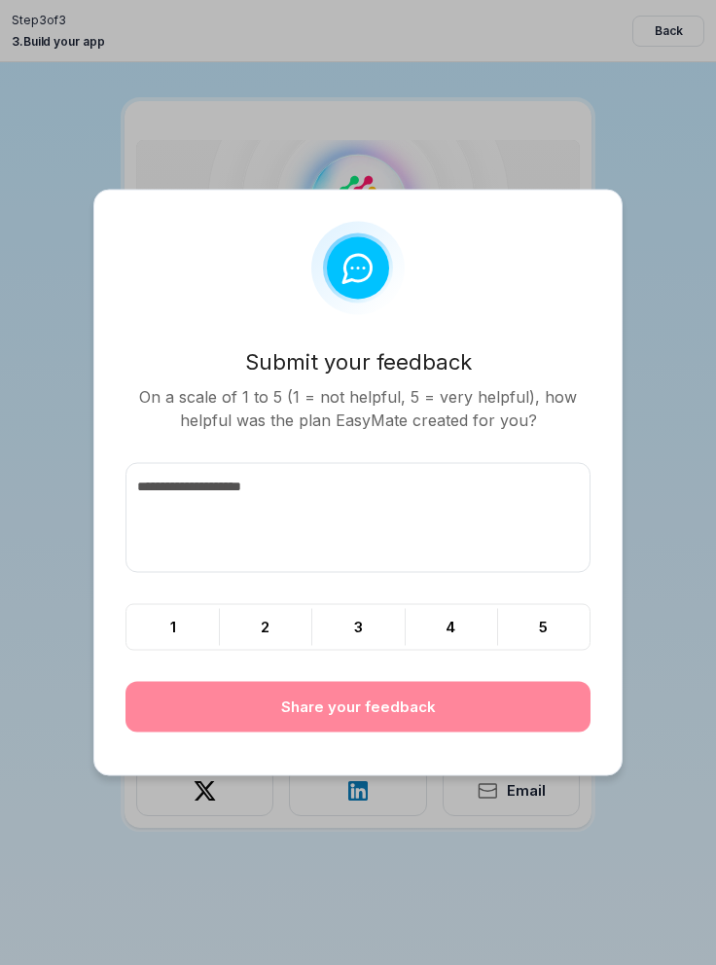
click at [678, 379] on div at bounding box center [358, 482] width 716 height 965
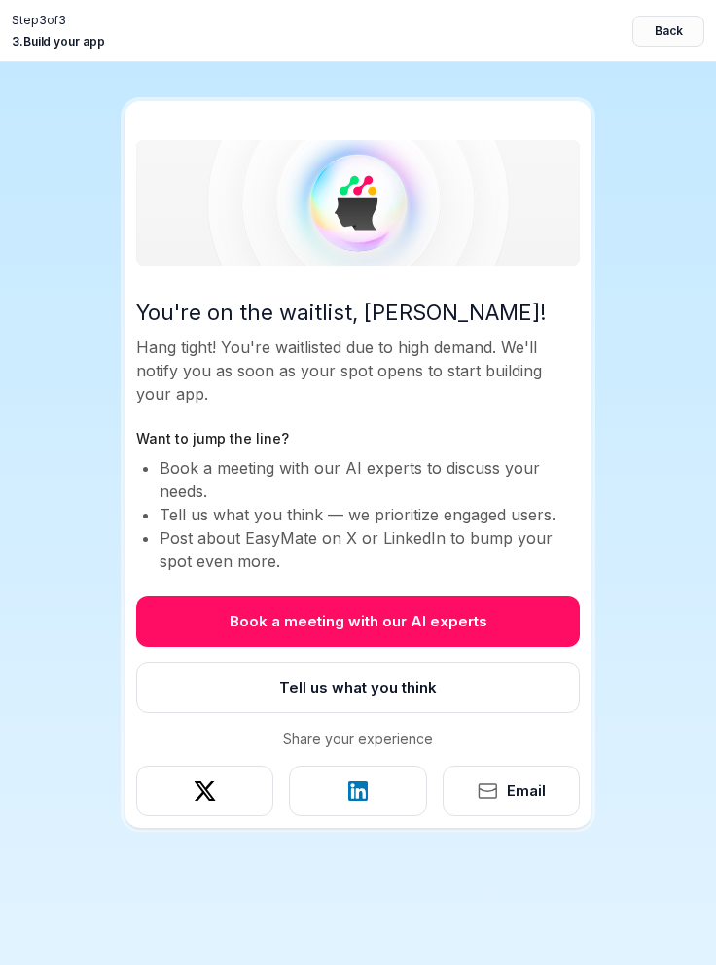
click at [676, 27] on button "Back" at bounding box center [669, 31] width 72 height 31
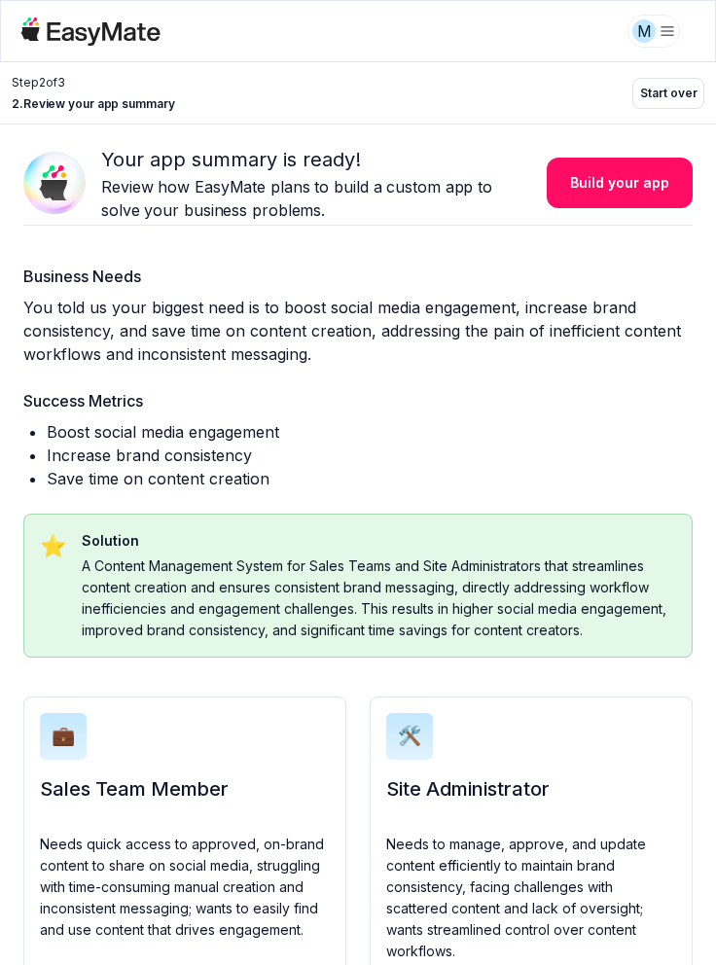
click at [685, 34] on div "M" at bounding box center [662, 31] width 68 height 41
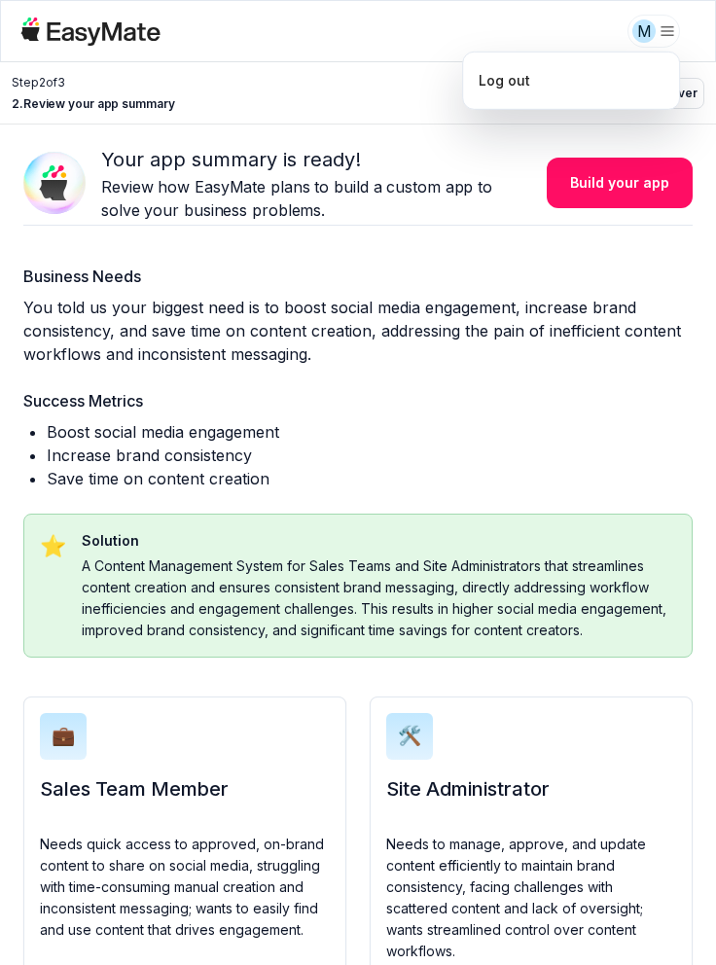
click at [672, 37] on html "M Step 2 of 3 2 . Review your app summary Start over Your app summary is ready!…" at bounding box center [358, 482] width 716 height 965
click at [380, 40] on html "M Step 2 of 3 2 . Review your app summary Start over Your app summary is ready!…" at bounding box center [358, 482] width 716 height 965
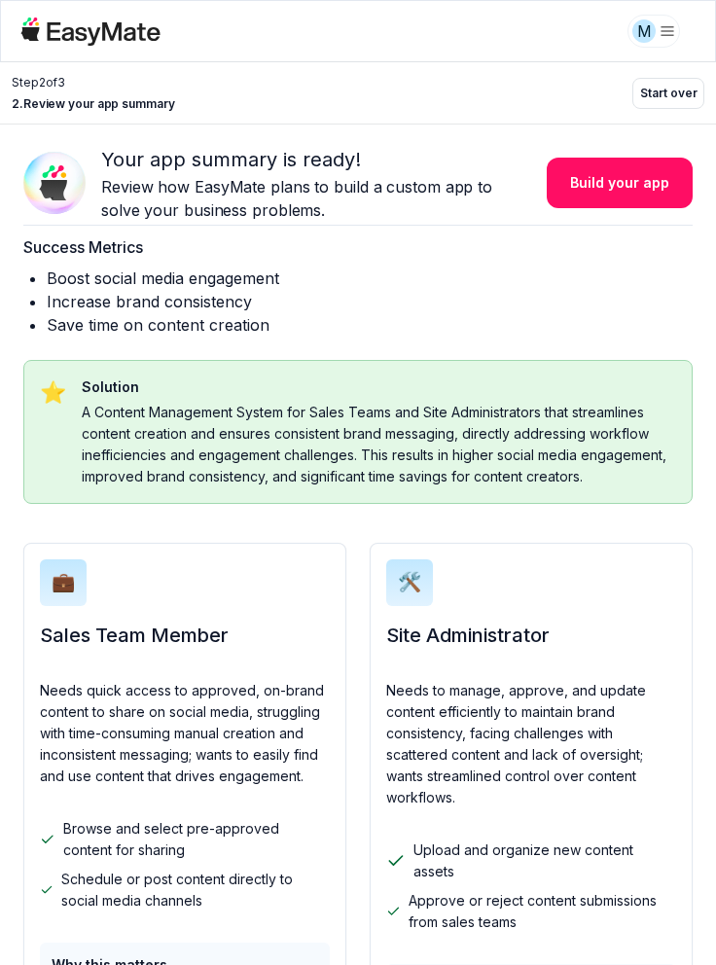
scroll to position [0, 0]
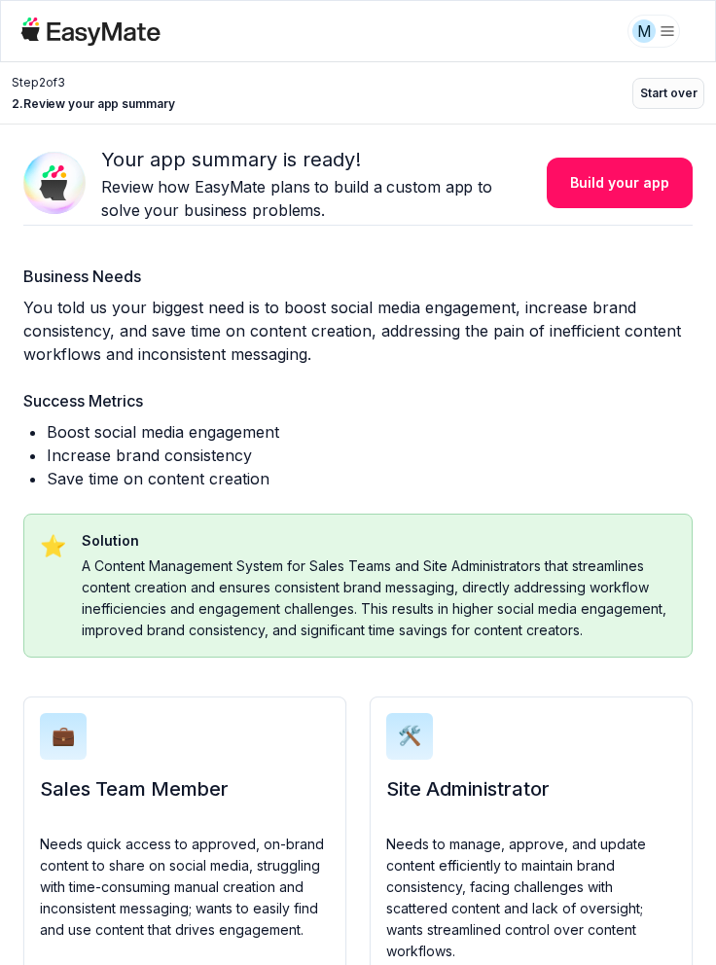
click at [684, 97] on button "Start over" at bounding box center [669, 93] width 72 height 31
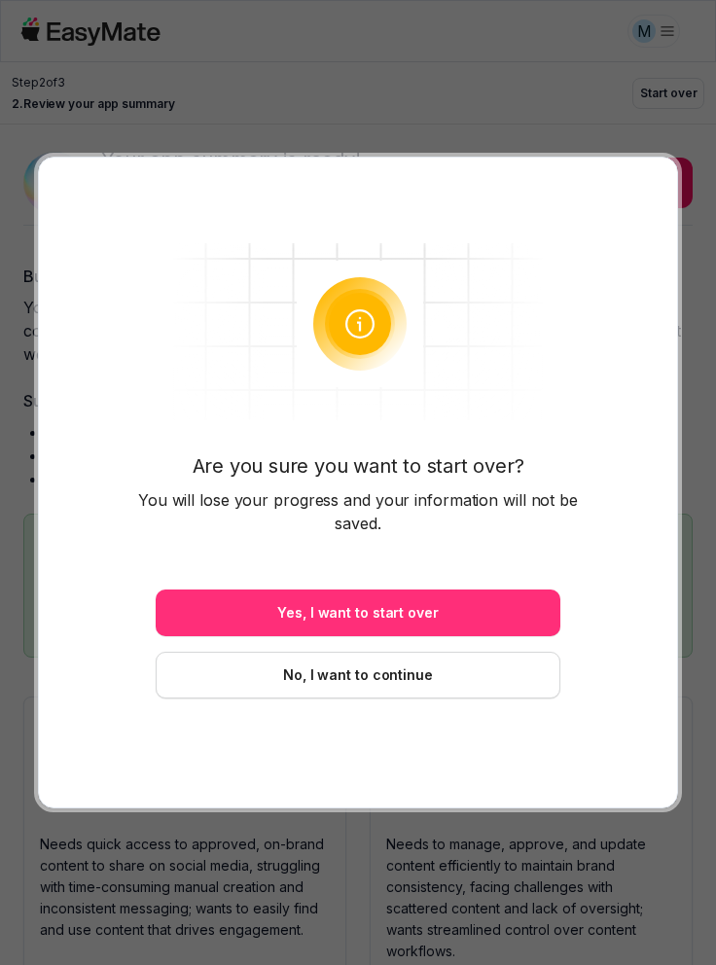
click at [445, 619] on button "Yes, I want to start over" at bounding box center [358, 613] width 405 height 47
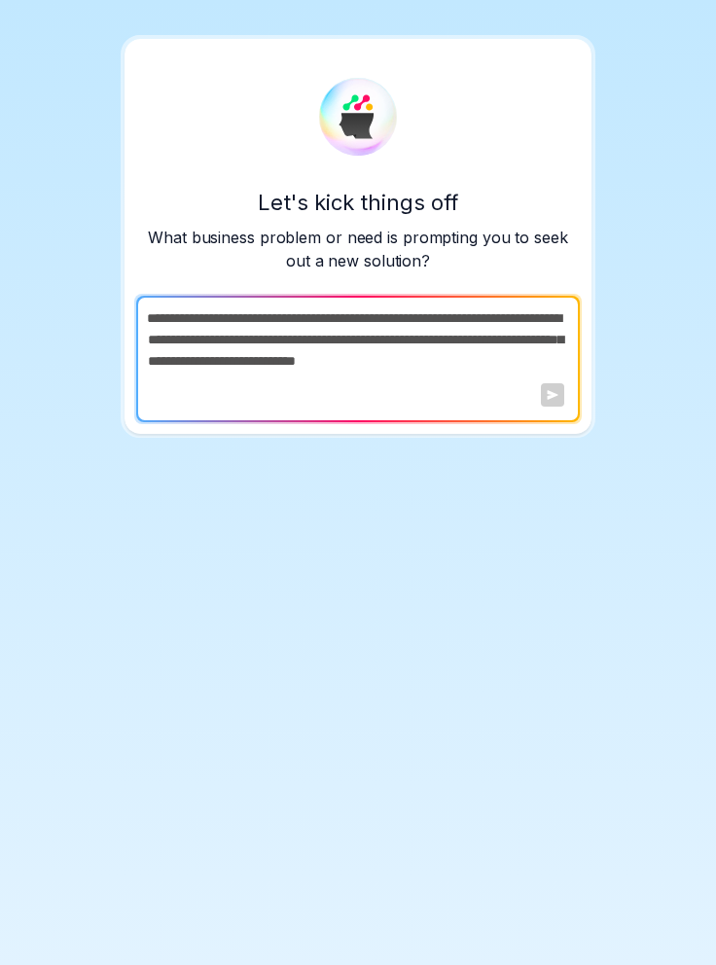
click at [373, 362] on textarea at bounding box center [356, 359] width 440 height 127
